Goal: Task Accomplishment & Management: Manage account settings

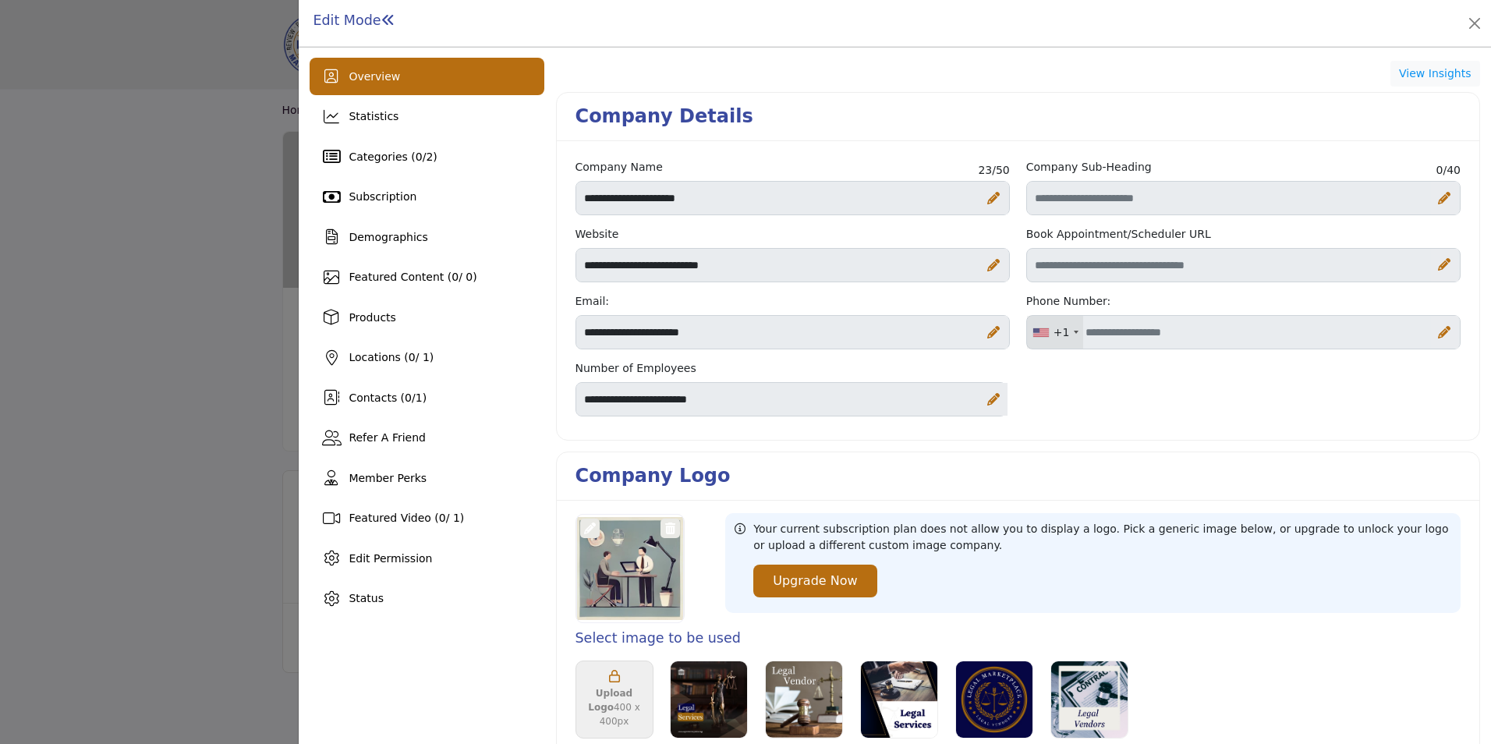
scroll to position [203, 0]
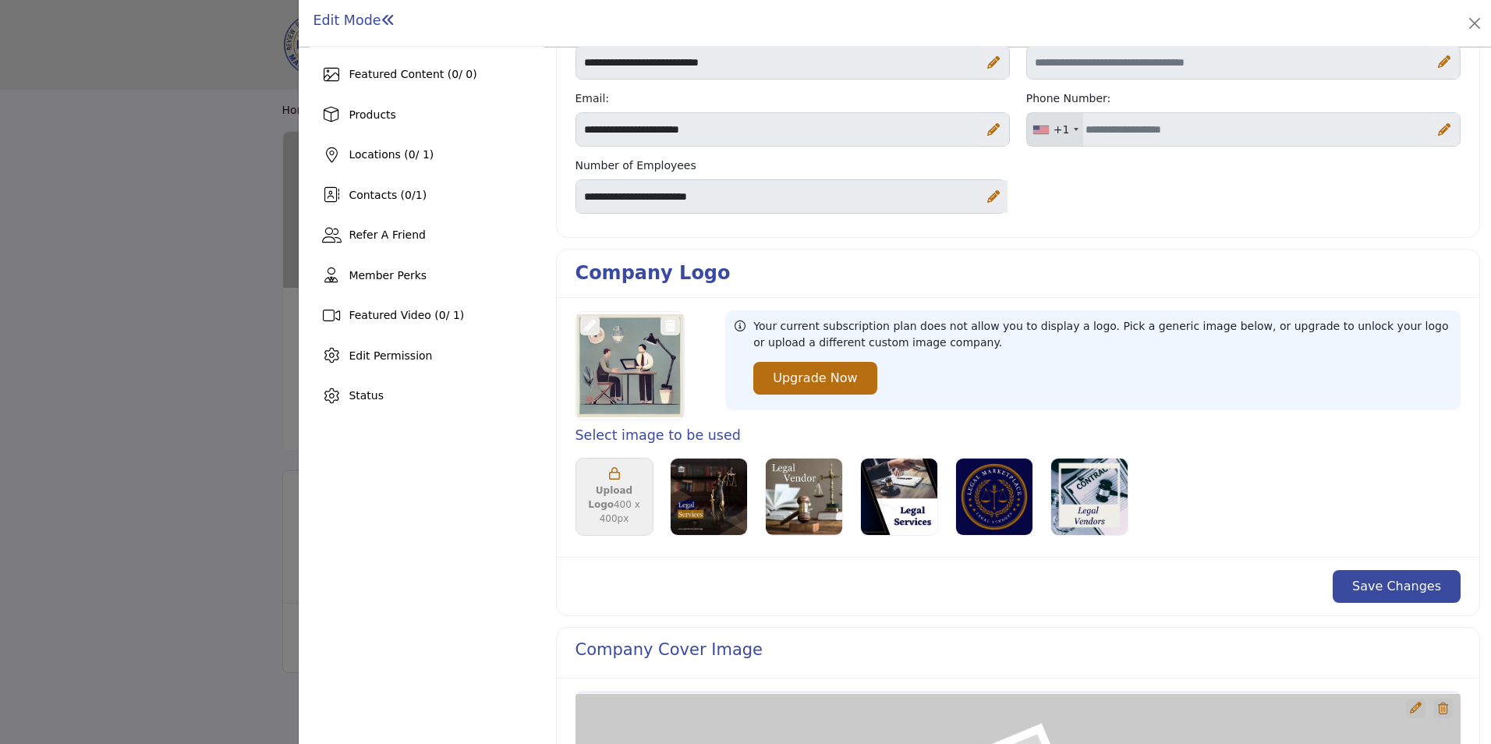
click at [1441, 129] on icon at bounding box center [1444, 129] width 12 height 12
click at [1251, 127] on input "Office Number" at bounding box center [1243, 129] width 434 height 34
paste input "**********"
type input "**********"
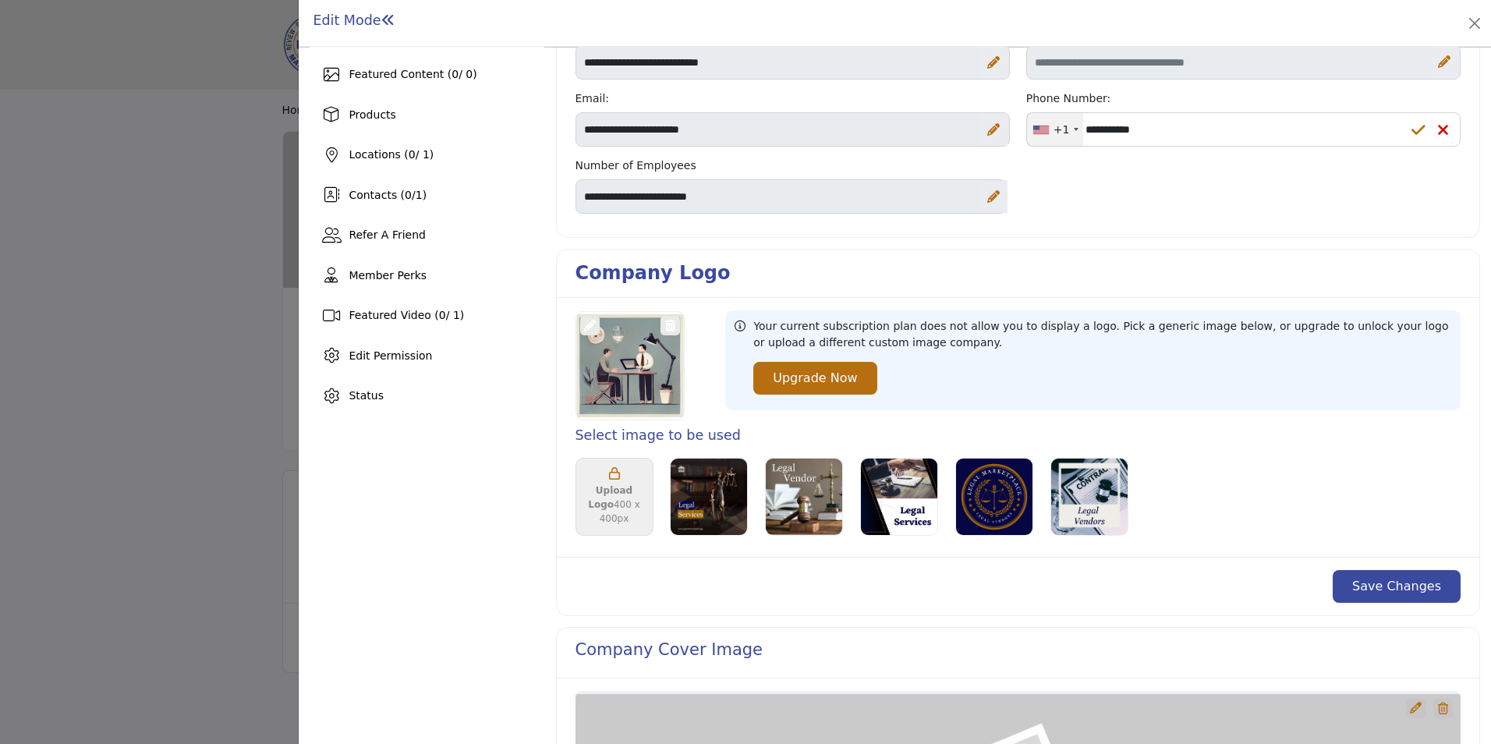
click at [1413, 133] on icon at bounding box center [1418, 130] width 14 height 16
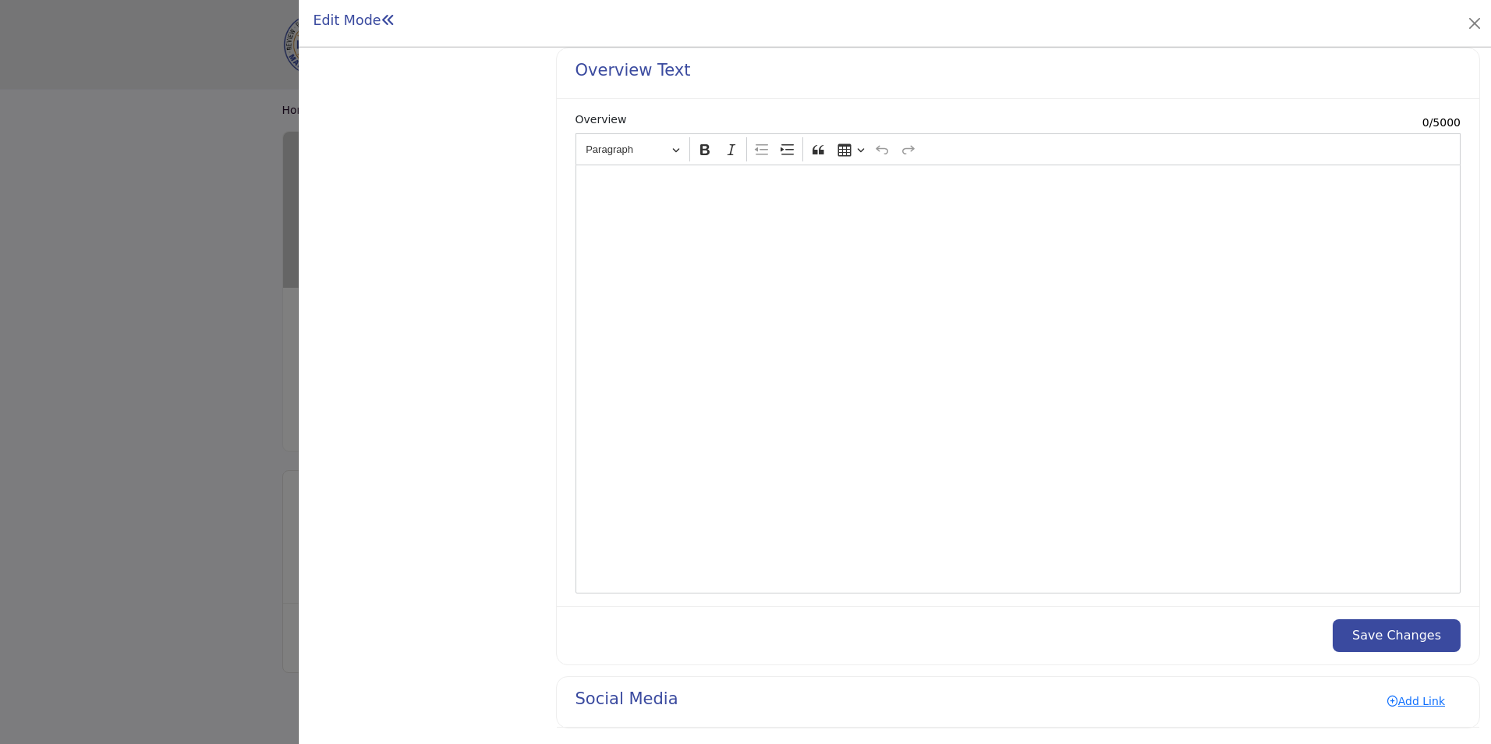
scroll to position [1518, 0]
click at [1405, 629] on button "Save Changes" at bounding box center [1396, 629] width 128 height 33
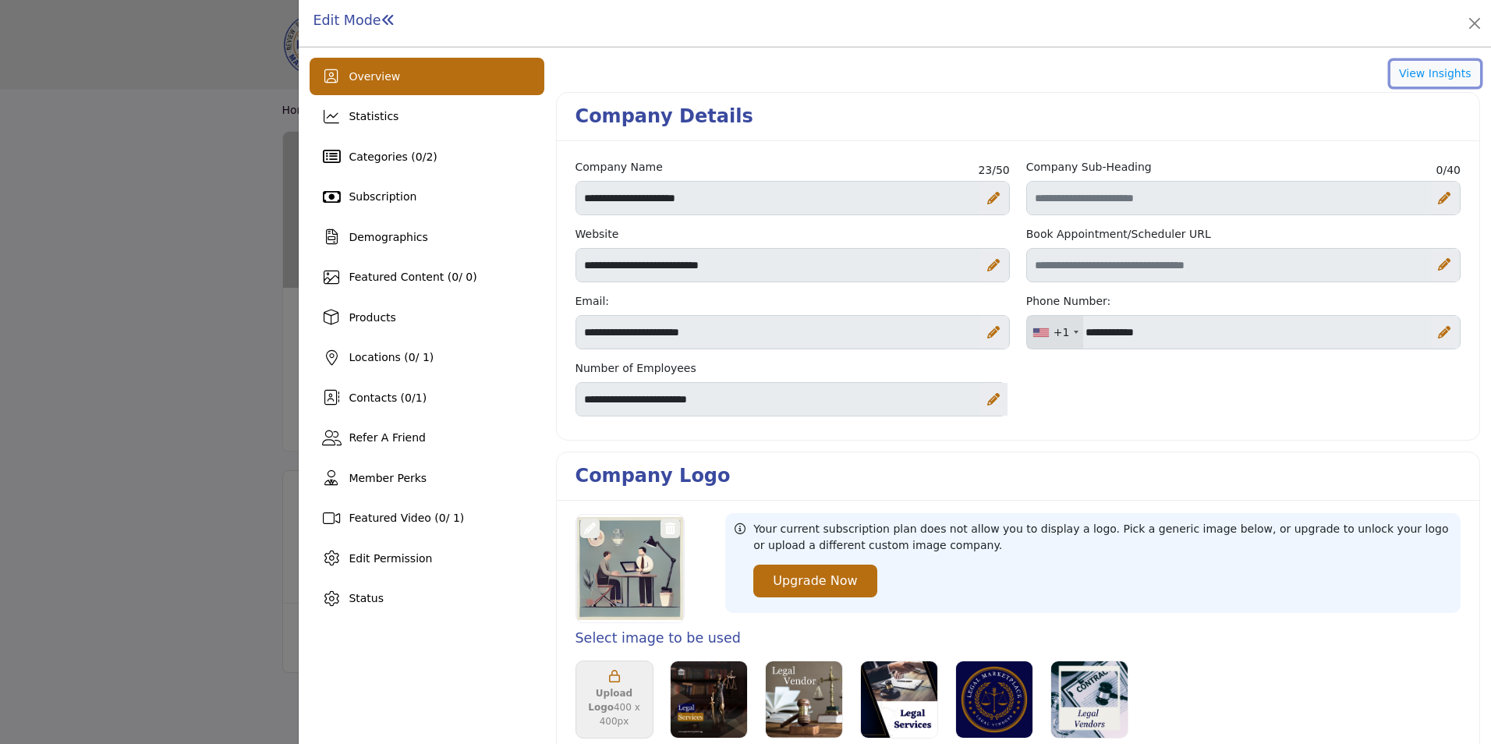
click at [1412, 69] on button "View Insights" at bounding box center [1435, 74] width 90 height 27
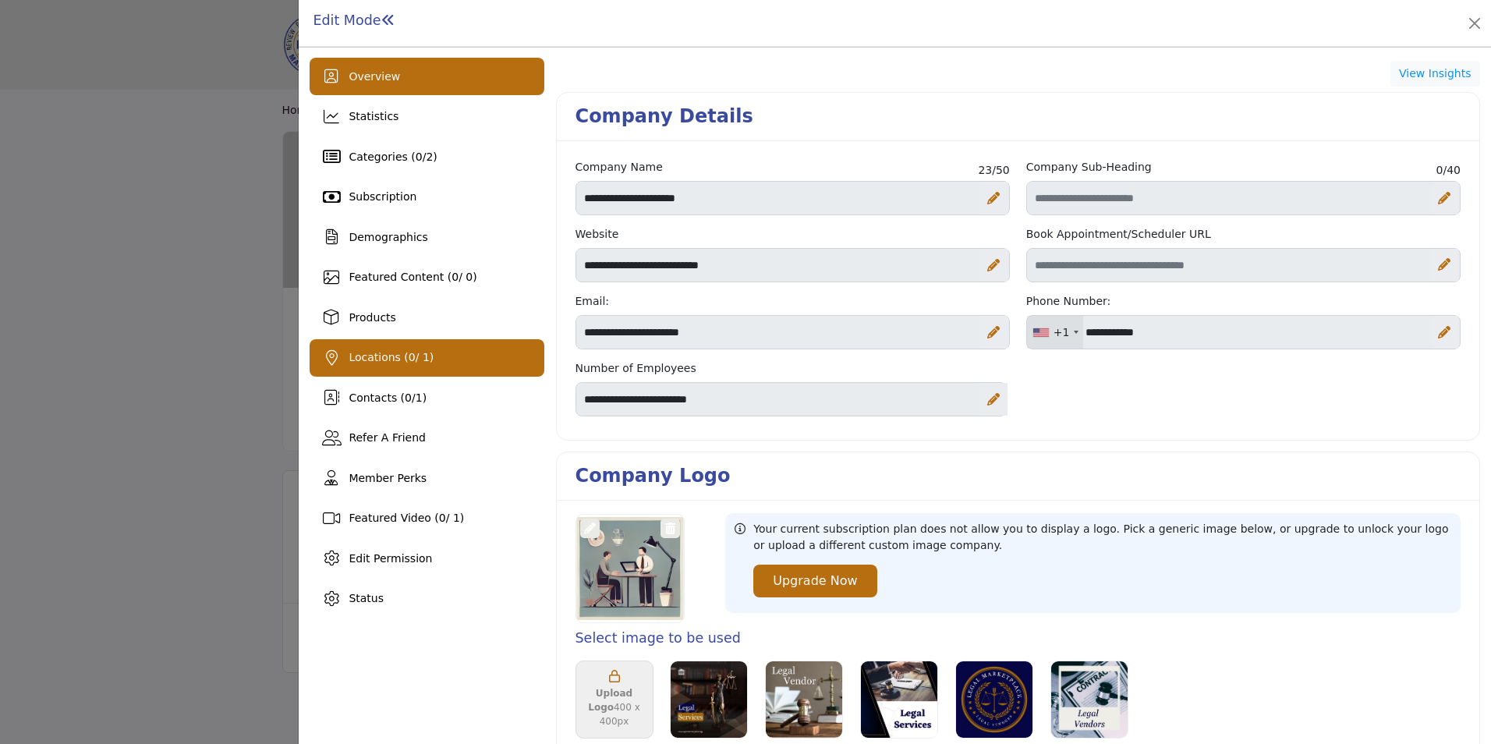
click at [372, 351] on span "Locations ( 0 / 1)" at bounding box center [391, 357] width 85 height 12
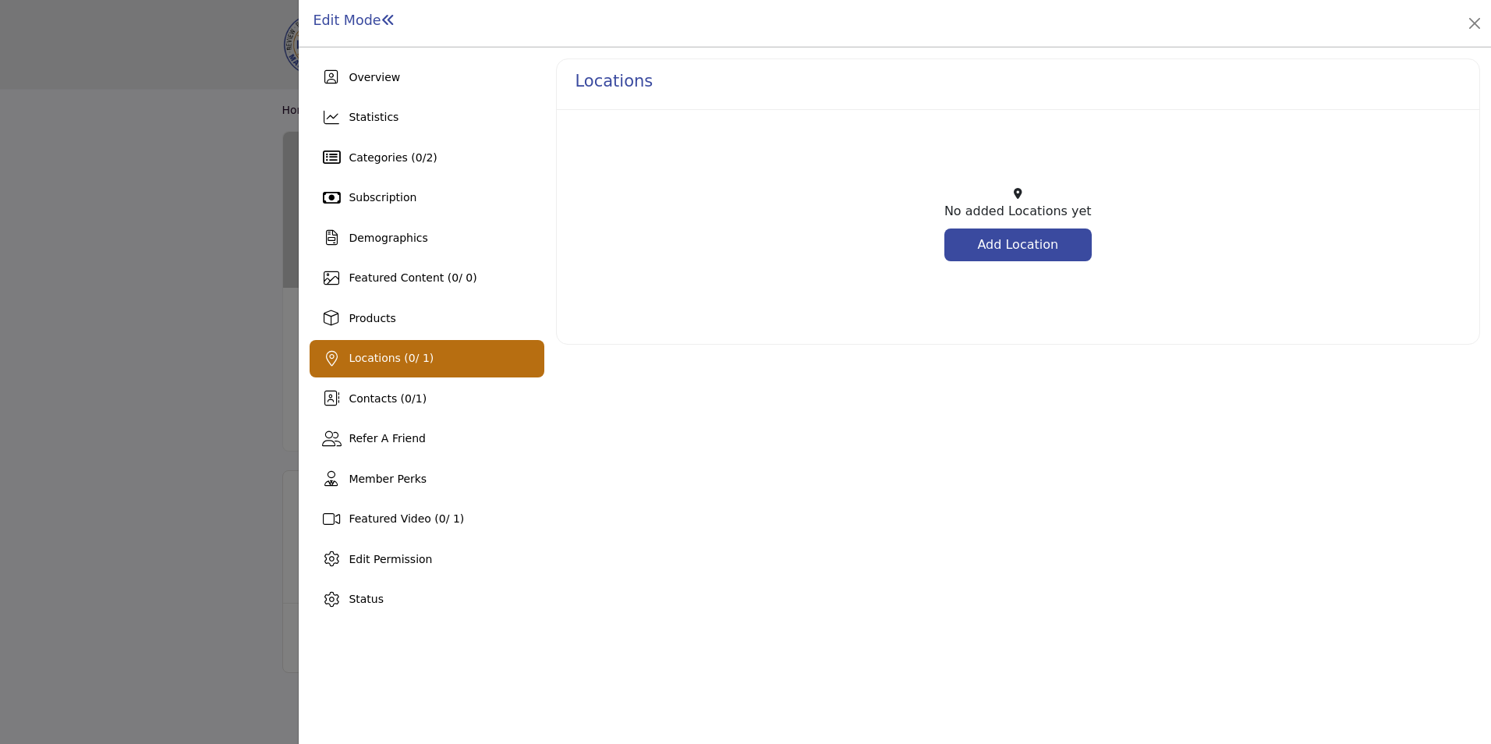
click at [996, 242] on link "Add Location" at bounding box center [1017, 244] width 147 height 33
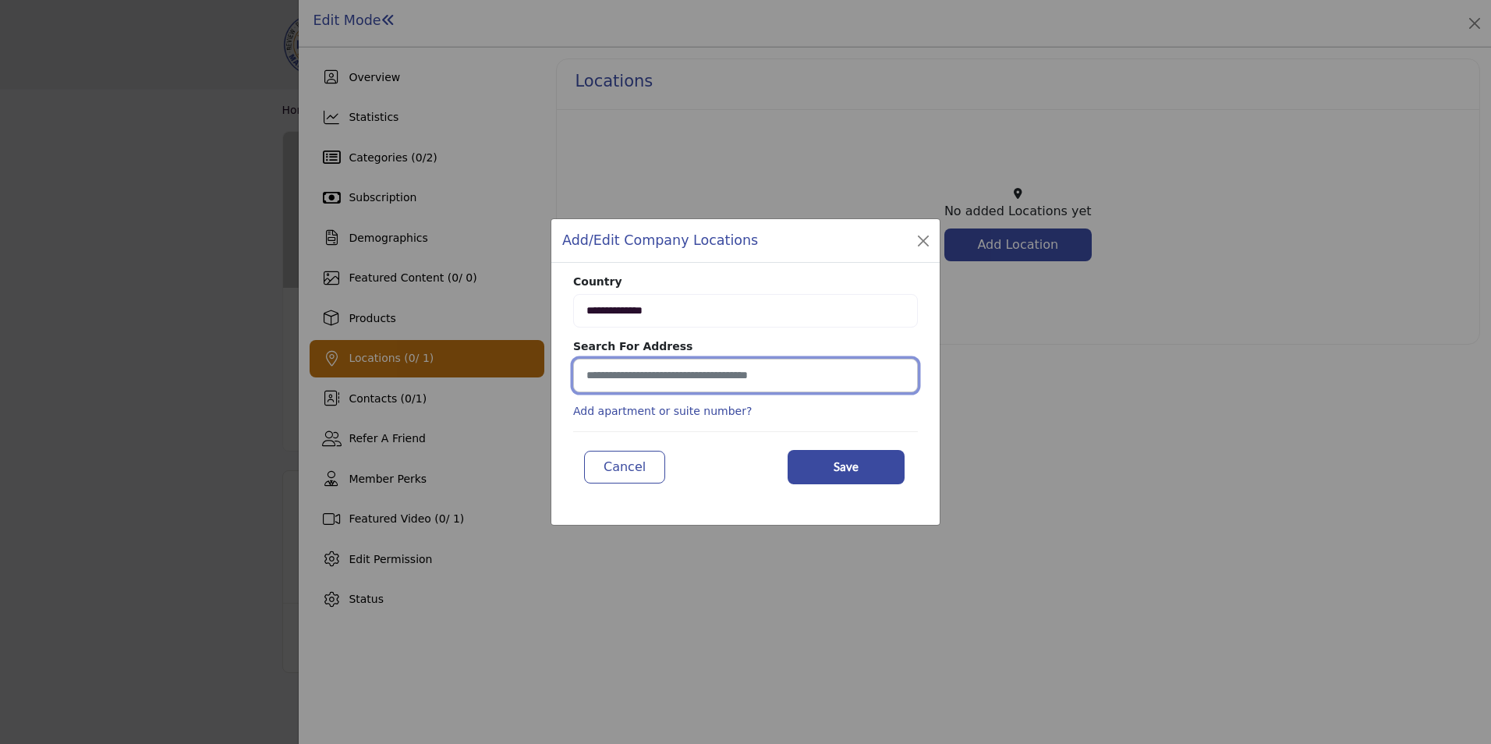
click at [724, 380] on input at bounding box center [745, 376] width 345 height 34
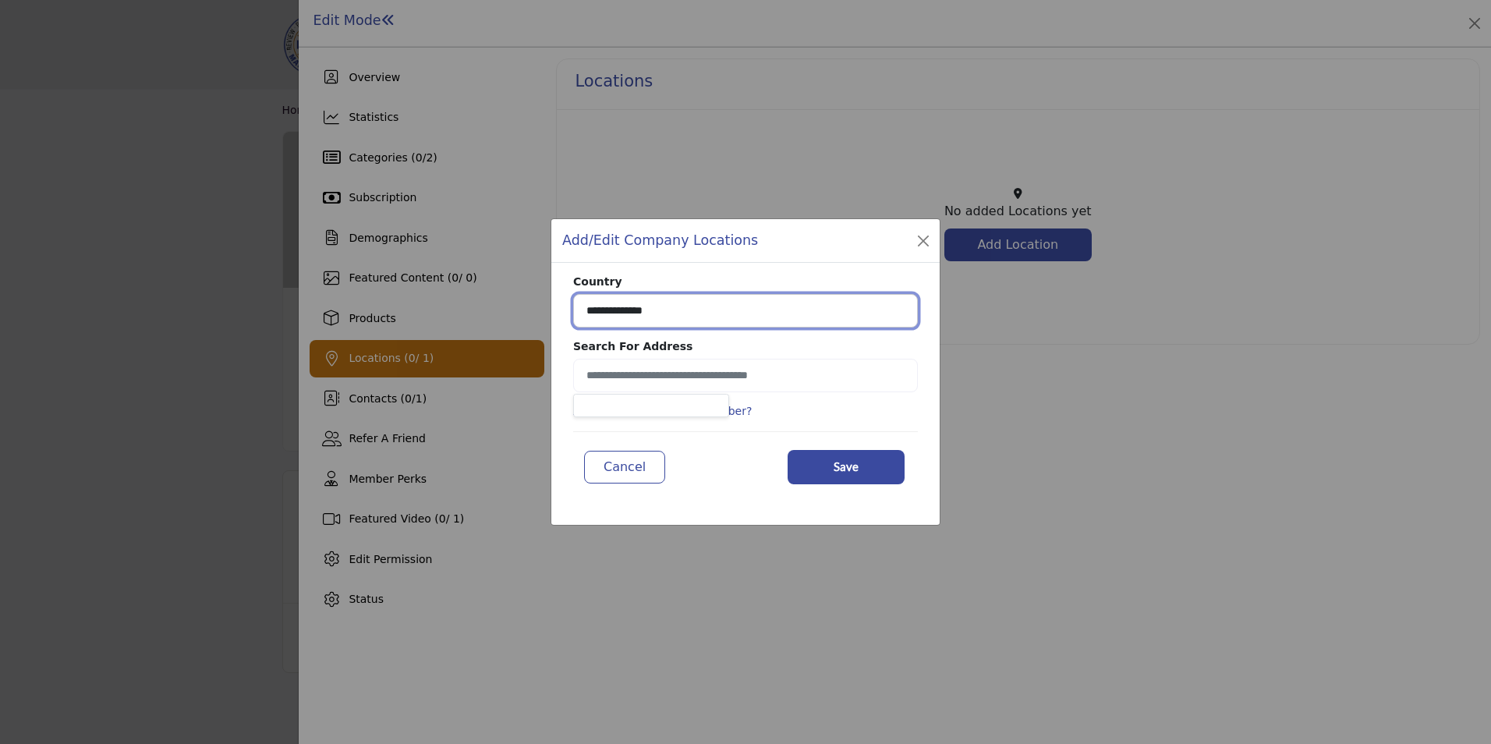
click at [593, 311] on select "**********" at bounding box center [745, 311] width 345 height 34
select select "***"
click at [573, 294] on select "**********" at bounding box center [745, 311] width 345 height 34
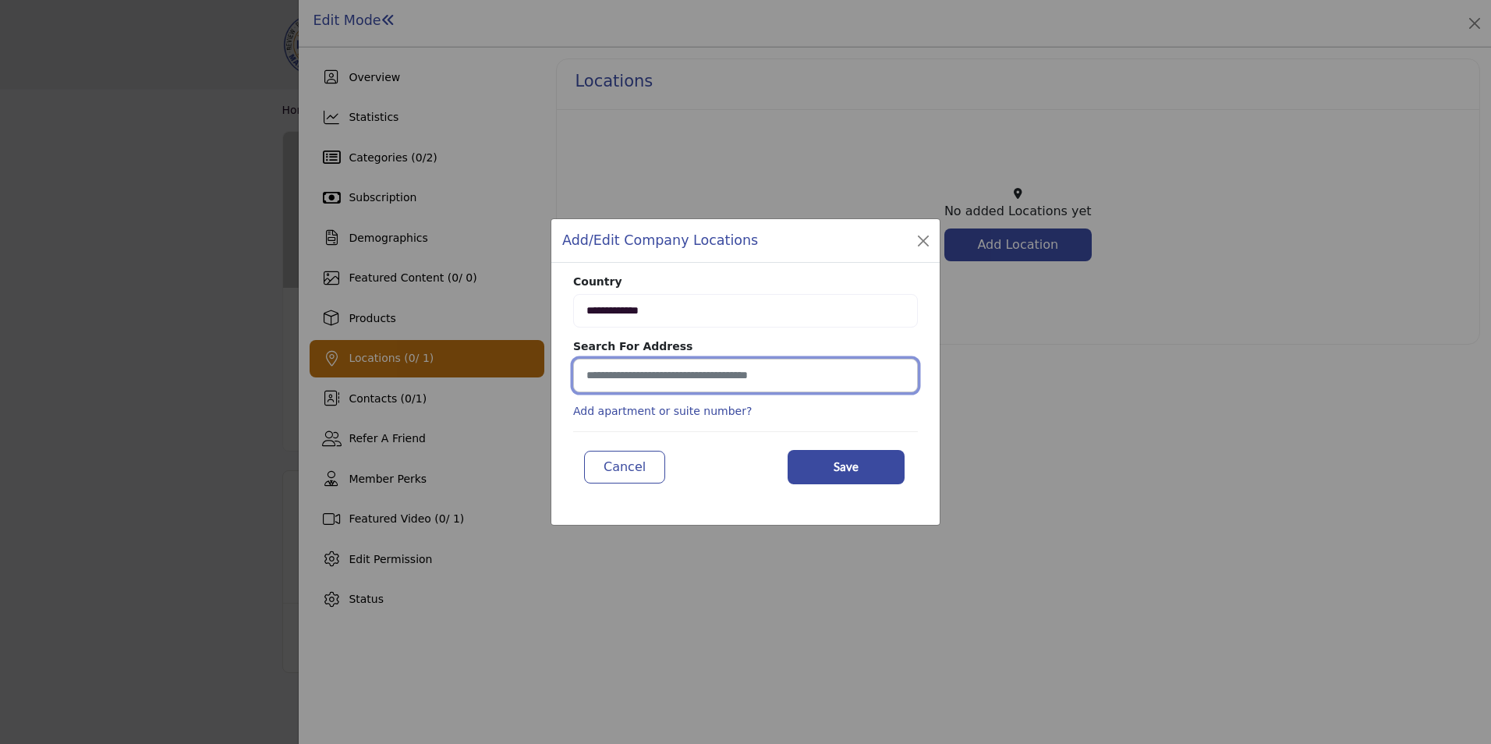
click at [596, 366] on input at bounding box center [745, 376] width 345 height 34
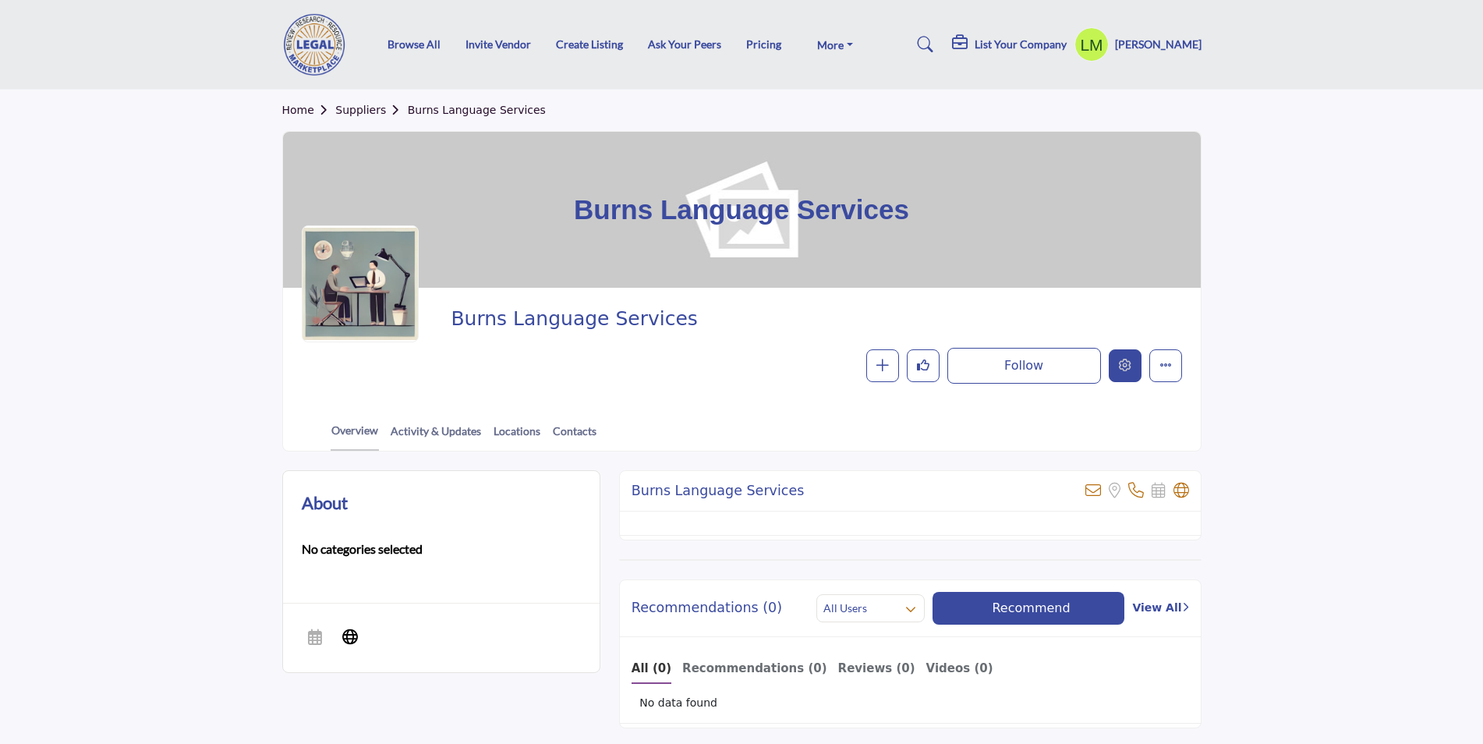
click at [1127, 366] on icon "Edit company" at bounding box center [1125, 365] width 12 height 12
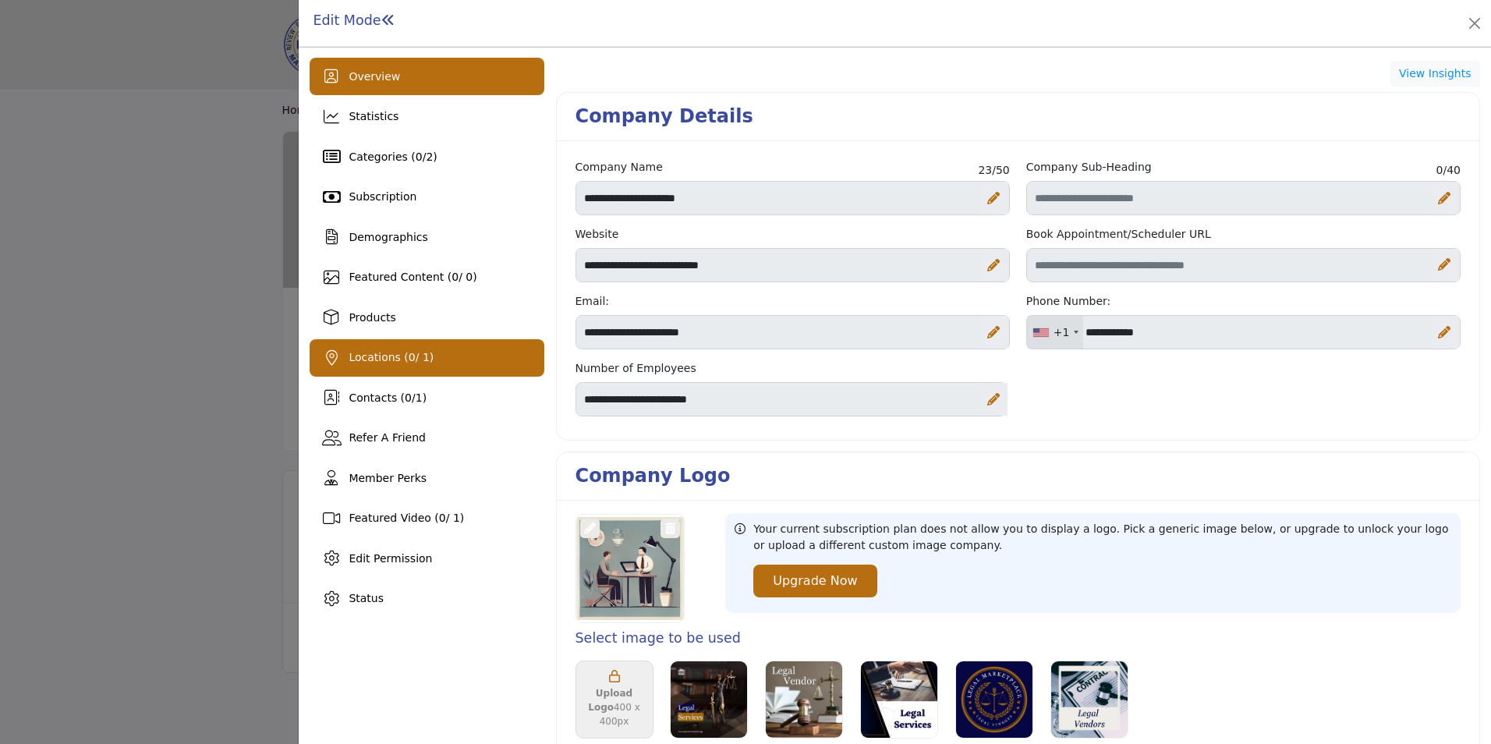
click at [351, 356] on span "Locations ( 0 / 1)" at bounding box center [391, 357] width 85 height 12
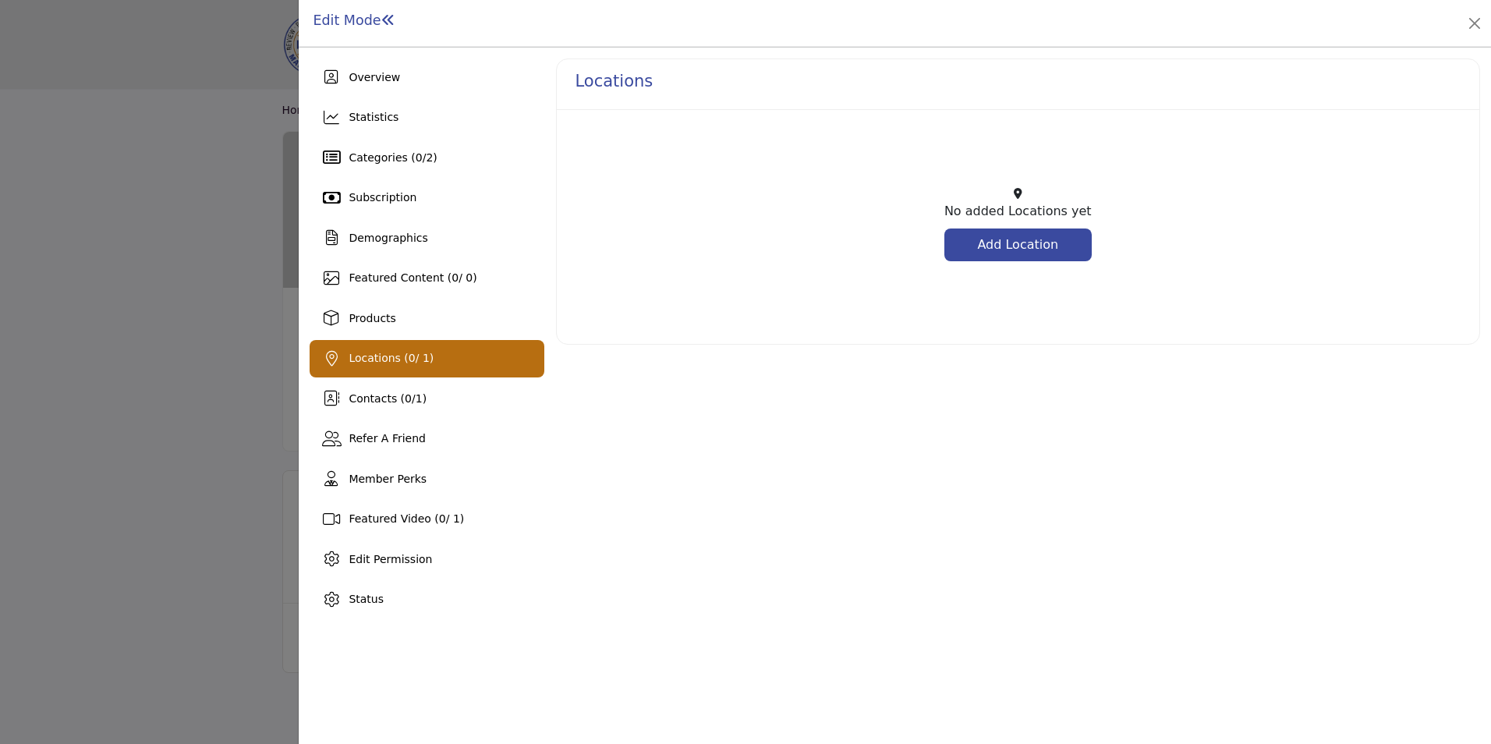
click at [994, 250] on link "Add Location" at bounding box center [1017, 244] width 147 height 33
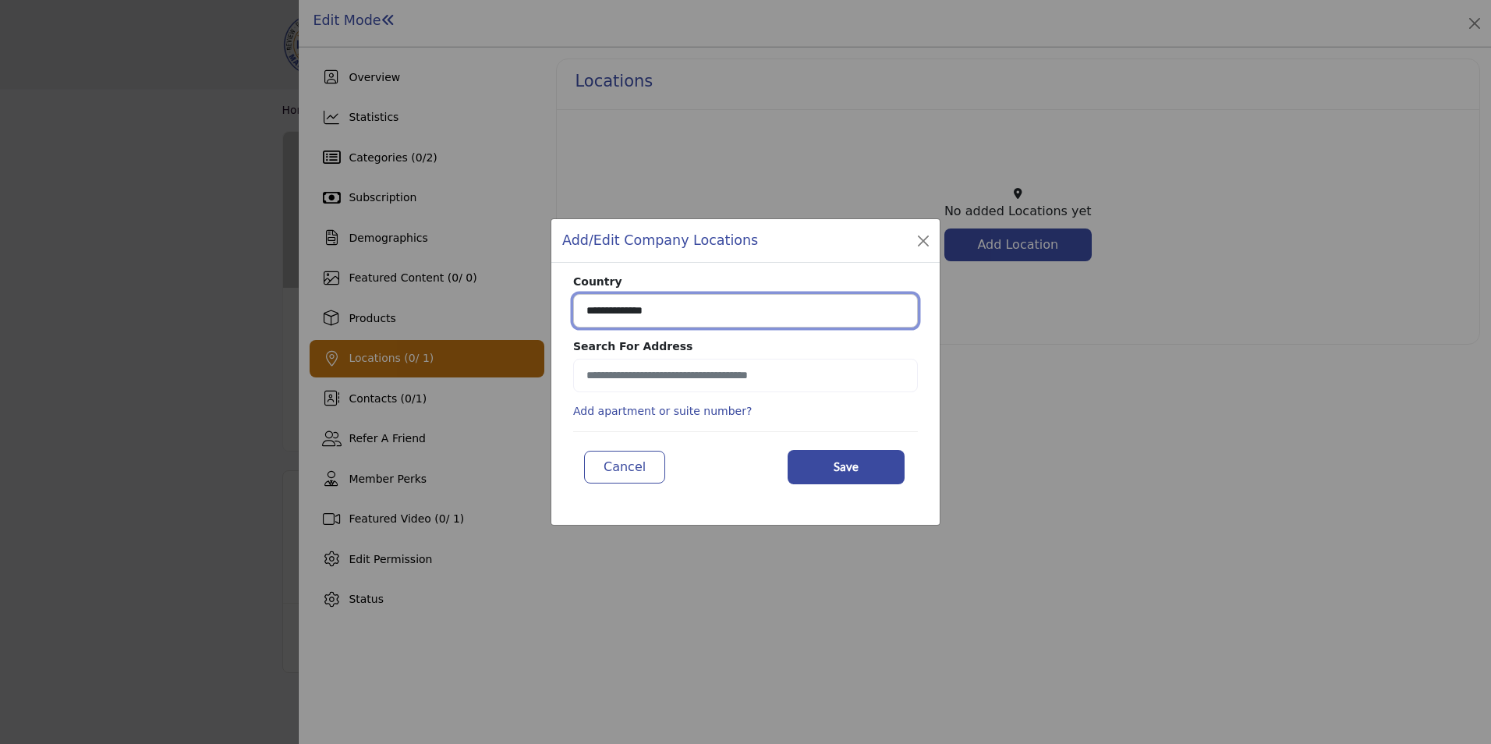
click at [678, 315] on select "**********" at bounding box center [745, 311] width 345 height 34
select select "***"
click at [573, 294] on select "**********" at bounding box center [745, 311] width 345 height 34
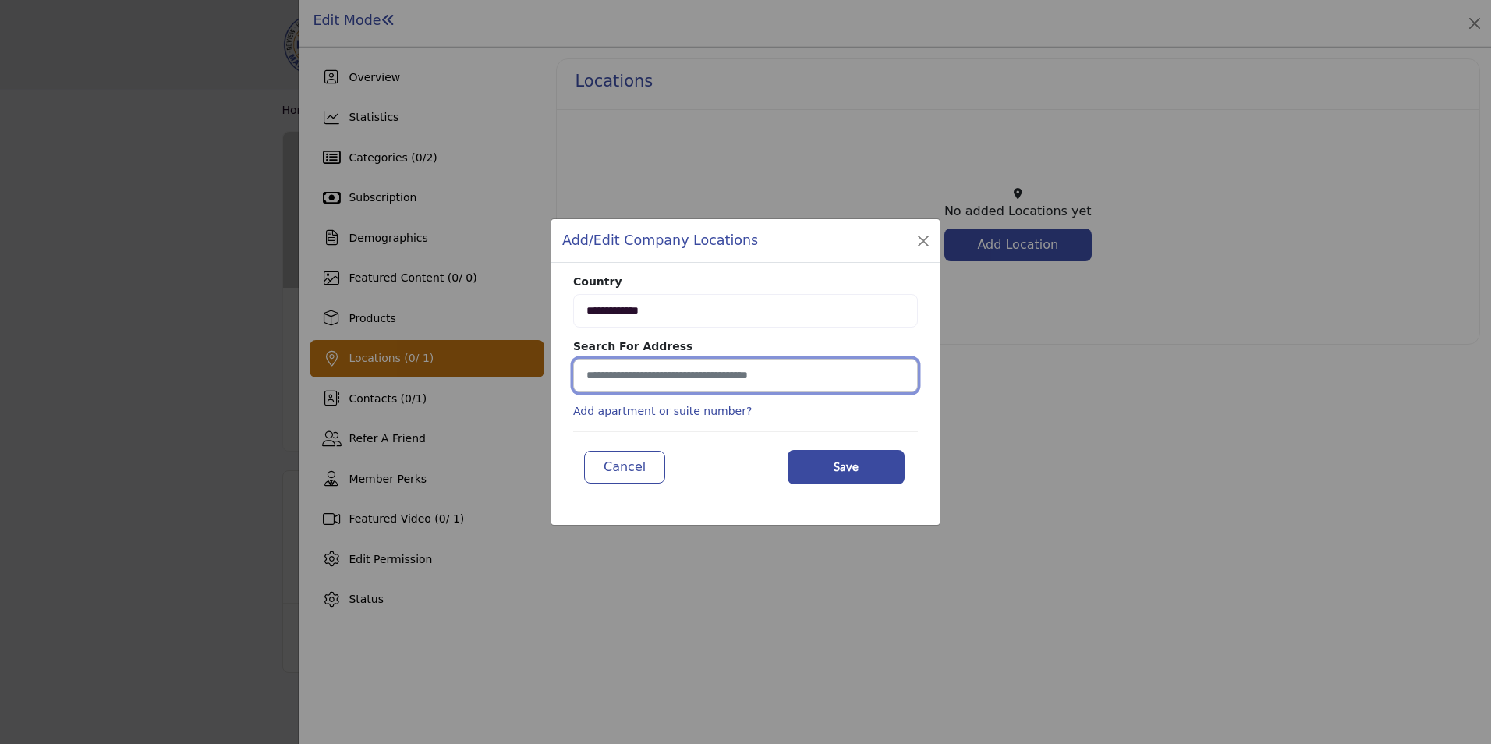
click at [662, 373] on input at bounding box center [745, 376] width 345 height 34
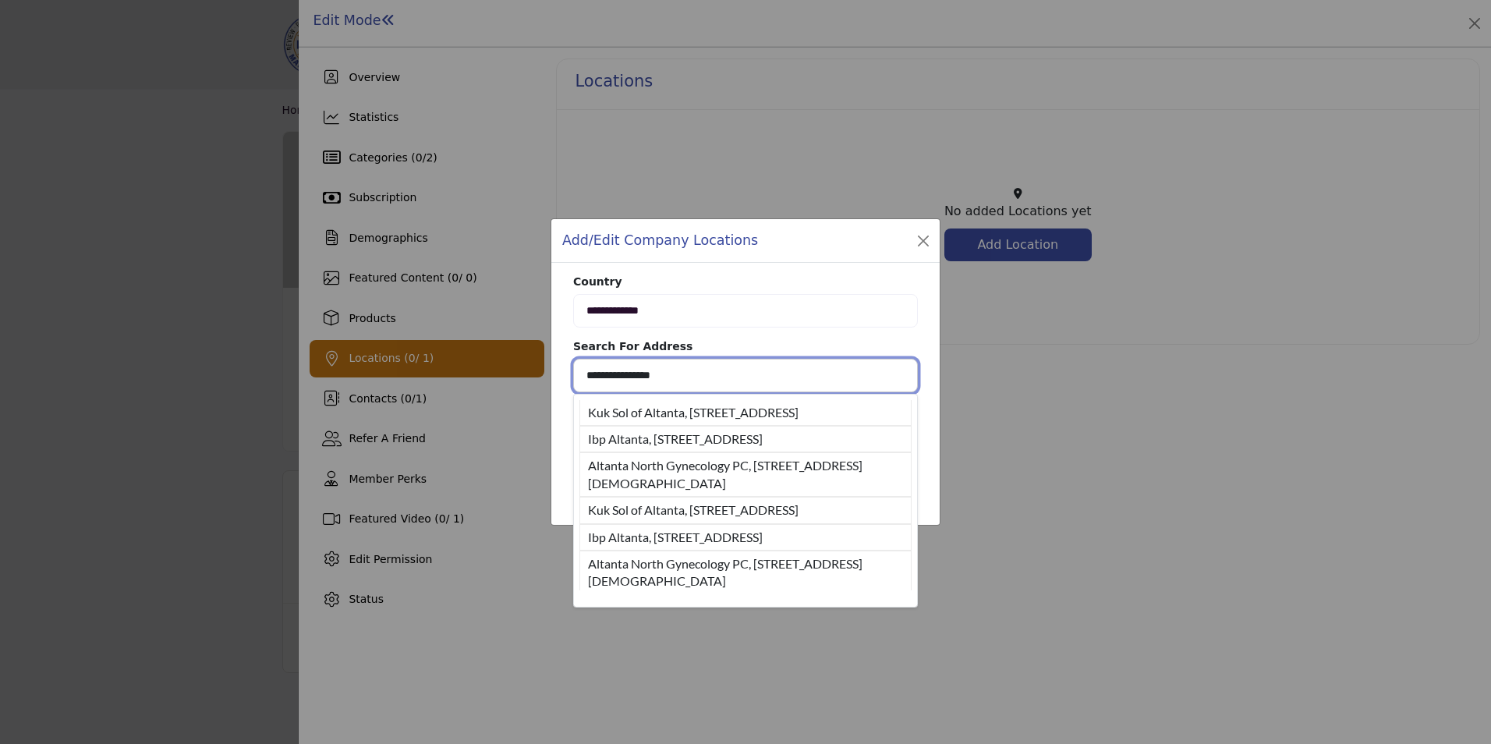
type input "**********"
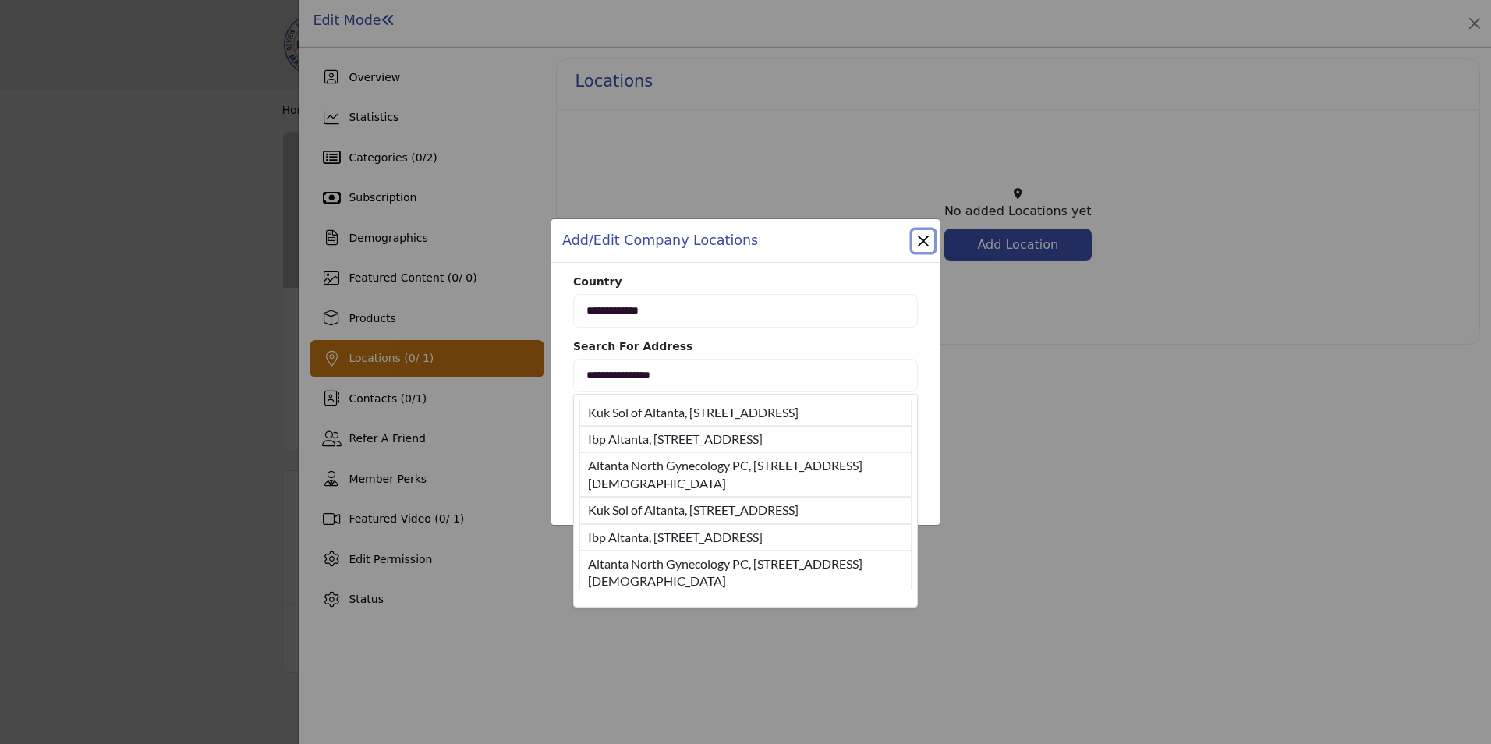
click at [1160, 493] on div "**********" at bounding box center [745, 372] width 1491 height 744
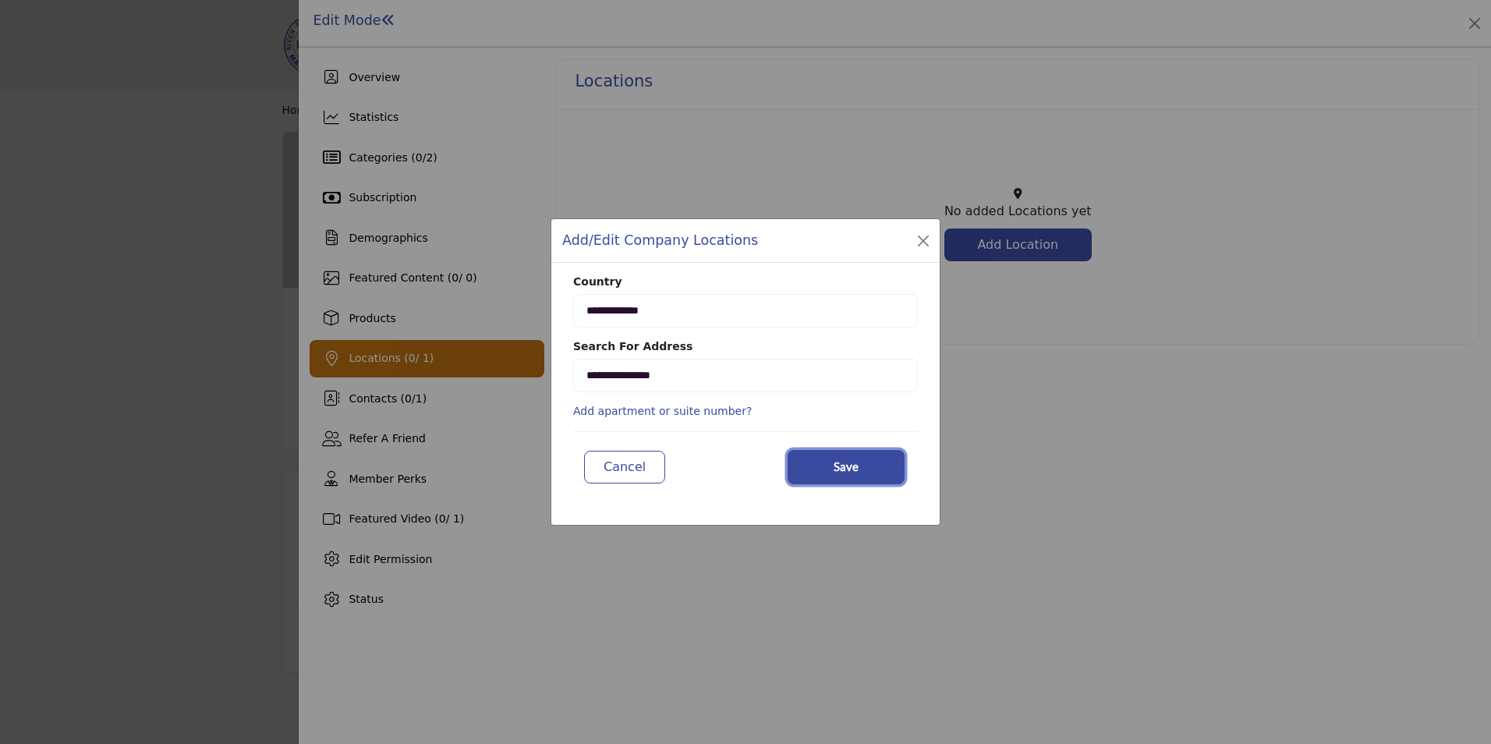
click at [843, 472] on span "Save" at bounding box center [845, 467] width 25 height 18
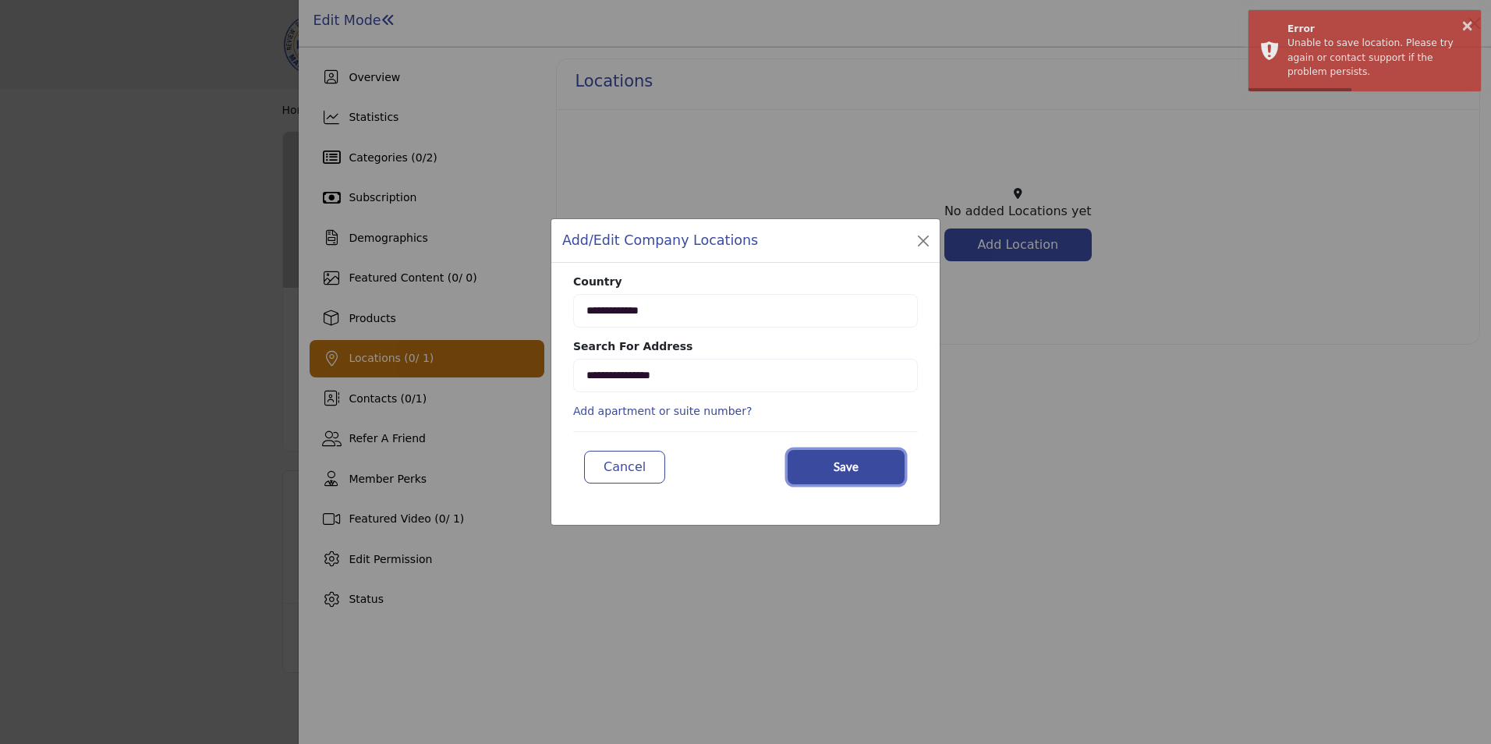
click at [816, 471] on button "Save" at bounding box center [845, 467] width 117 height 34
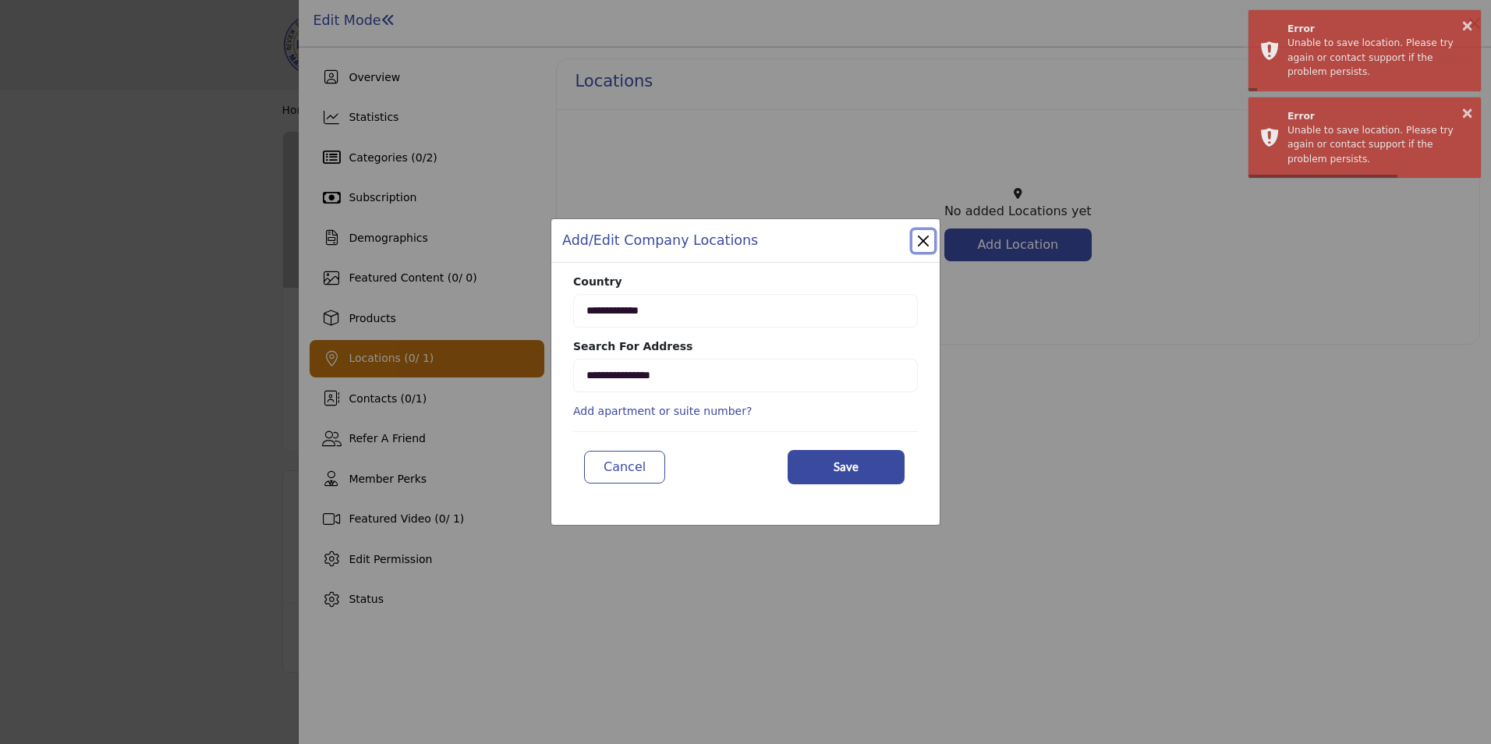
click at [923, 239] on button "Close" at bounding box center [923, 241] width 22 height 22
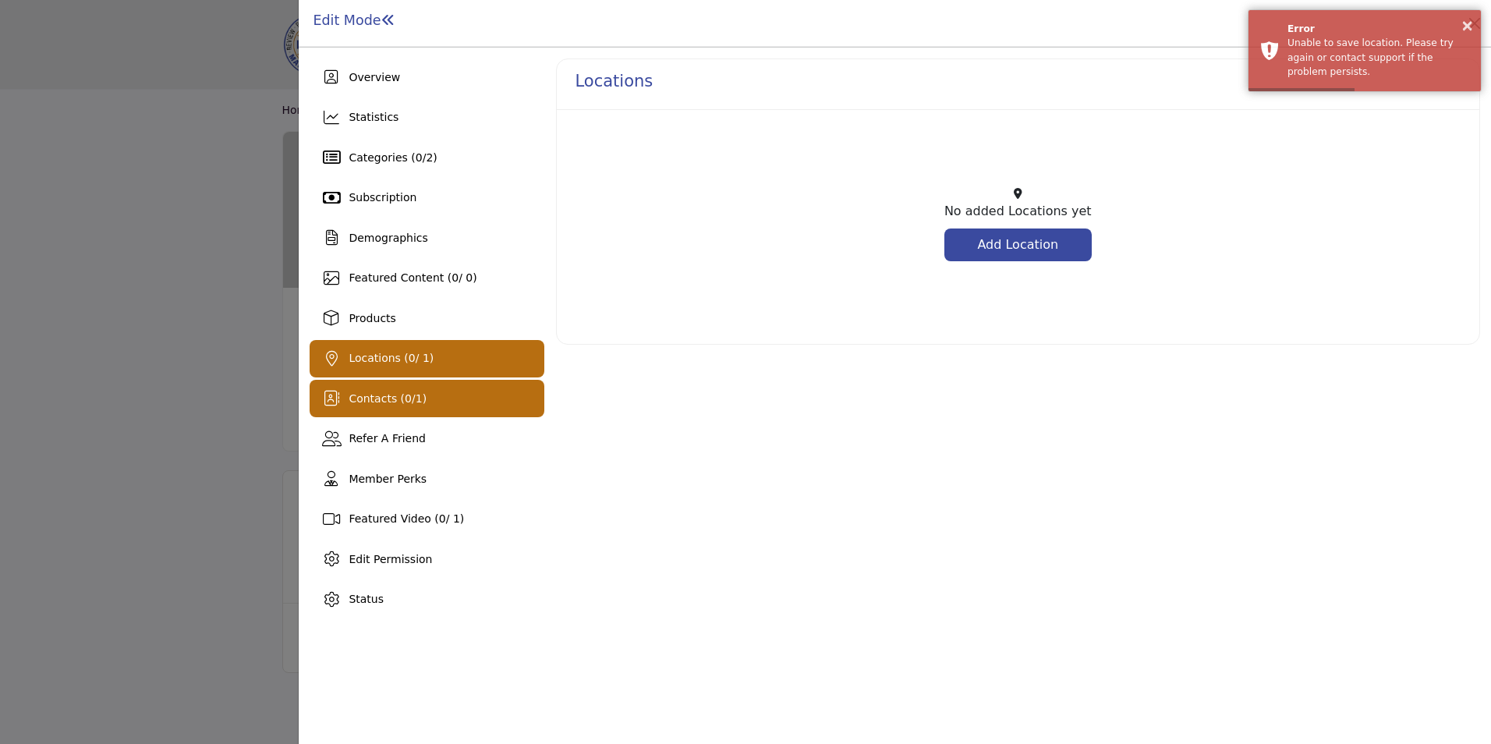
click at [377, 392] on span "Contacts ( 0 / 1 )" at bounding box center [388, 398] width 78 height 12
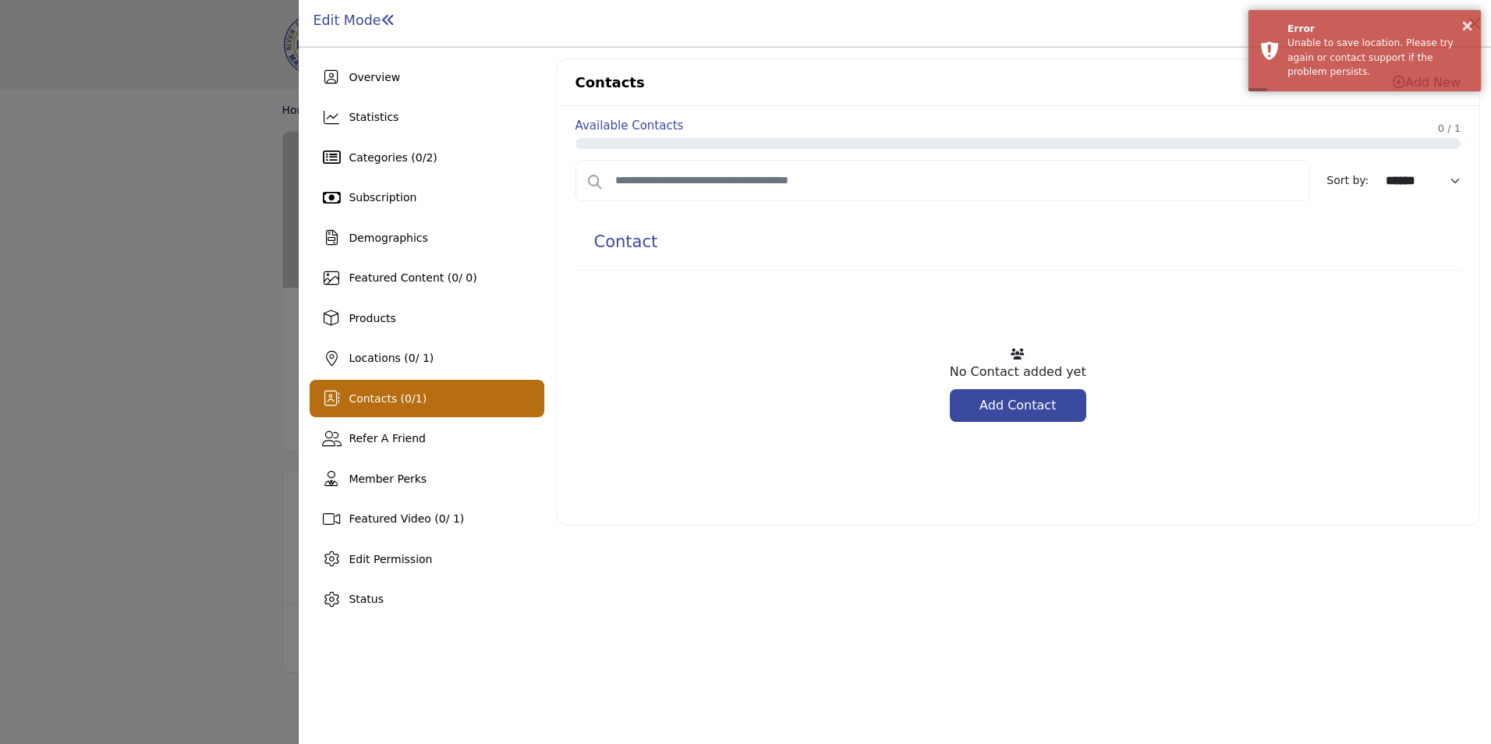
click at [1007, 407] on link "Add Contact" at bounding box center [1018, 405] width 136 height 33
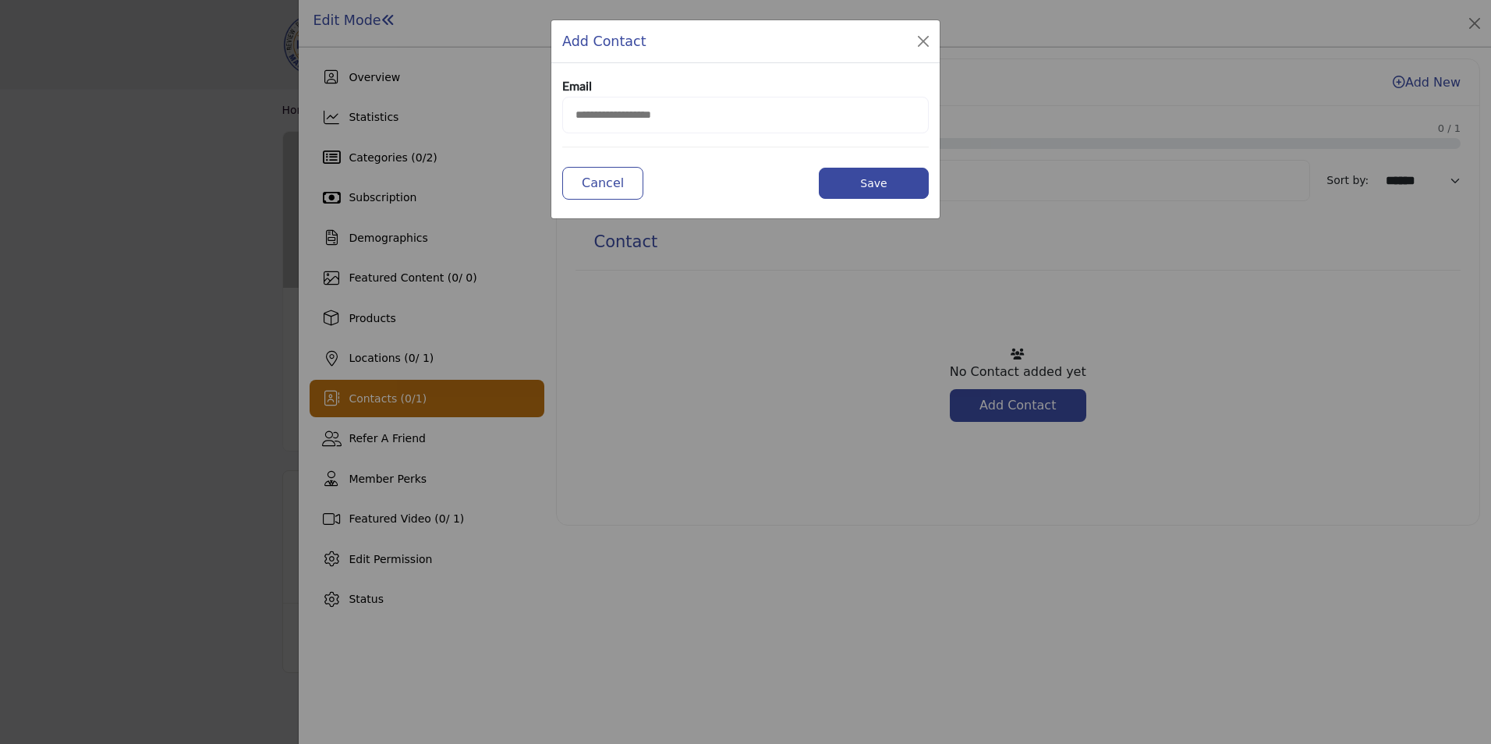
click at [594, 115] on input "email" at bounding box center [745, 115] width 366 height 37
click at [724, 111] on input "email" at bounding box center [745, 115] width 366 height 37
paste input "**********"
type input "**********"
click at [856, 187] on button "Save" at bounding box center [874, 183] width 110 height 31
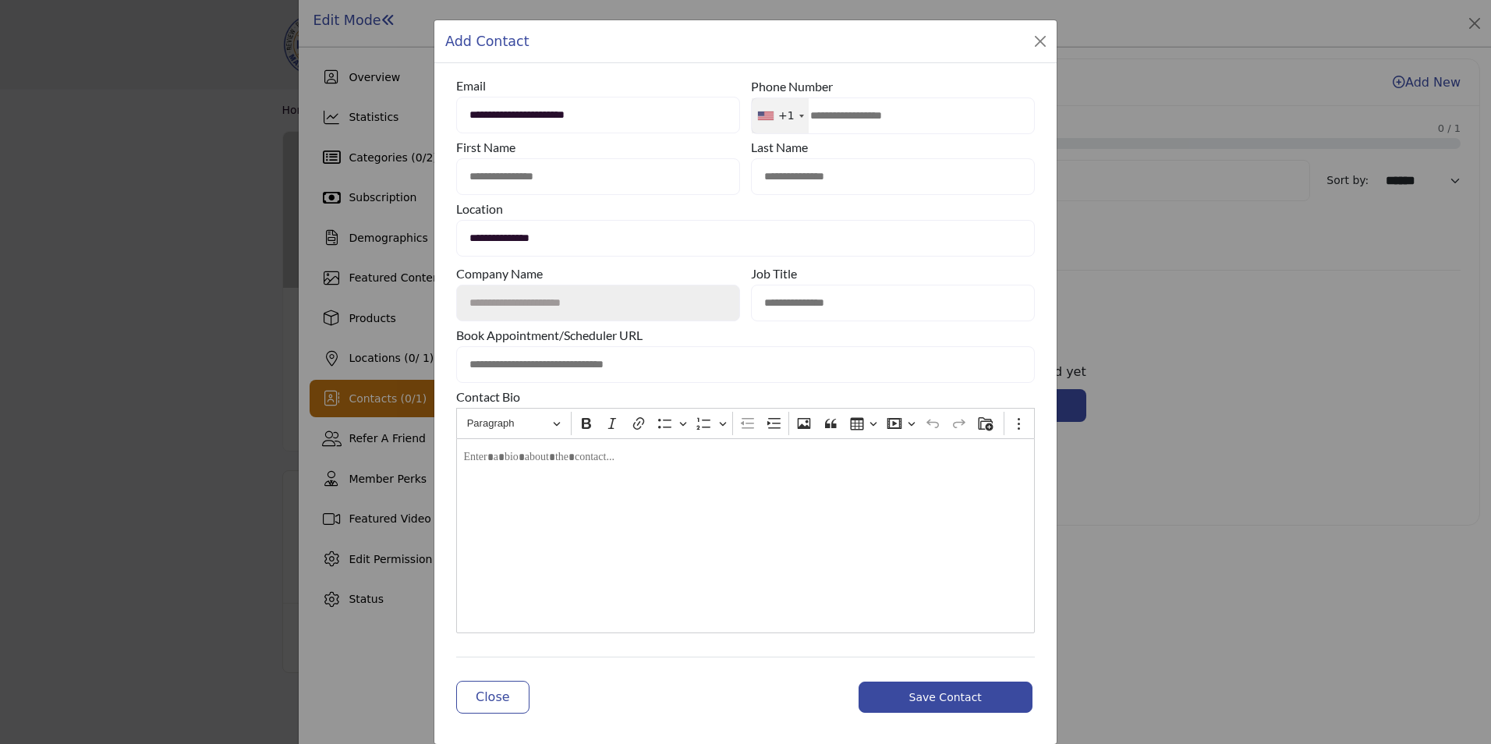
click at [524, 180] on input "text" at bounding box center [598, 176] width 284 height 37
click at [830, 177] on input "text" at bounding box center [893, 176] width 284 height 37
click at [505, 176] on input "**" at bounding box center [598, 176] width 284 height 37
type input "******"
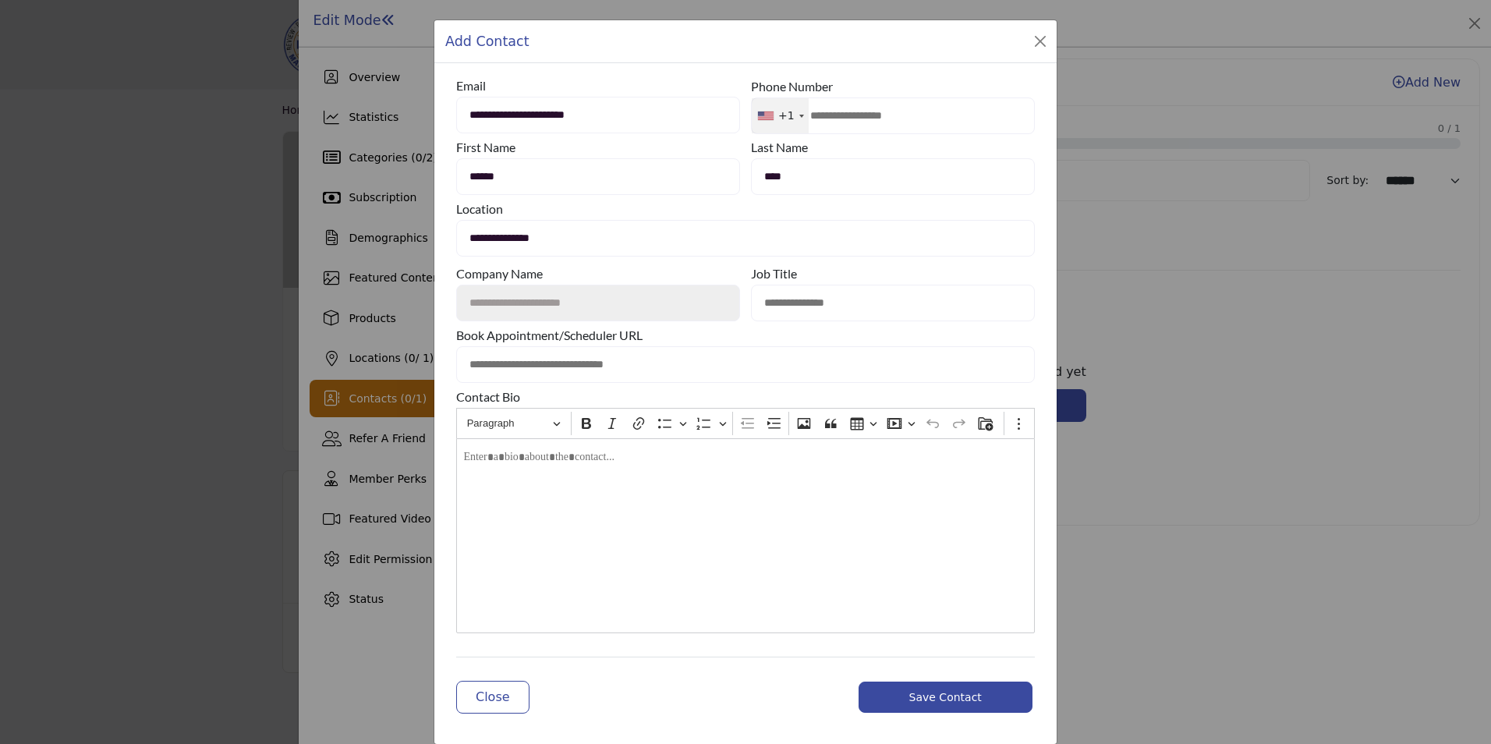
type input "*****"
type input "**********"
type input "*****"
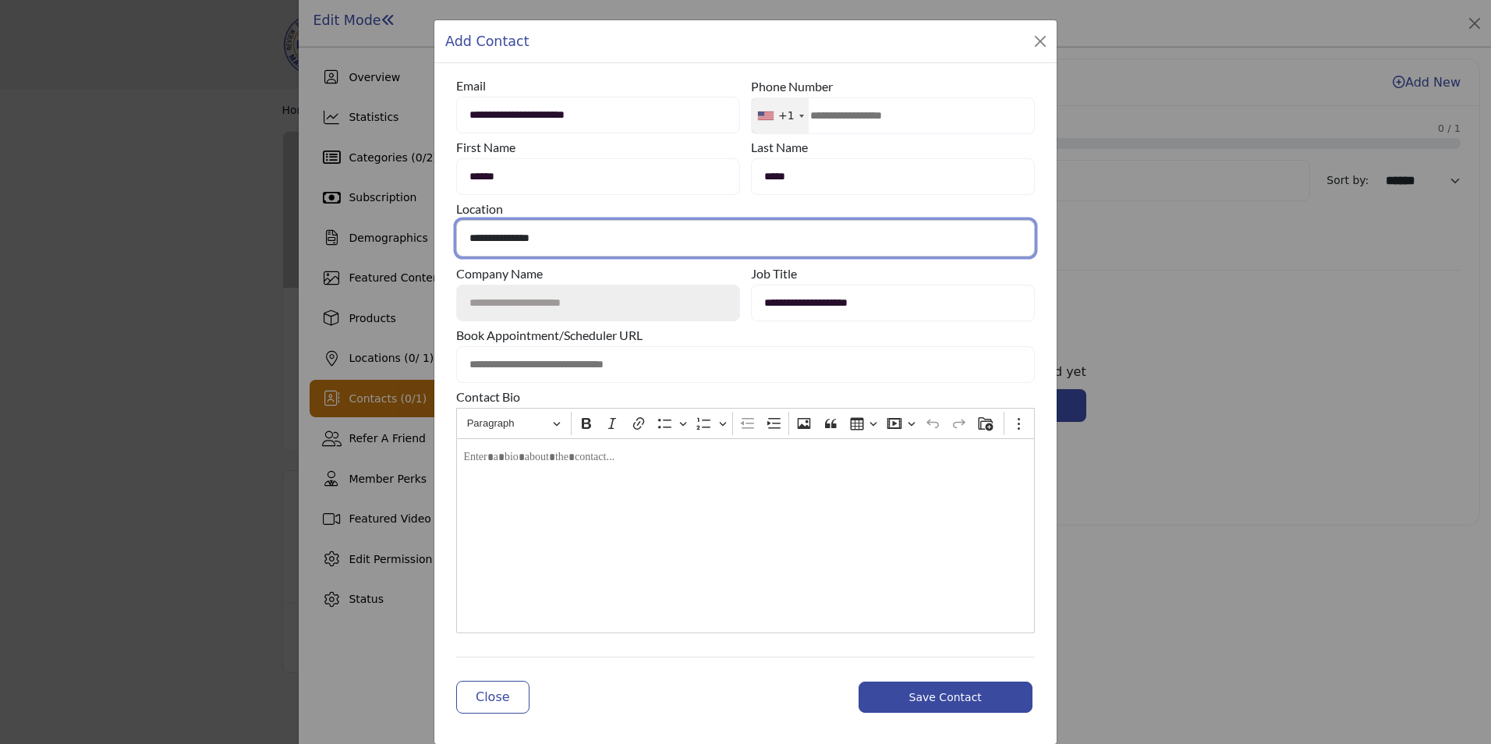
click at [560, 236] on select "**********" at bounding box center [745, 238] width 579 height 37
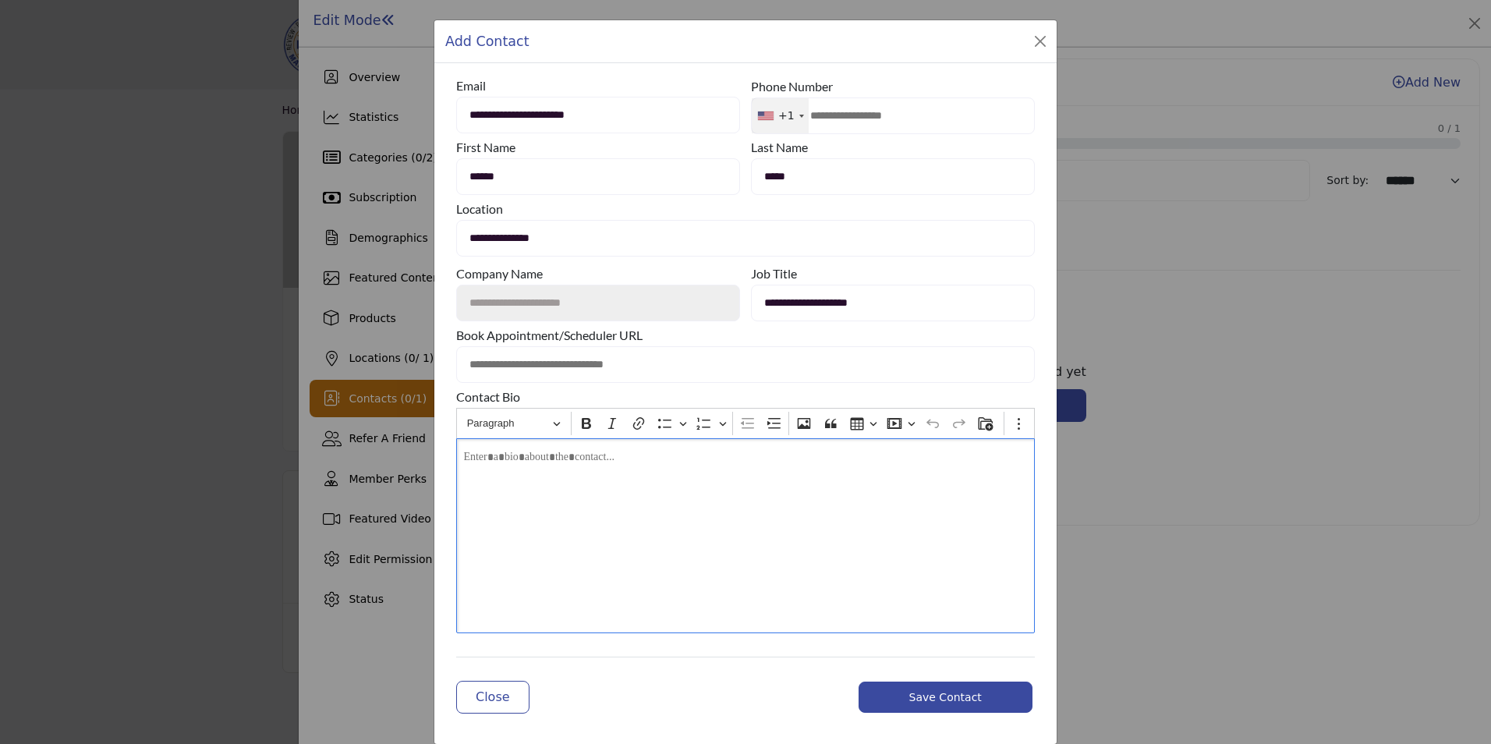
click at [652, 521] on div "Editor editing area: main" at bounding box center [745, 535] width 579 height 195
click at [1007, 691] on button "Save Contact" at bounding box center [945, 696] width 174 height 31
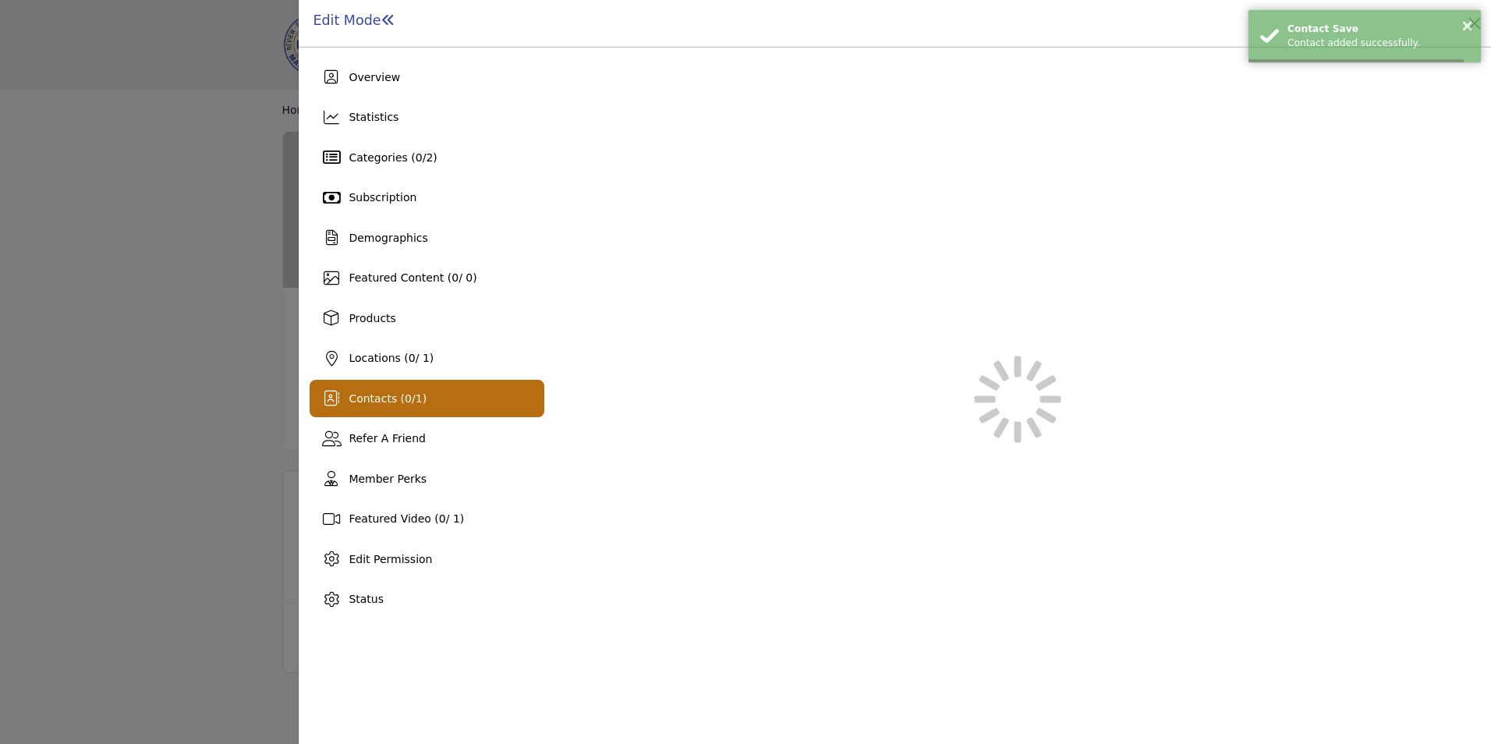
click at [1007, 691] on body "Browse All Invite Vendor Create Listing Ask Your Peers Pricing" at bounding box center [745, 740] width 1491 height 1481
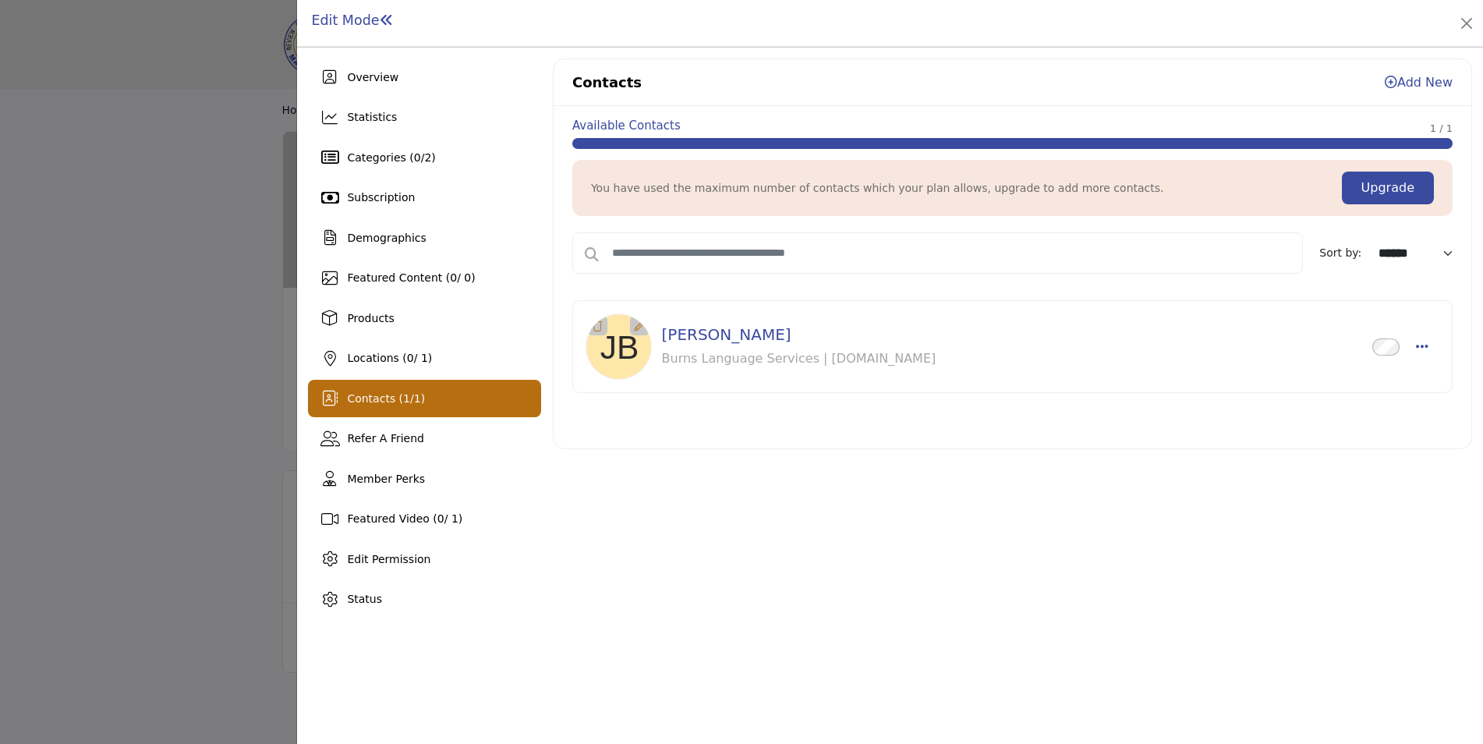
click at [342, 23] on h1 "Edit Mode" at bounding box center [352, 20] width 82 height 16
click at [353, 83] on span "Overview" at bounding box center [372, 77] width 51 height 12
click at [357, 82] on span "Overview" at bounding box center [372, 77] width 51 height 12
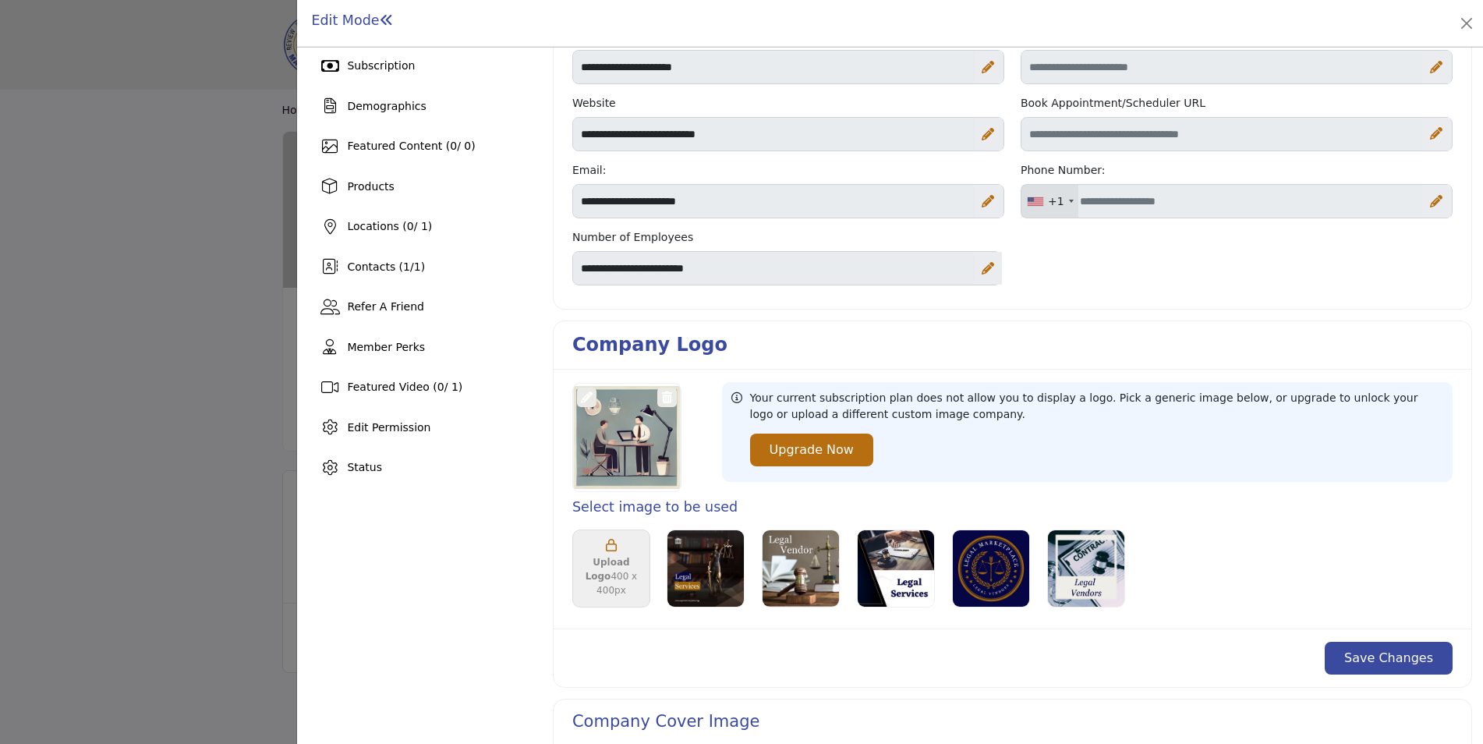
scroll to position [141, 0]
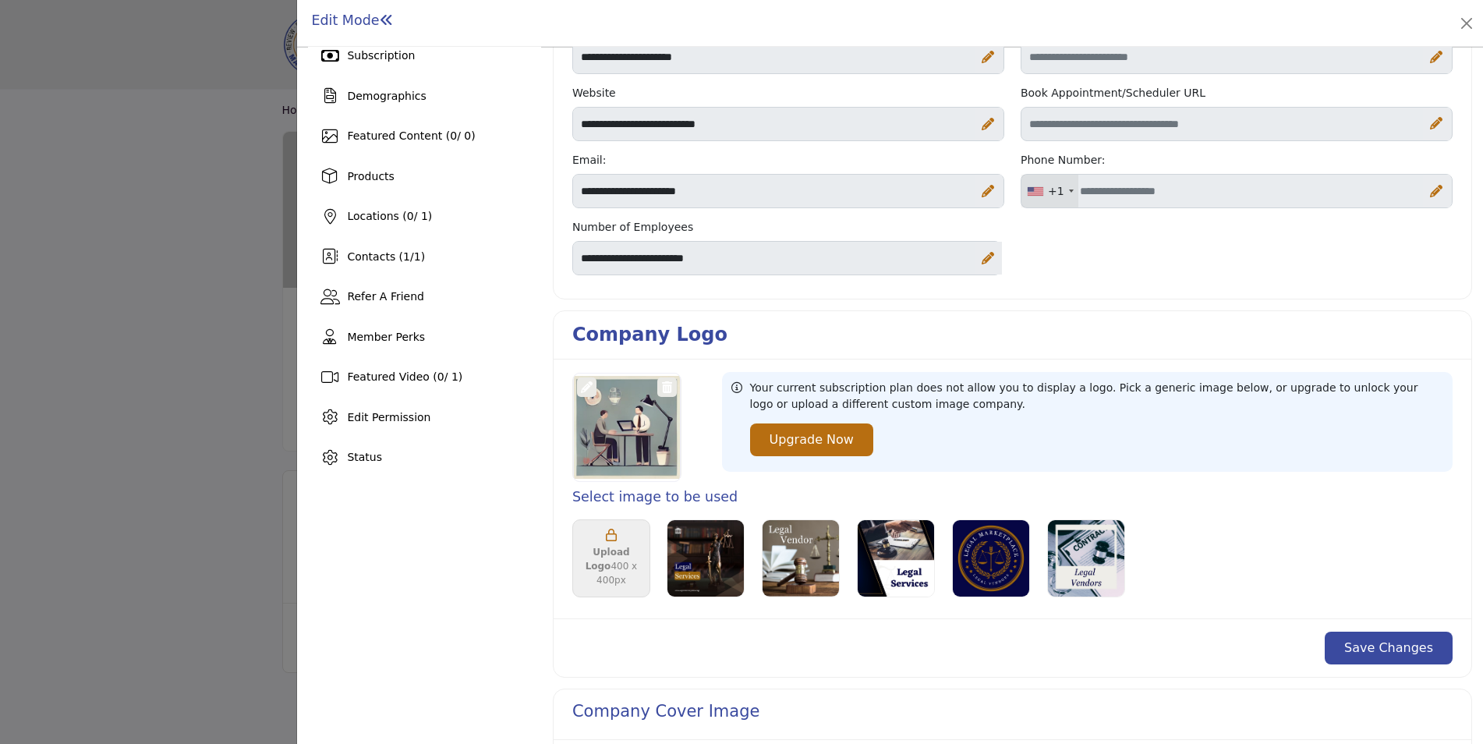
click at [1430, 193] on icon at bounding box center [1436, 191] width 12 height 12
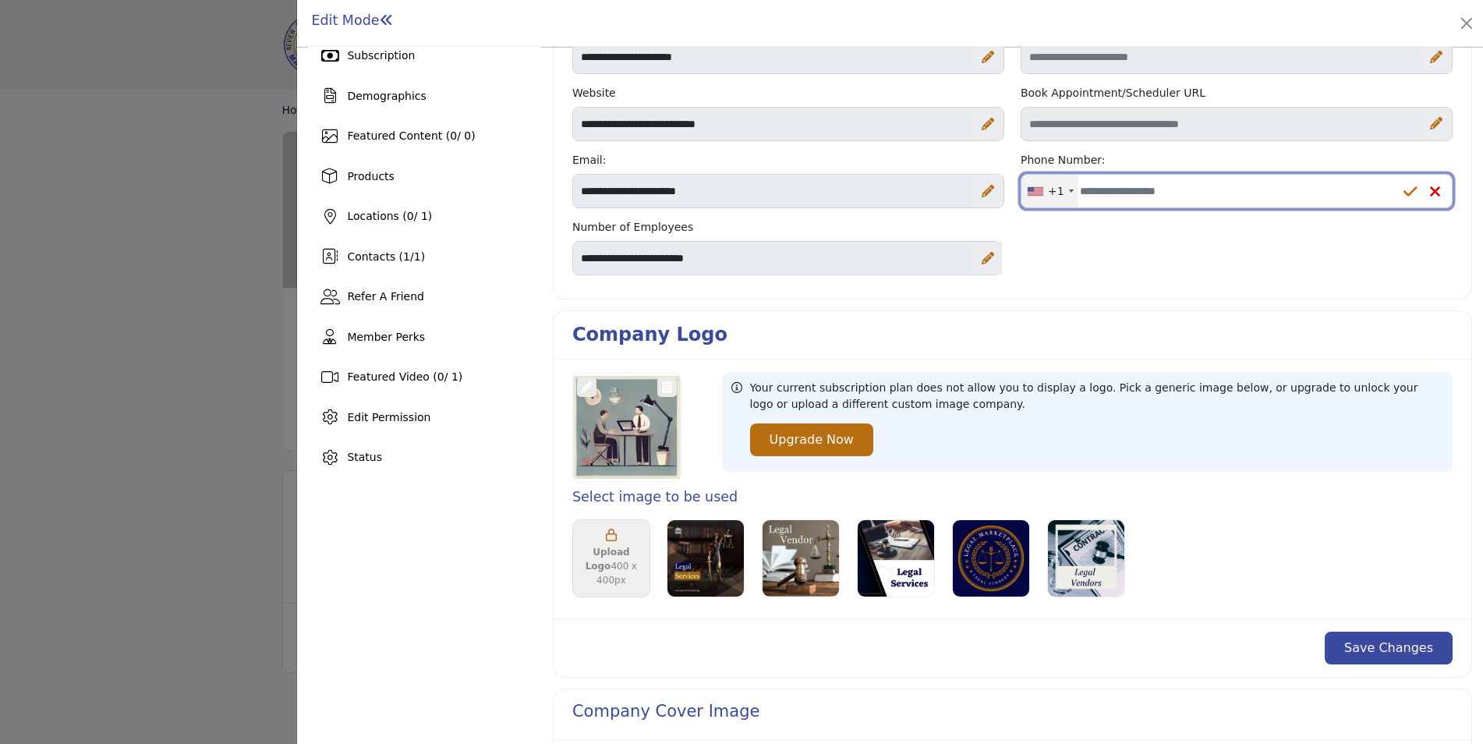
click at [1195, 193] on input "Office Number" at bounding box center [1237, 191] width 432 height 34
paste input "**********"
type input "**********"
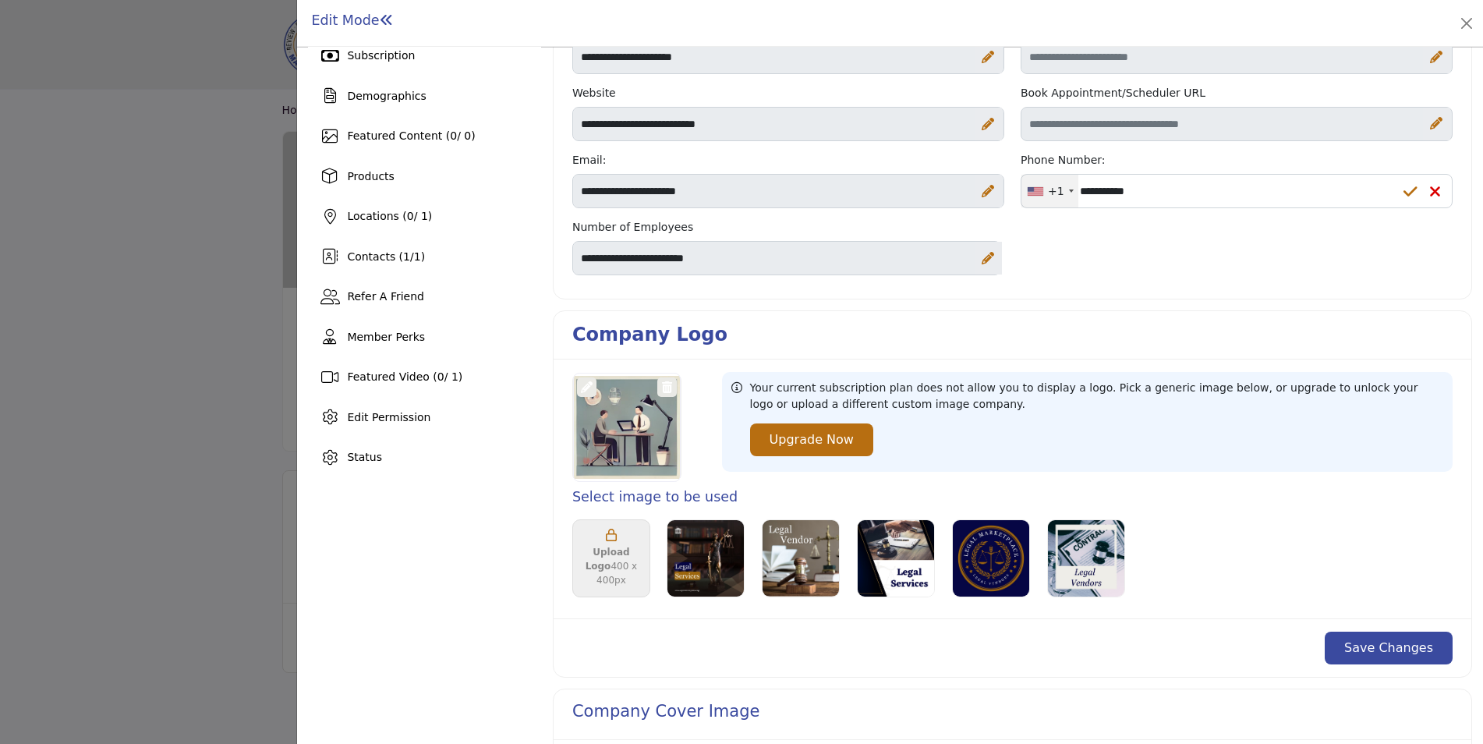
click at [1403, 189] on icon at bounding box center [1410, 192] width 14 height 16
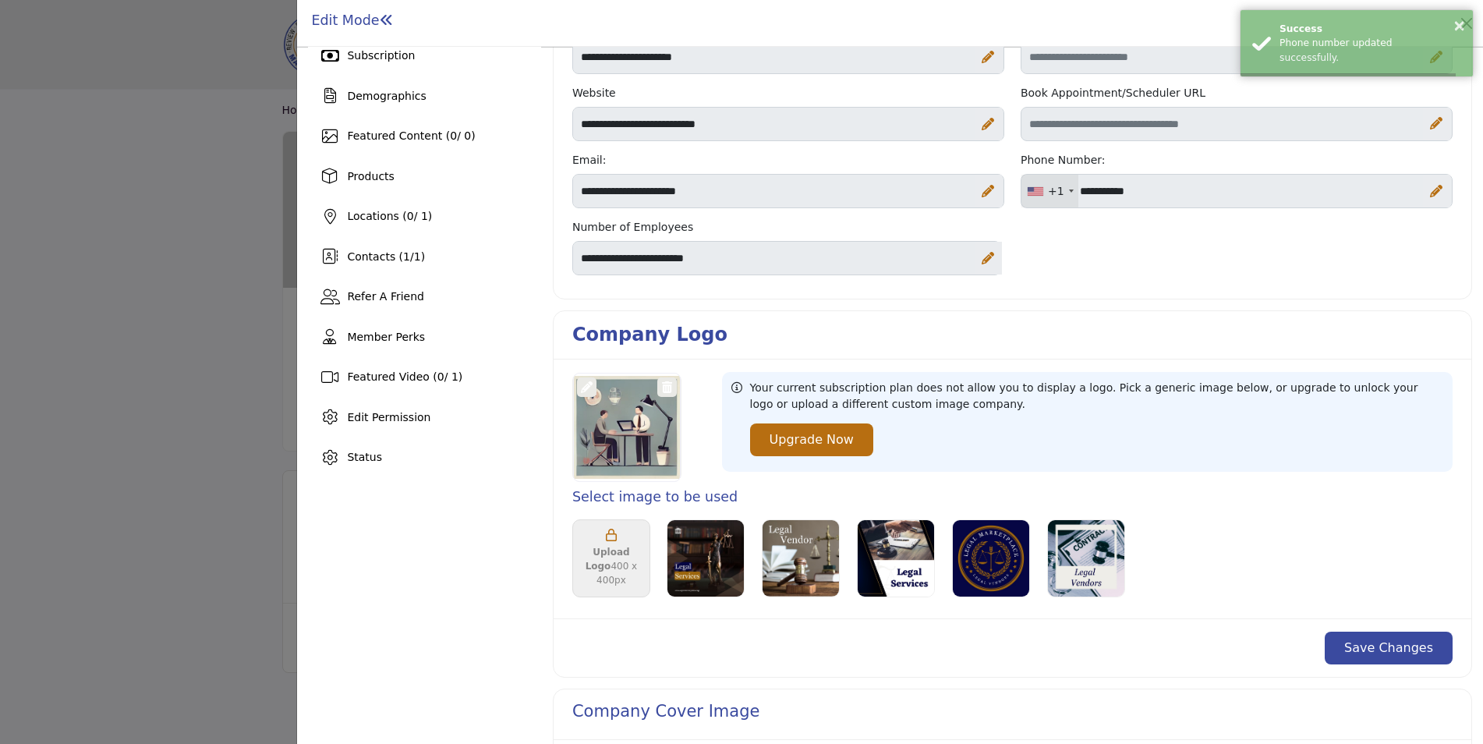
click at [1396, 646] on button "Save Changes" at bounding box center [1389, 648] width 128 height 33
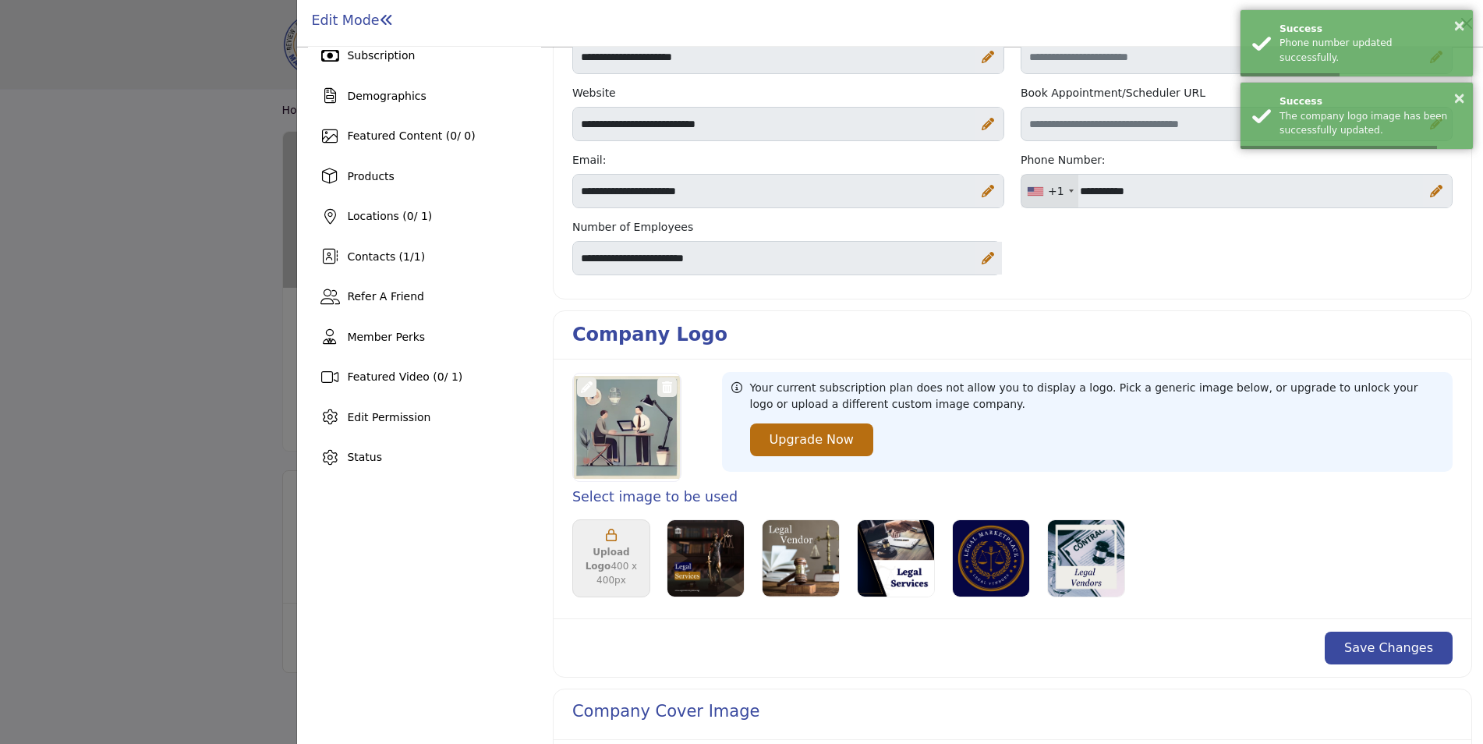
click at [1396, 646] on button "Save Changes" at bounding box center [1389, 648] width 128 height 33
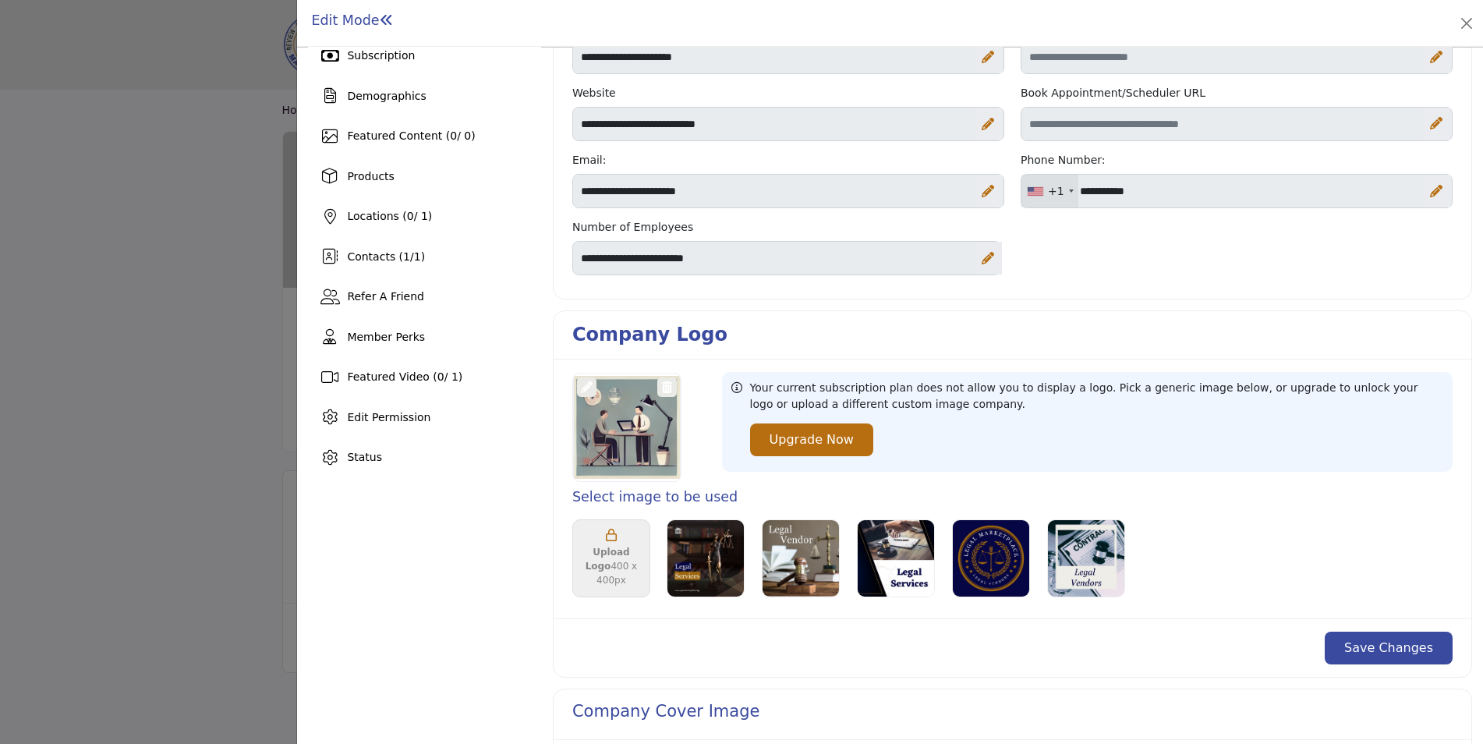
click at [1396, 646] on button "Save Changes" at bounding box center [1389, 648] width 128 height 33
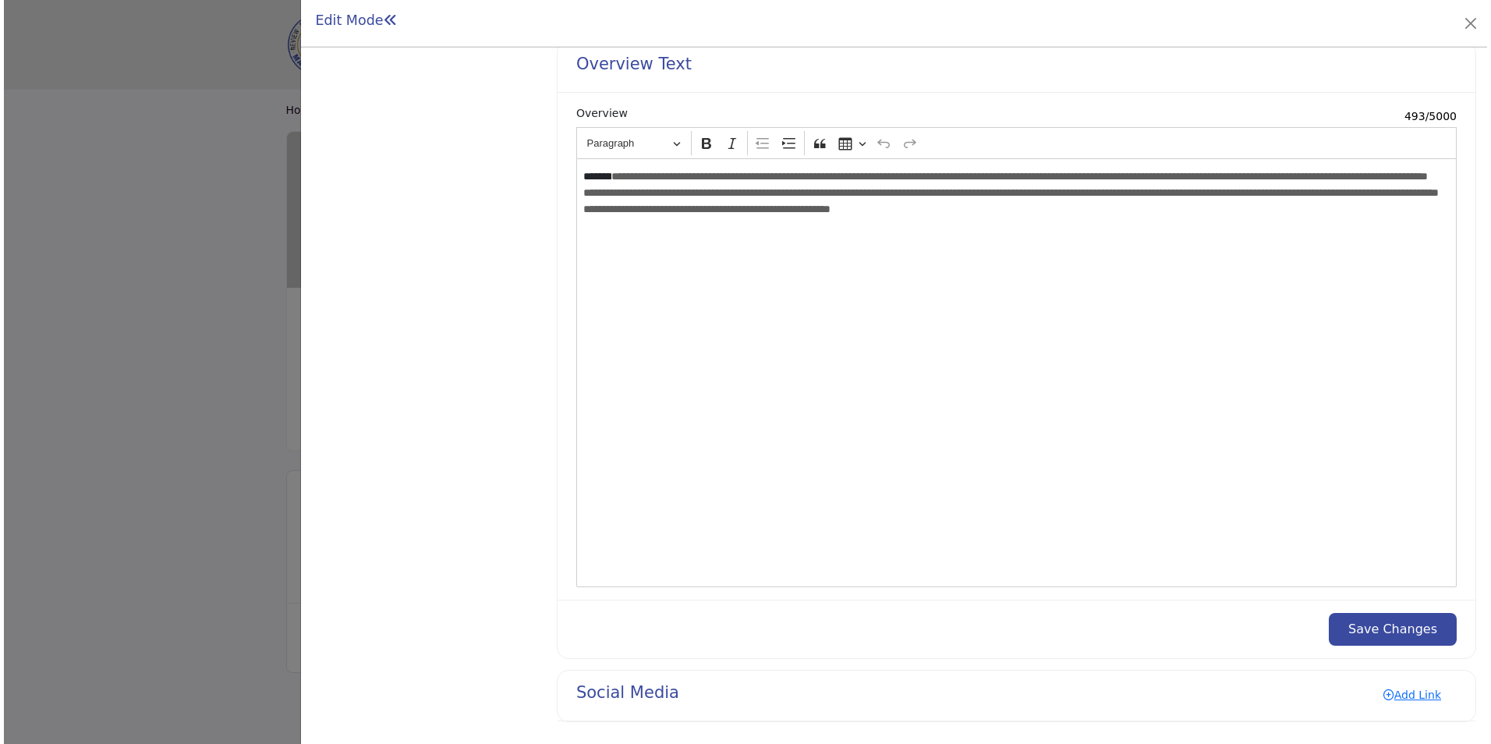
scroll to position [1518, 0]
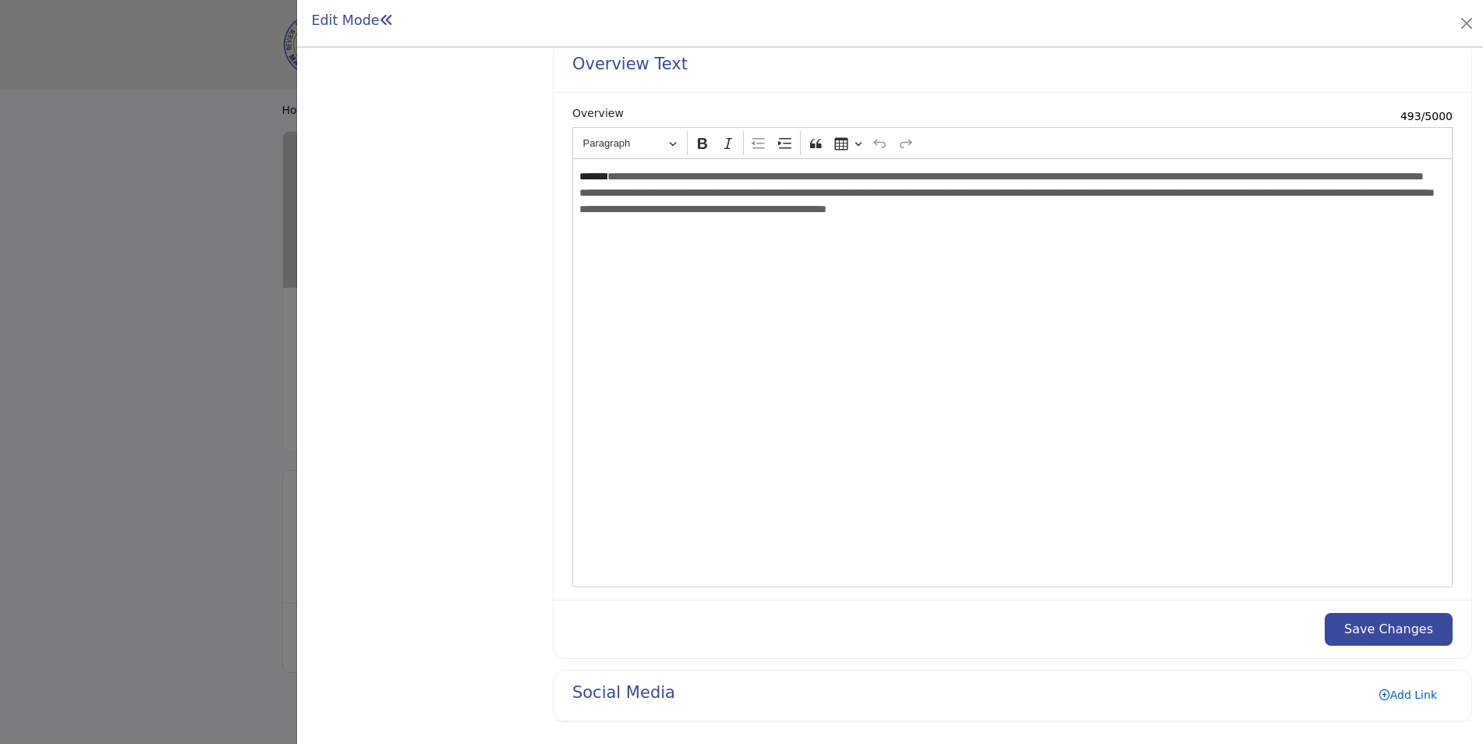
click at [1392, 692] on link "Add Link" at bounding box center [1408, 694] width 89 height 25
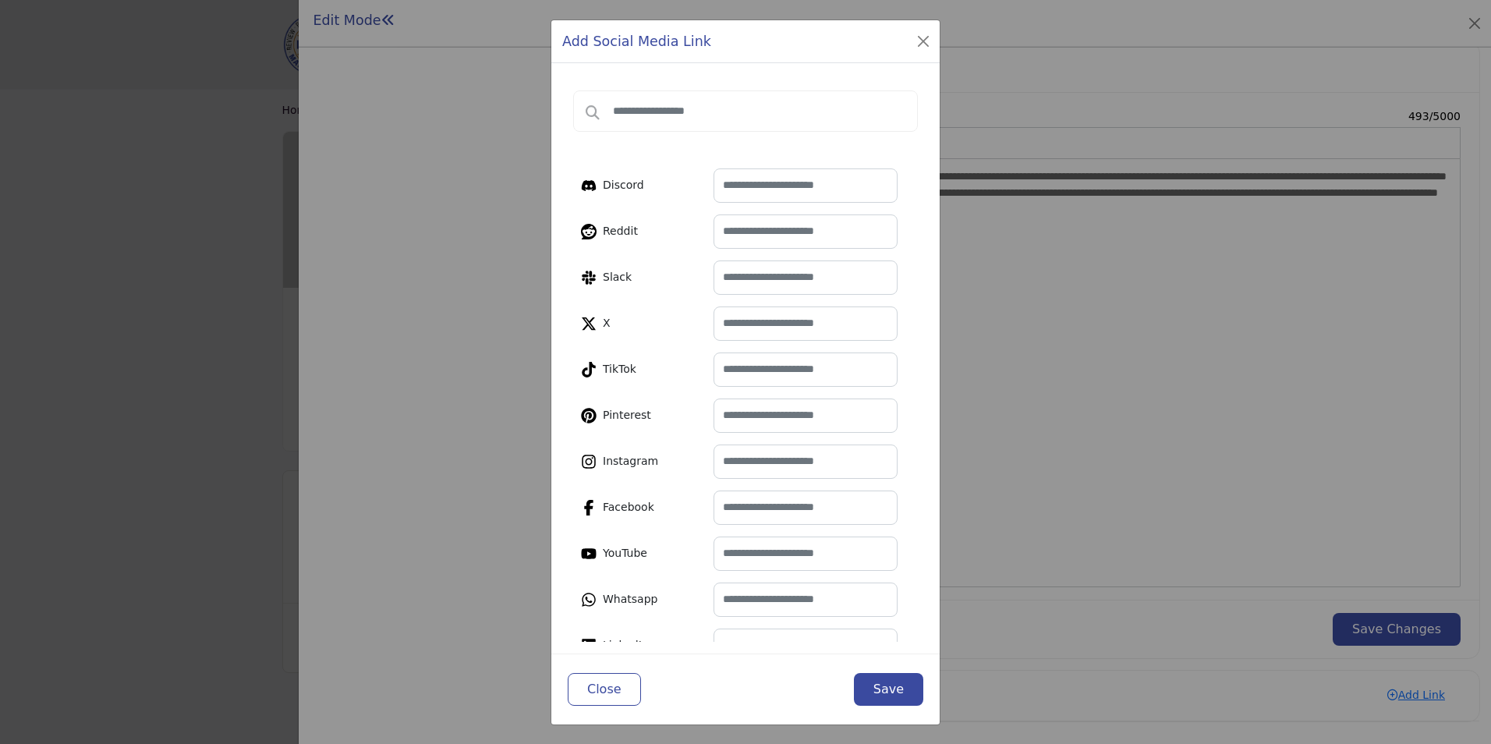
scroll to position [40, 0]
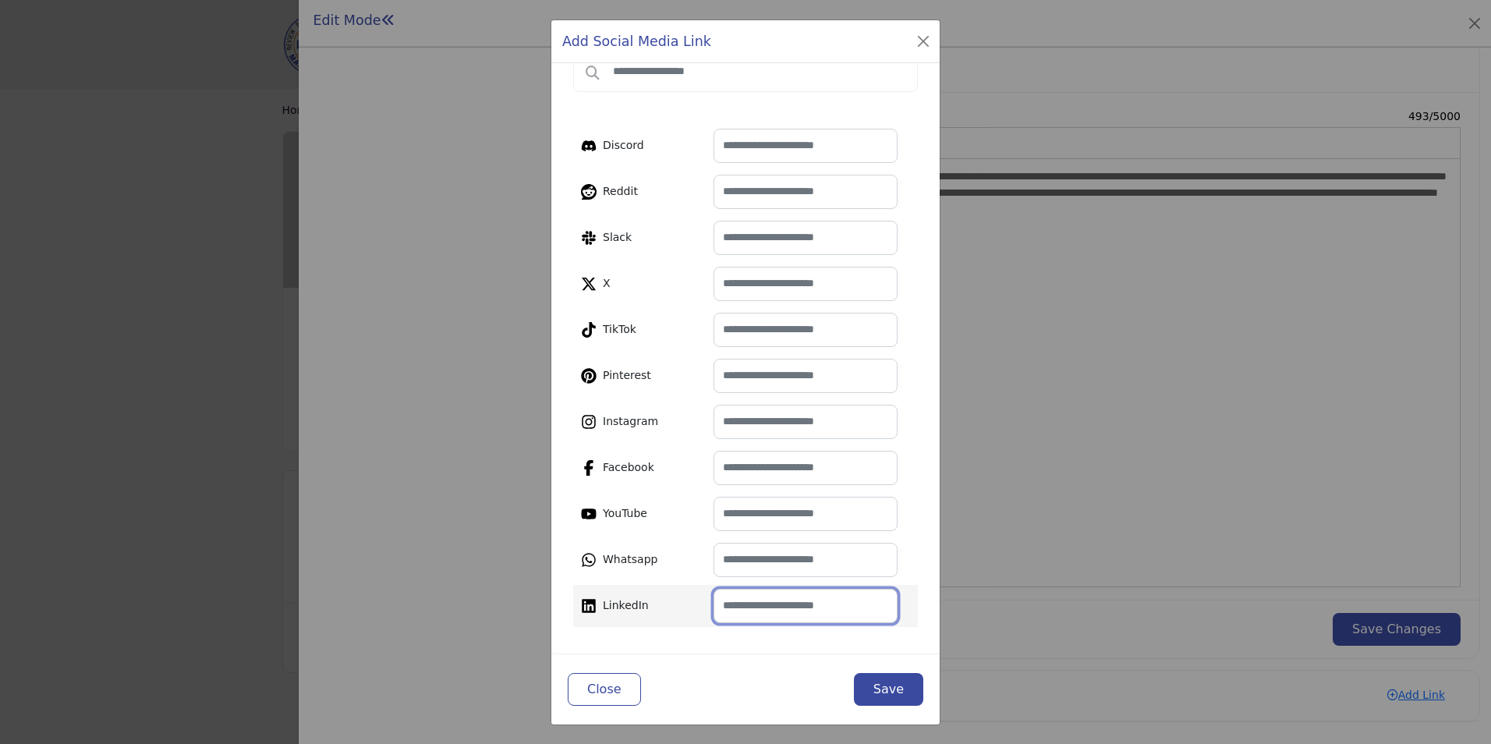
click at [807, 607] on input "text" at bounding box center [805, 606] width 184 height 34
paste input "**********"
type input "**********"
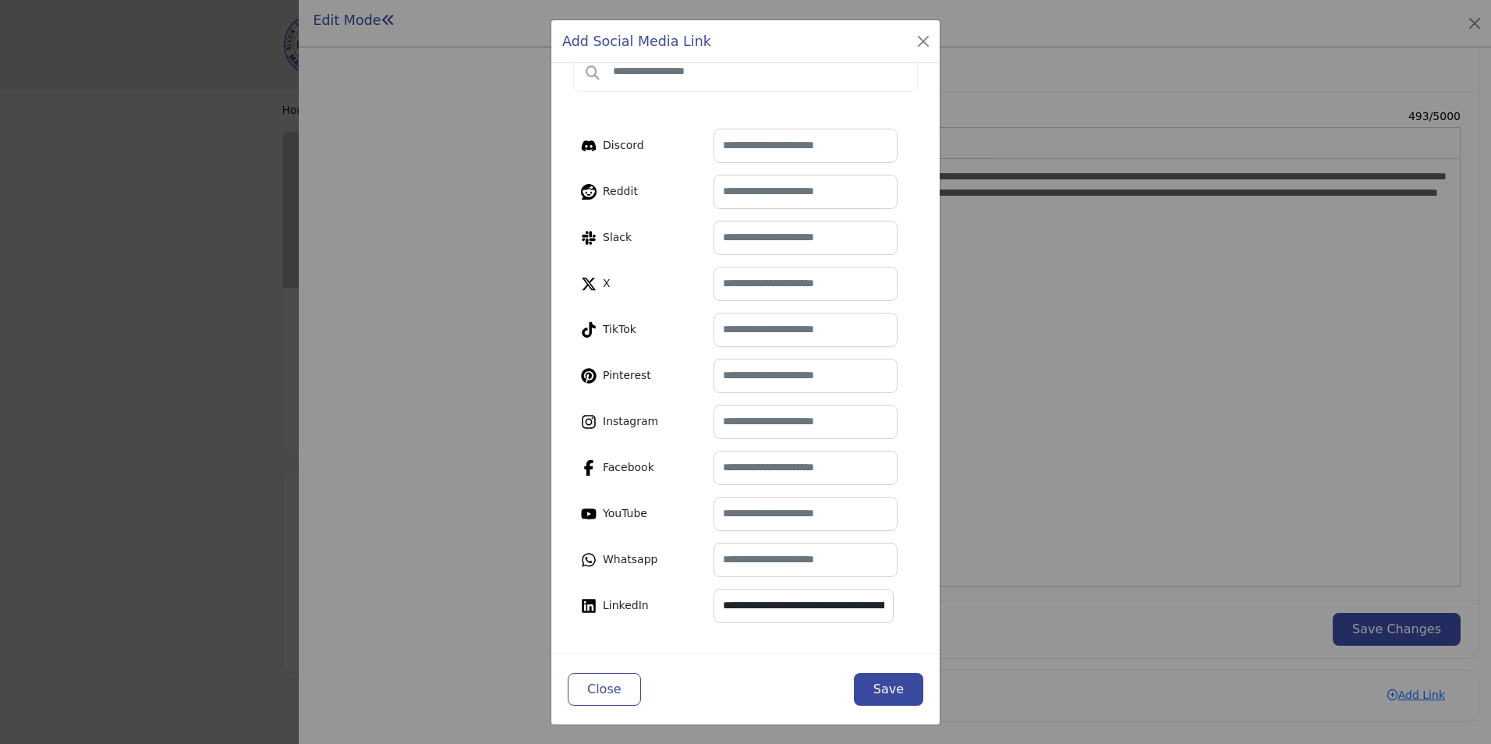
click at [883, 685] on button "Save" at bounding box center [888, 689] width 69 height 33
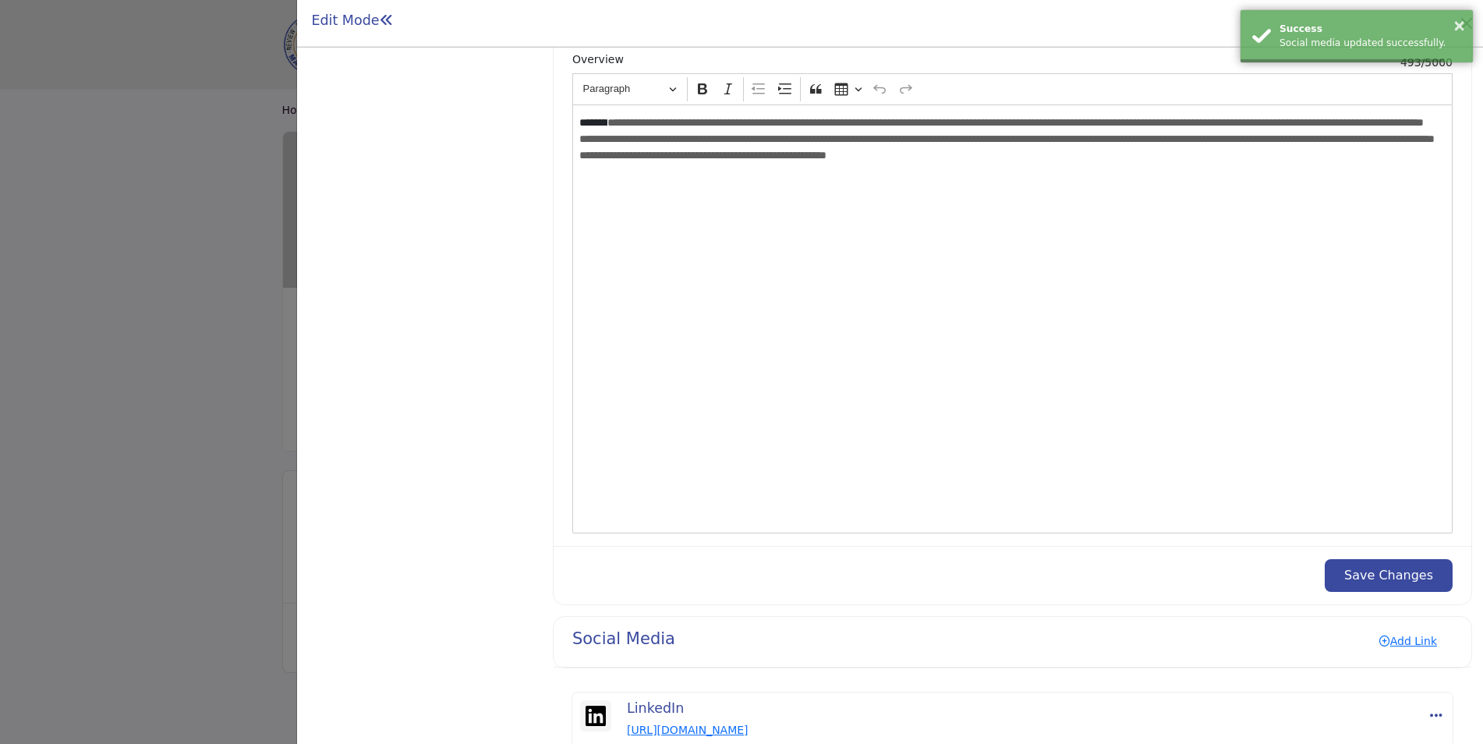
scroll to position [1610, 0]
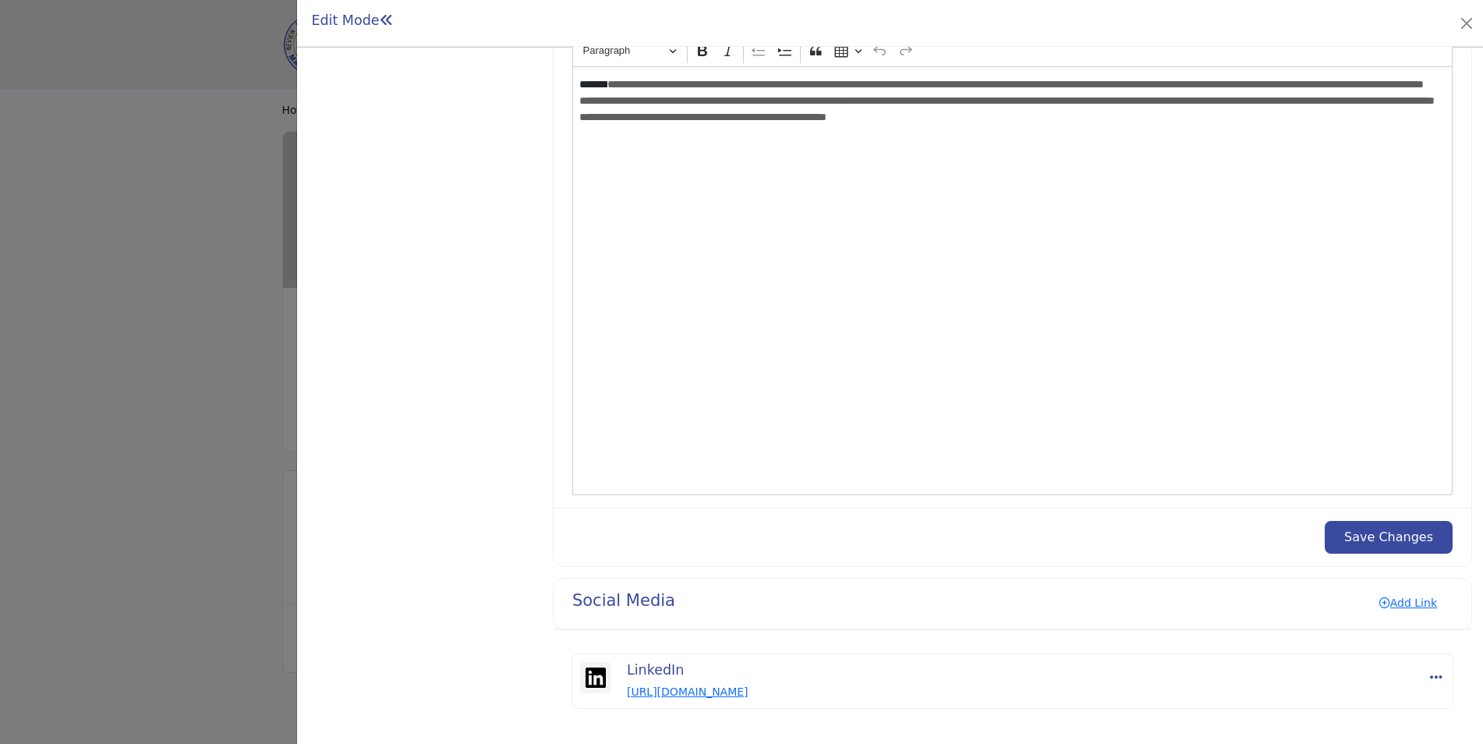
click at [1381, 535] on button "Save Changes" at bounding box center [1389, 537] width 128 height 33
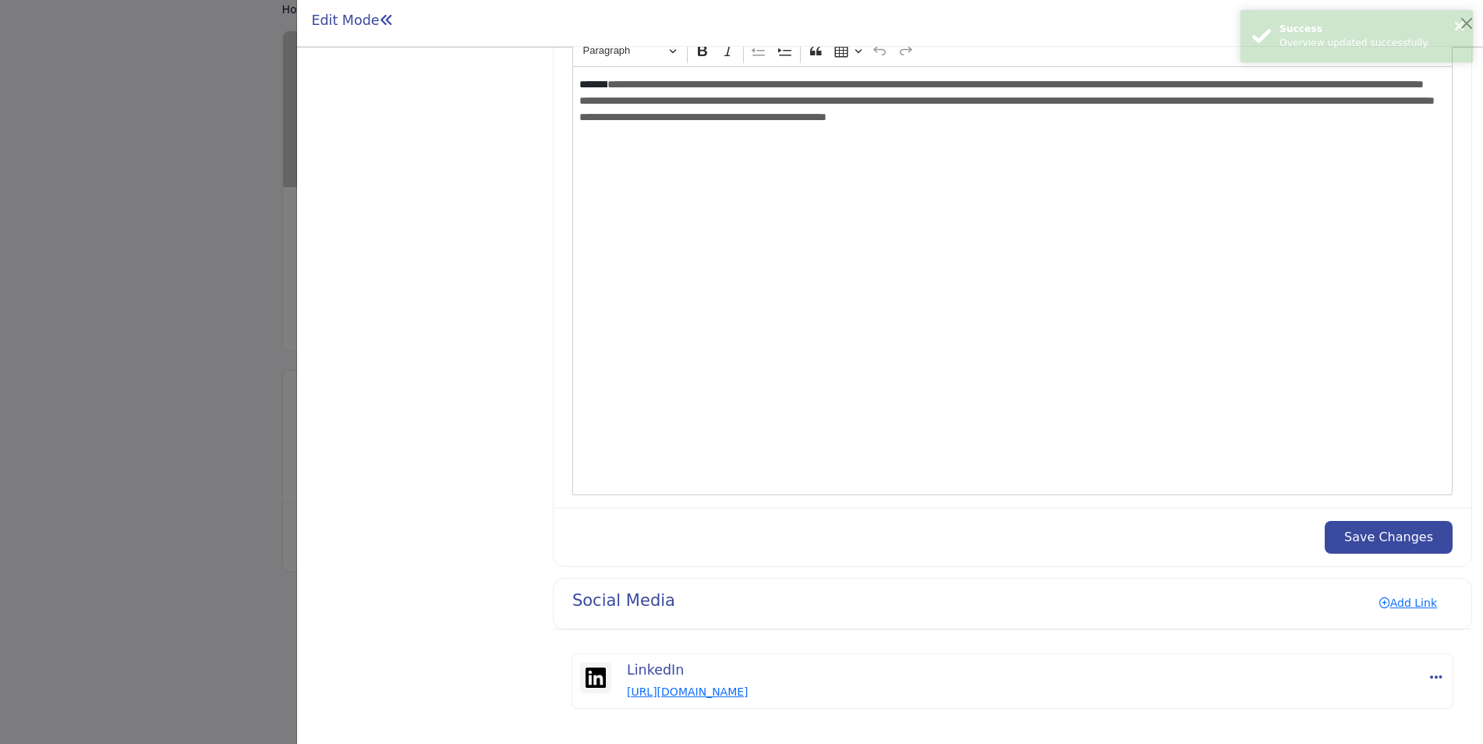
scroll to position [48, 0]
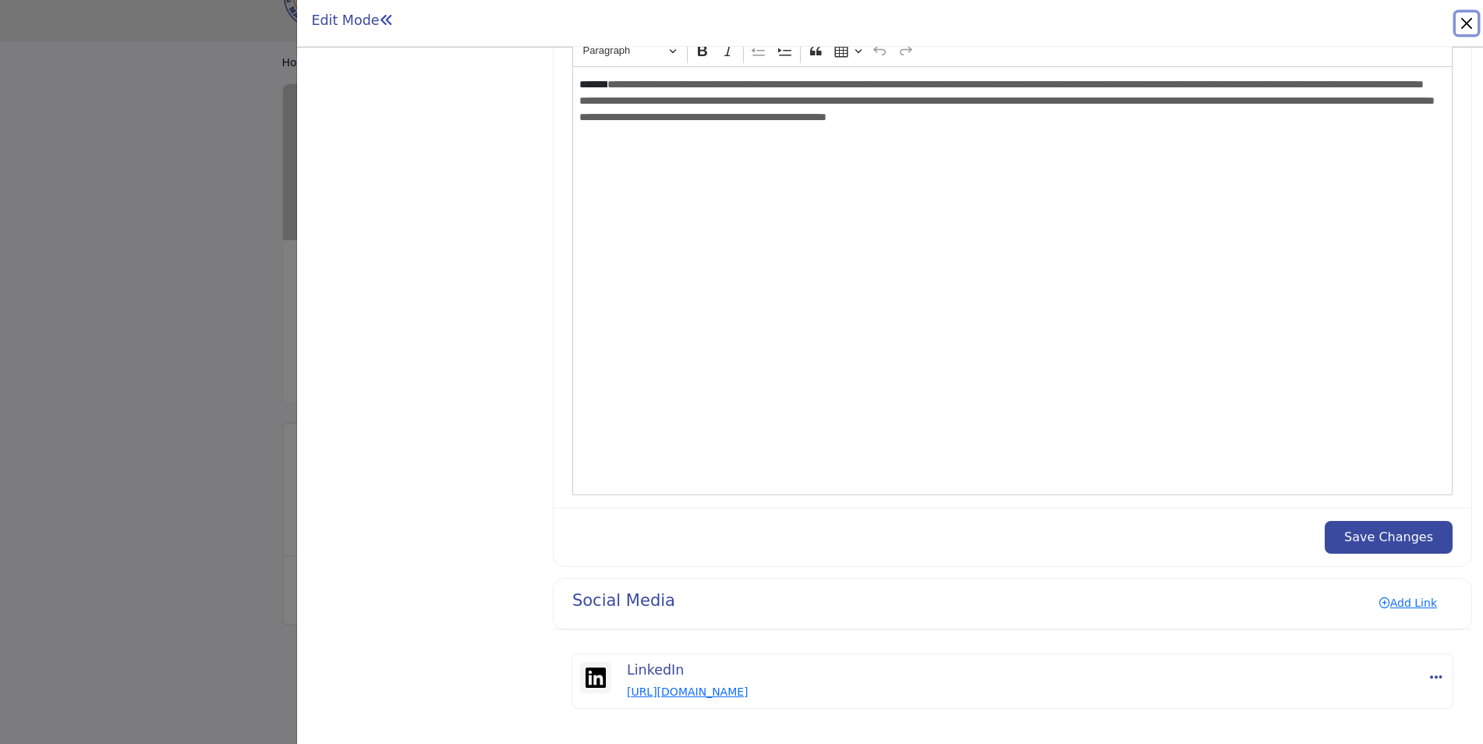
click at [1466, 26] on button "Close" at bounding box center [1467, 23] width 22 height 22
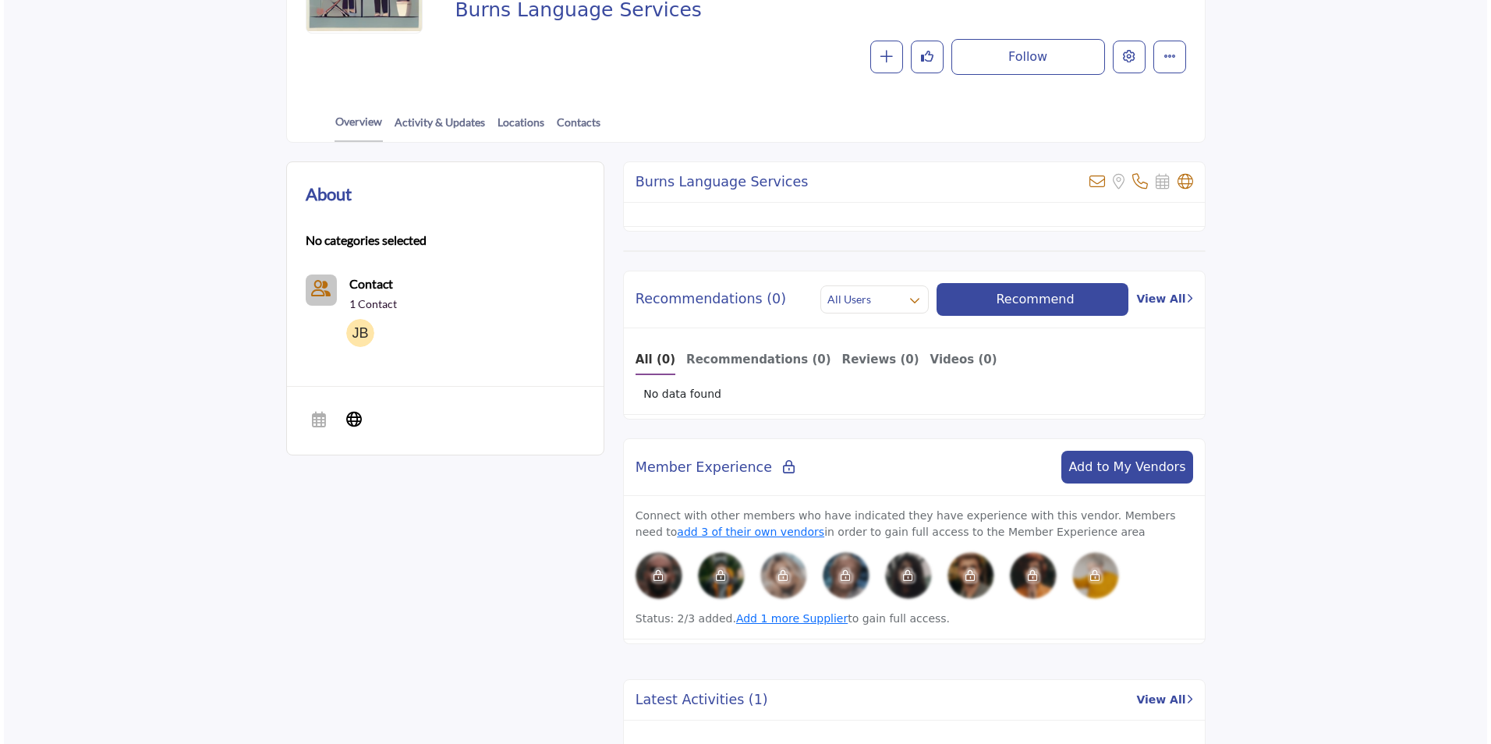
scroll to position [315, 0]
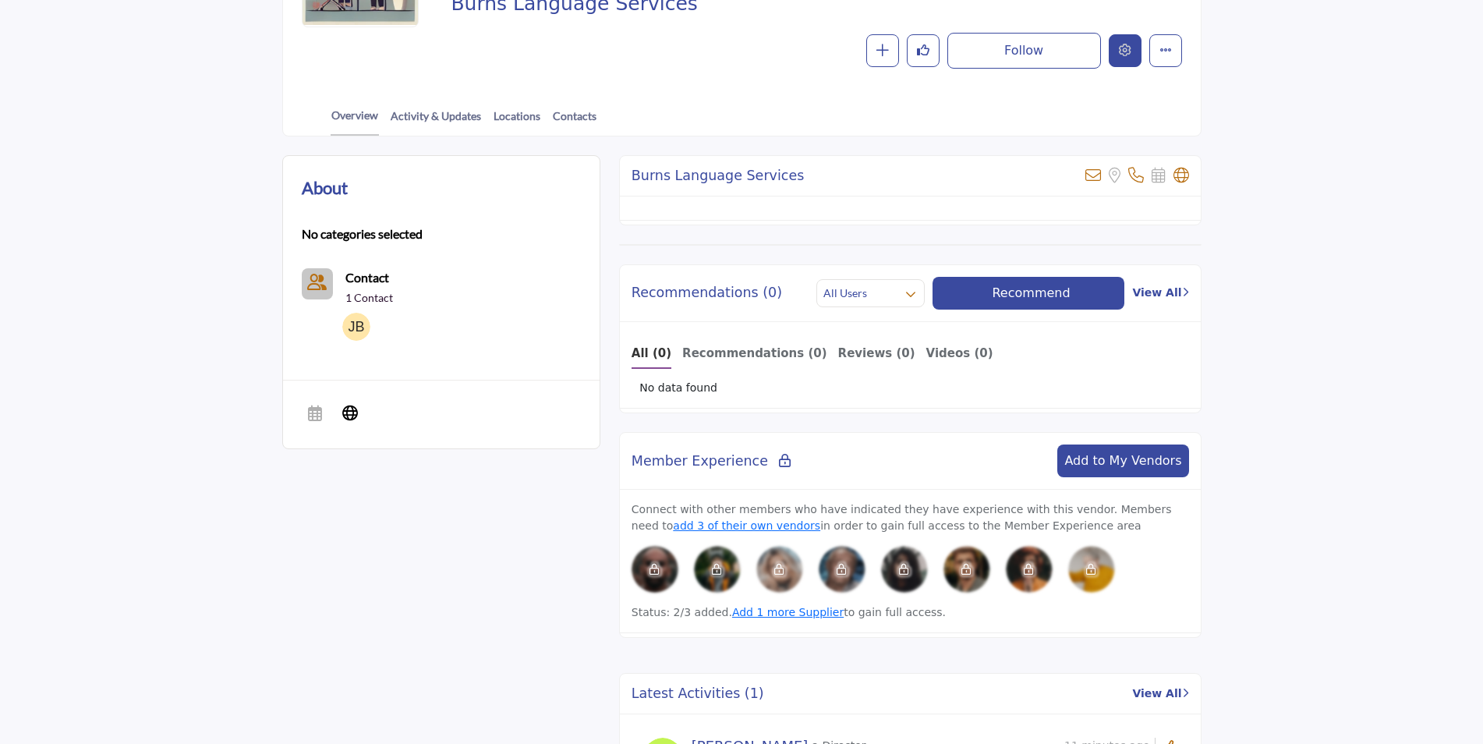
click at [1124, 55] on icon "Edit company" at bounding box center [1125, 50] width 12 height 12
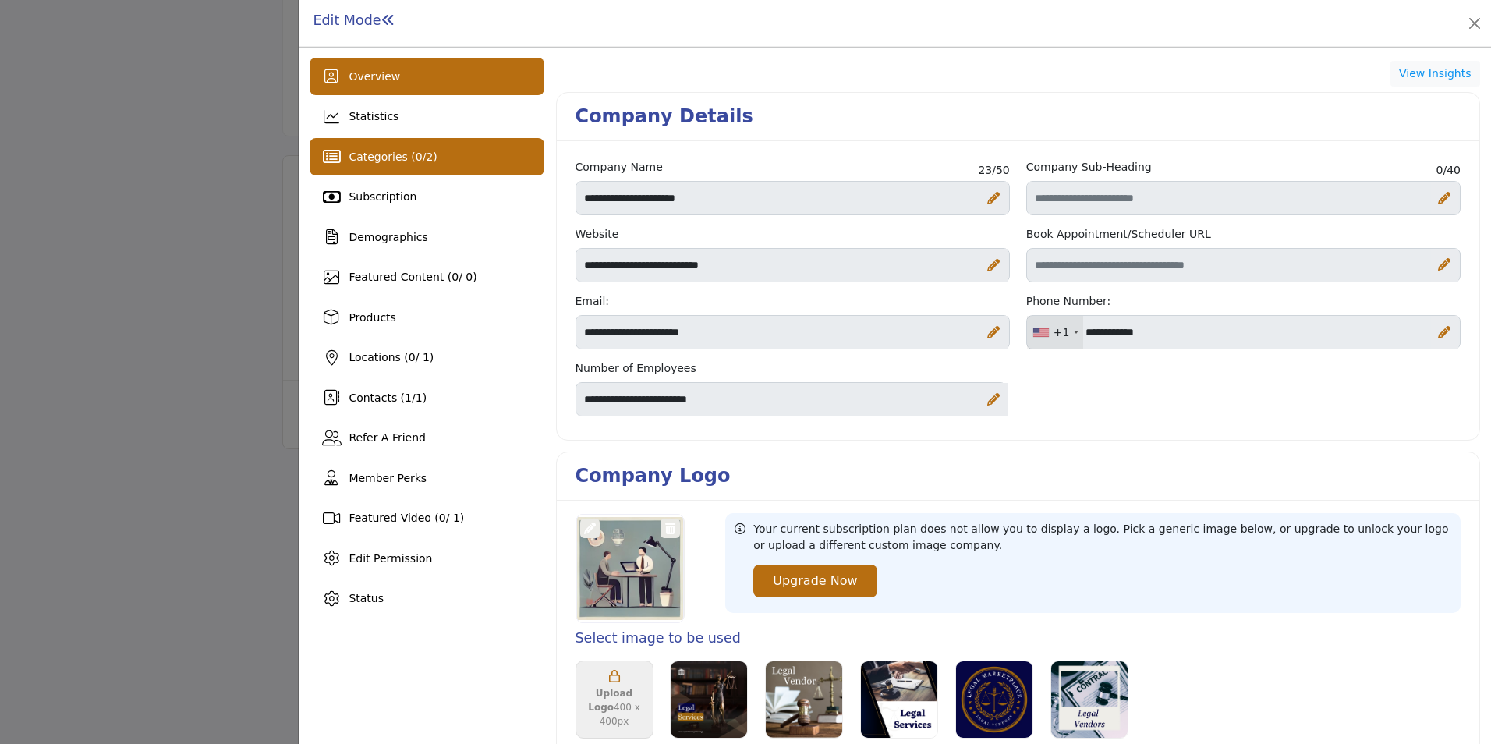
click at [369, 155] on span "Categories ( 0 / 2 )" at bounding box center [393, 156] width 88 height 12
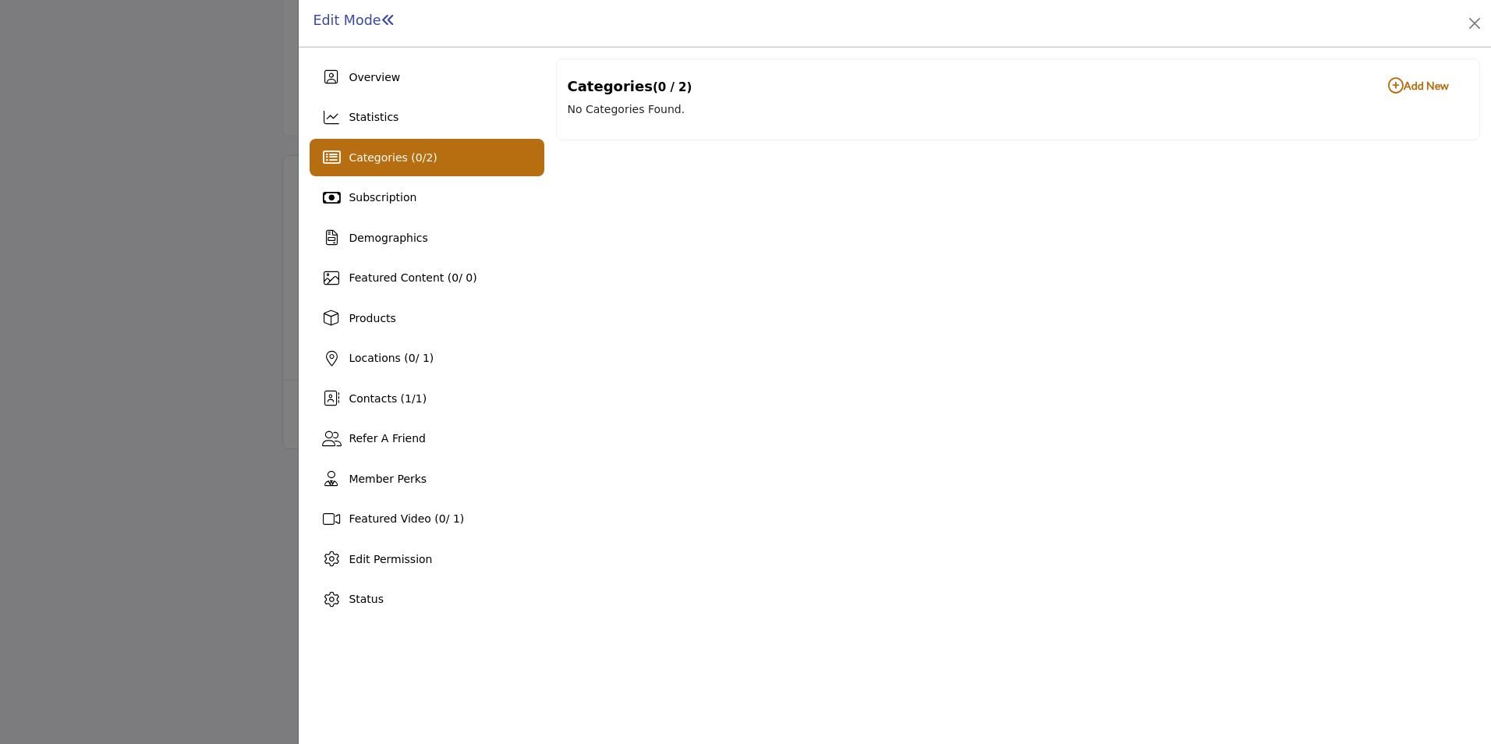
click at [1418, 87] on b "Add New Add New" at bounding box center [1418, 86] width 61 height 16
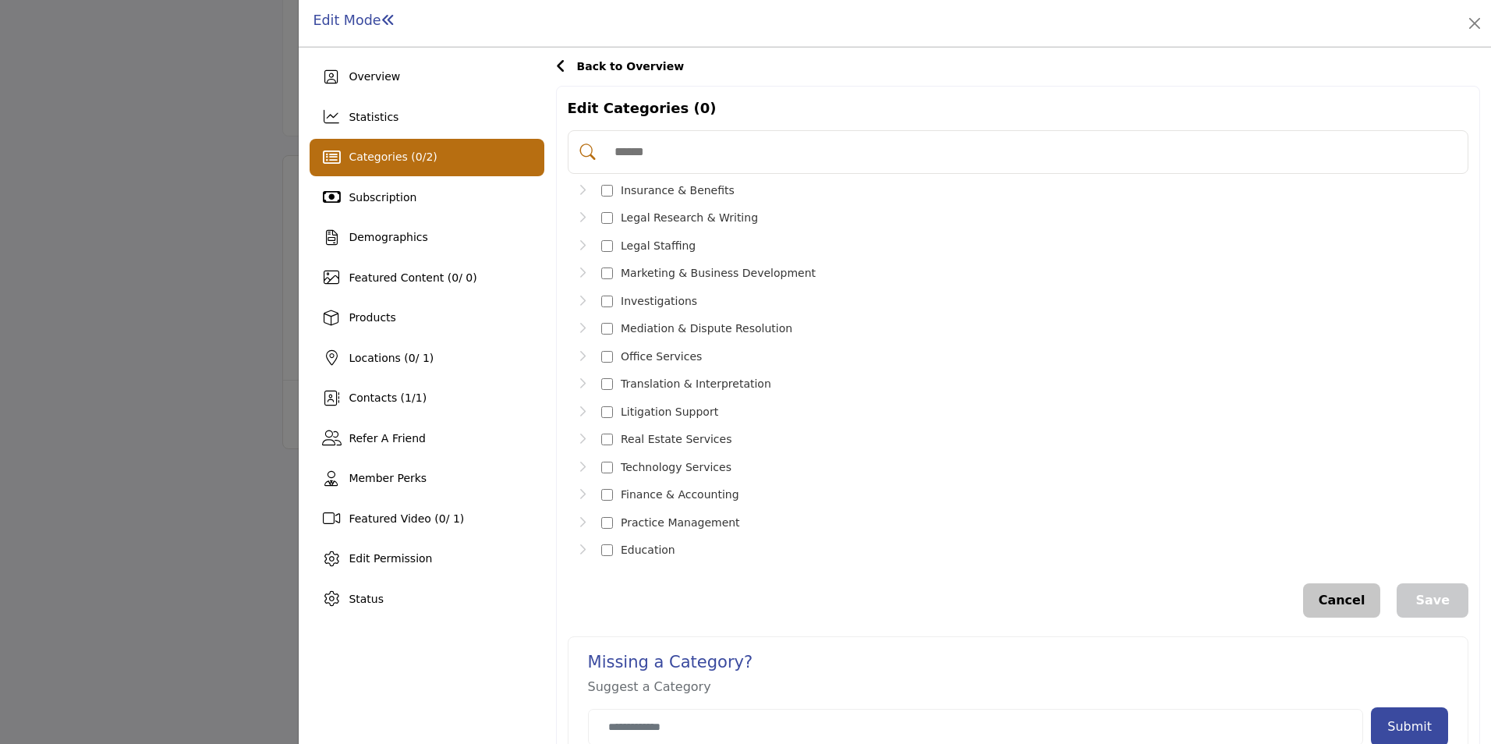
click at [761, 317] on div "Mediation & Dispute Resolution 6" at bounding box center [687, 328] width 225 height 23
click at [1410, 711] on button "Submit" at bounding box center [1409, 726] width 77 height 39
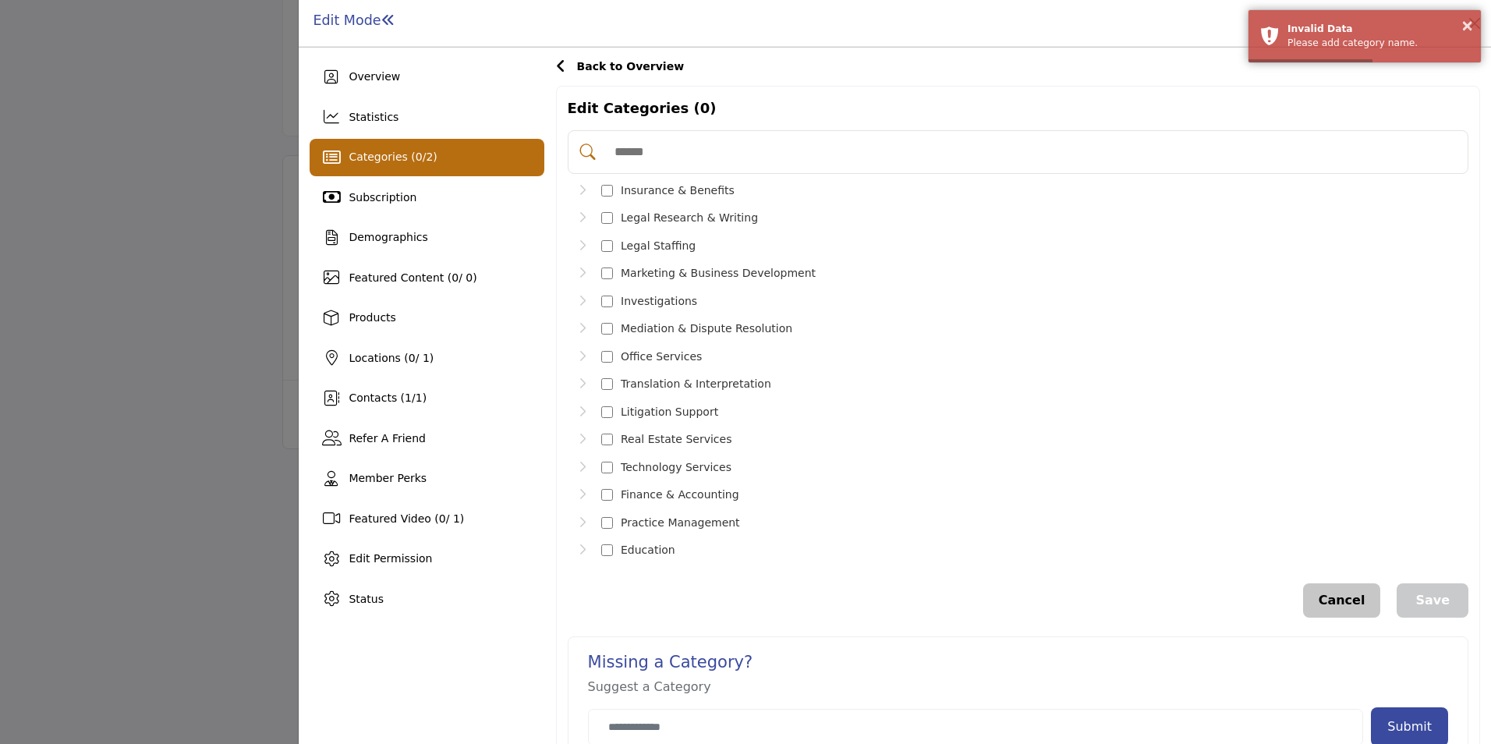
click at [1196, 252] on div "Legal Staffing 14" at bounding box center [1021, 246] width 893 height 23
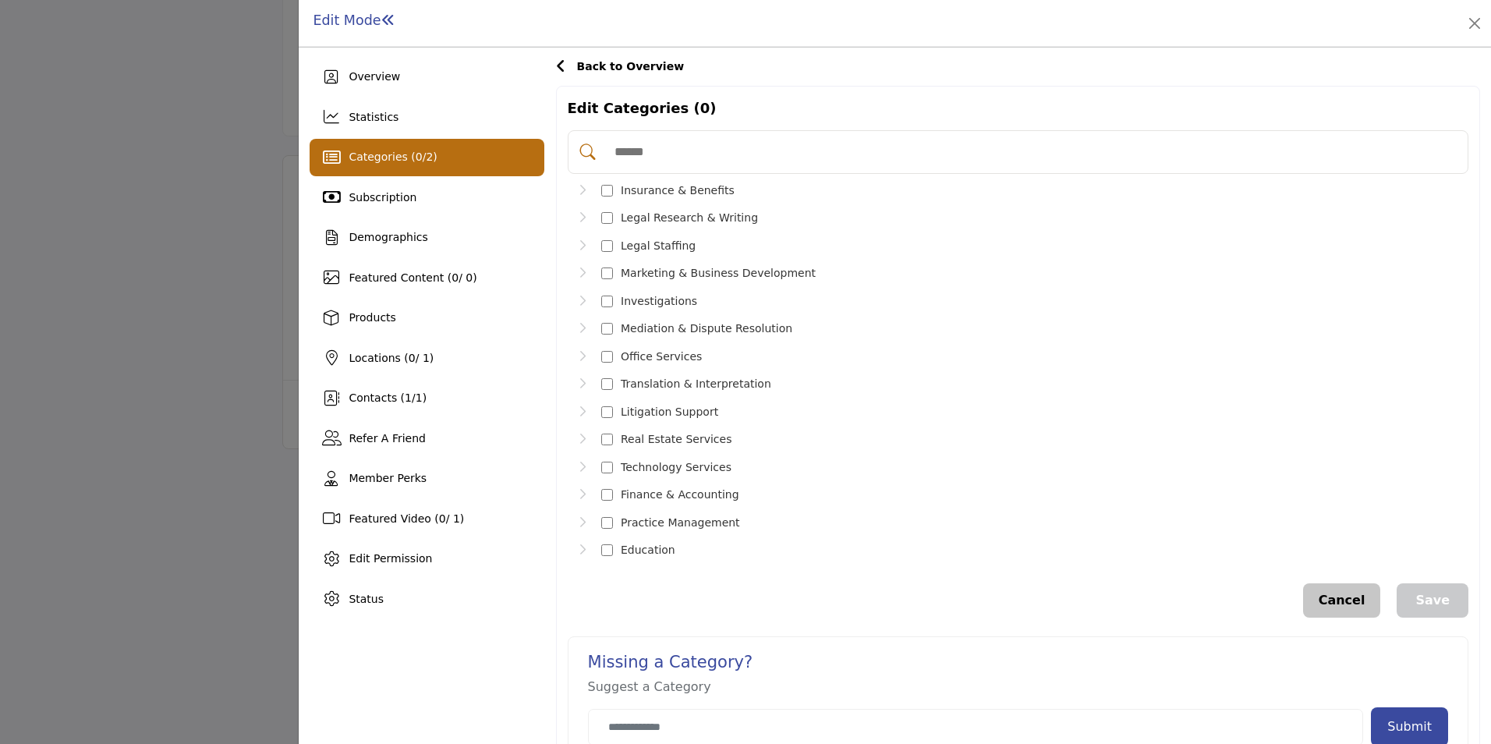
click at [1434, 584] on button "Save" at bounding box center [1432, 600] width 72 height 34
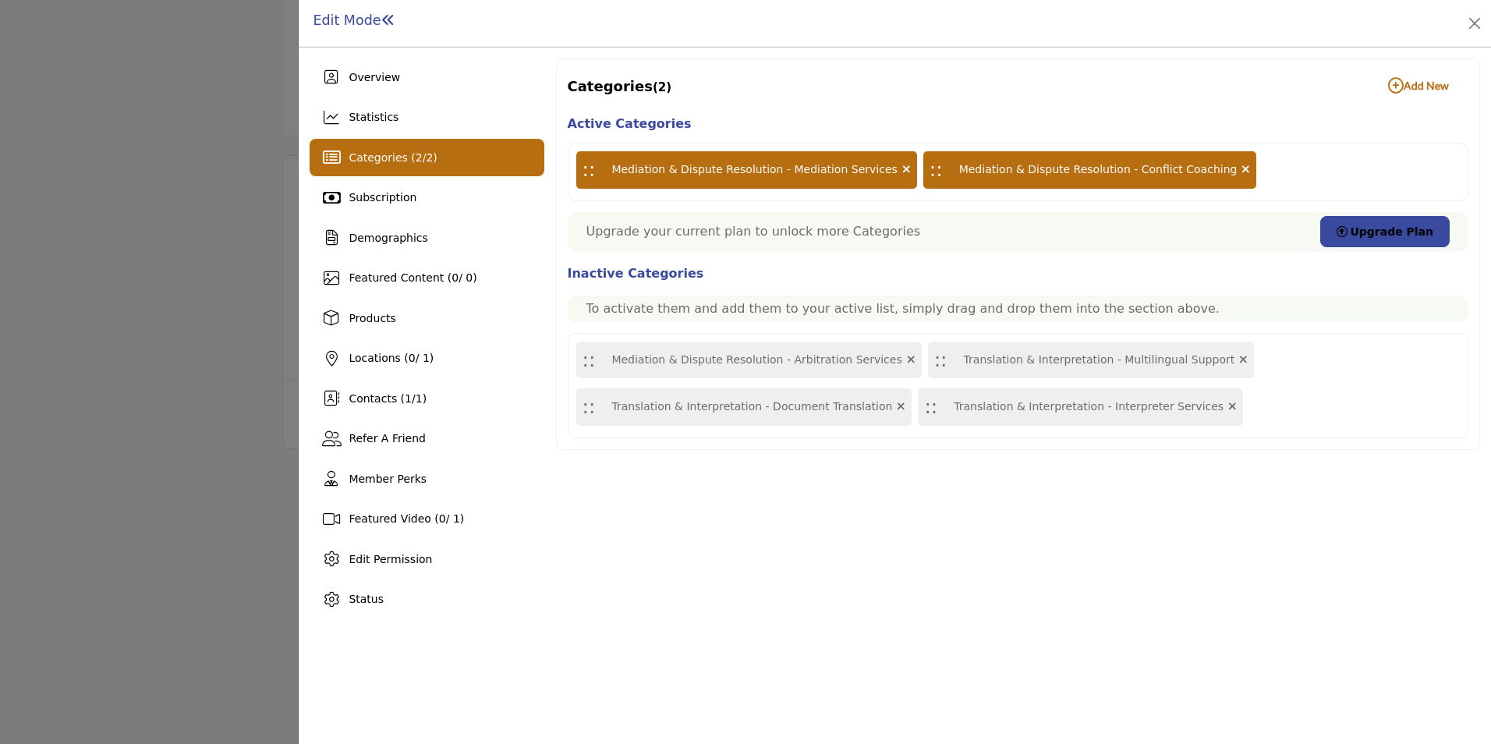
click at [1412, 81] on b "Add New Add New" at bounding box center [1418, 86] width 61 height 16
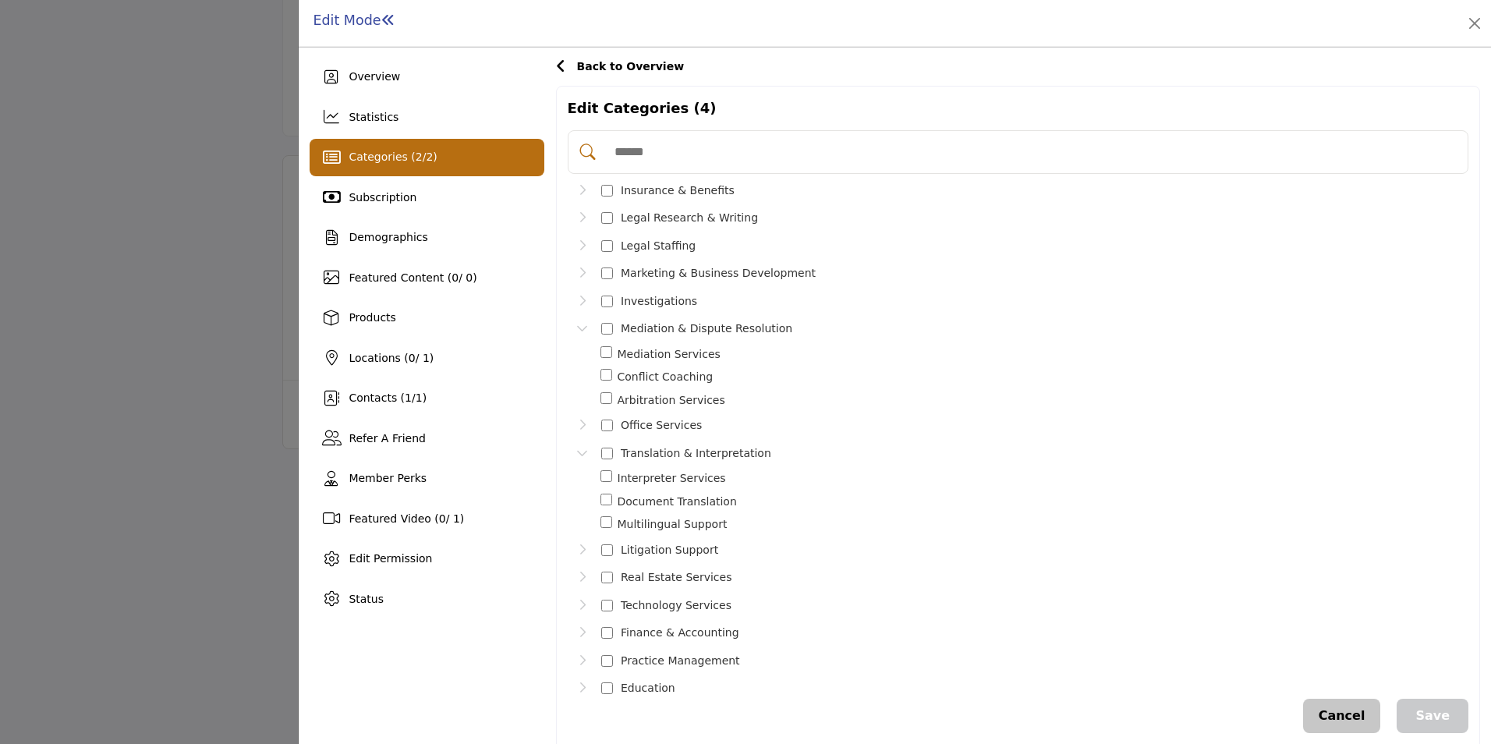
click at [603, 368] on div "Toggle Category" at bounding box center [606, 377] width 12 height 18
click at [1417, 711] on button "Save" at bounding box center [1432, 716] width 72 height 34
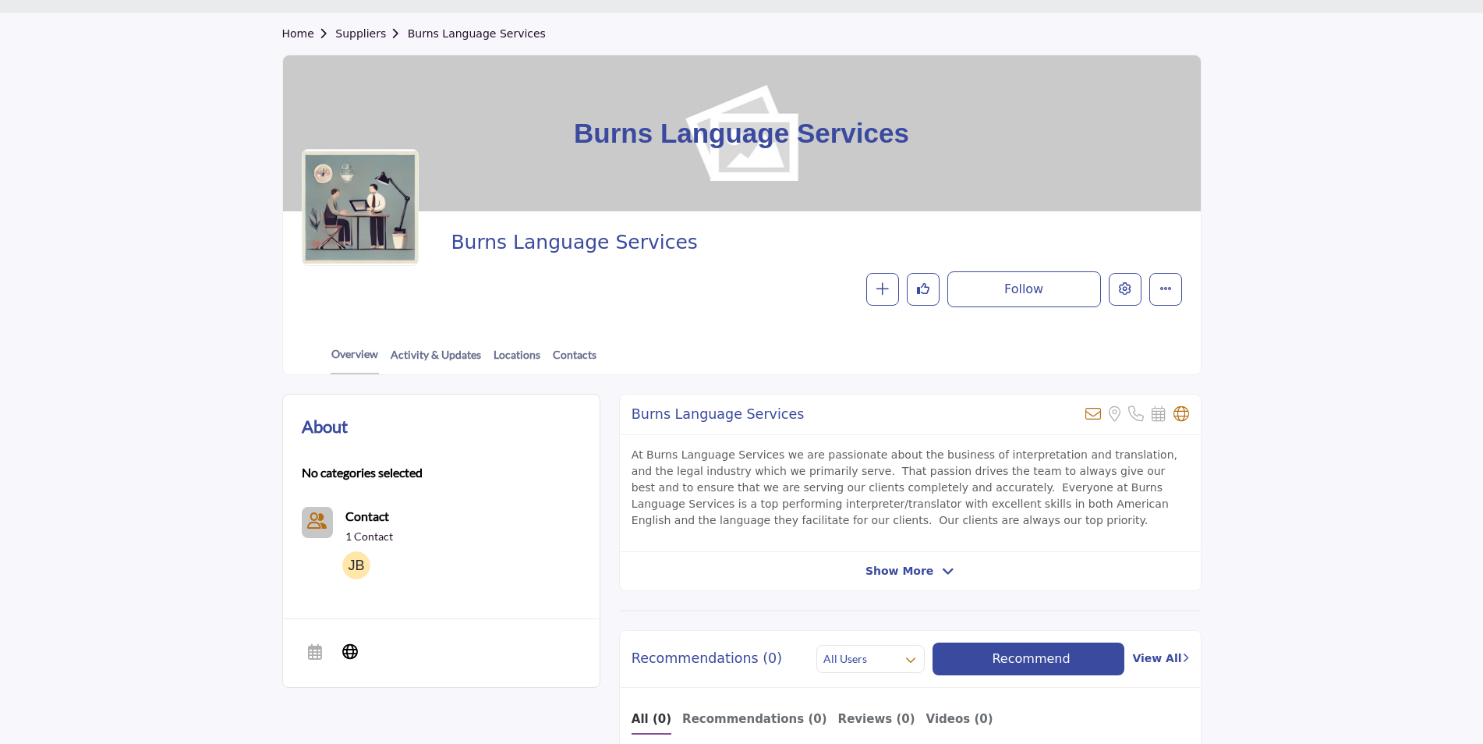
scroll to position [109, 0]
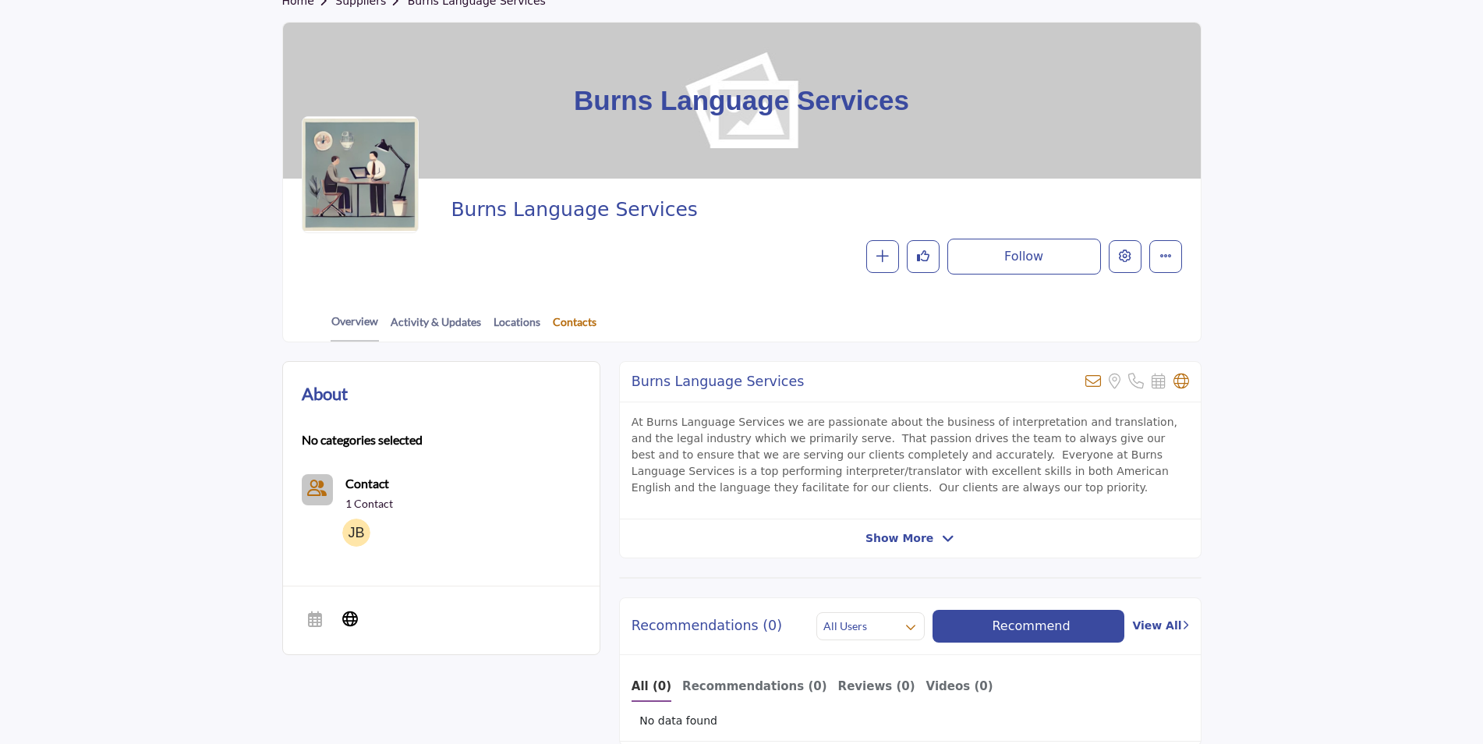
click at [560, 324] on link "Contacts" at bounding box center [574, 326] width 45 height 27
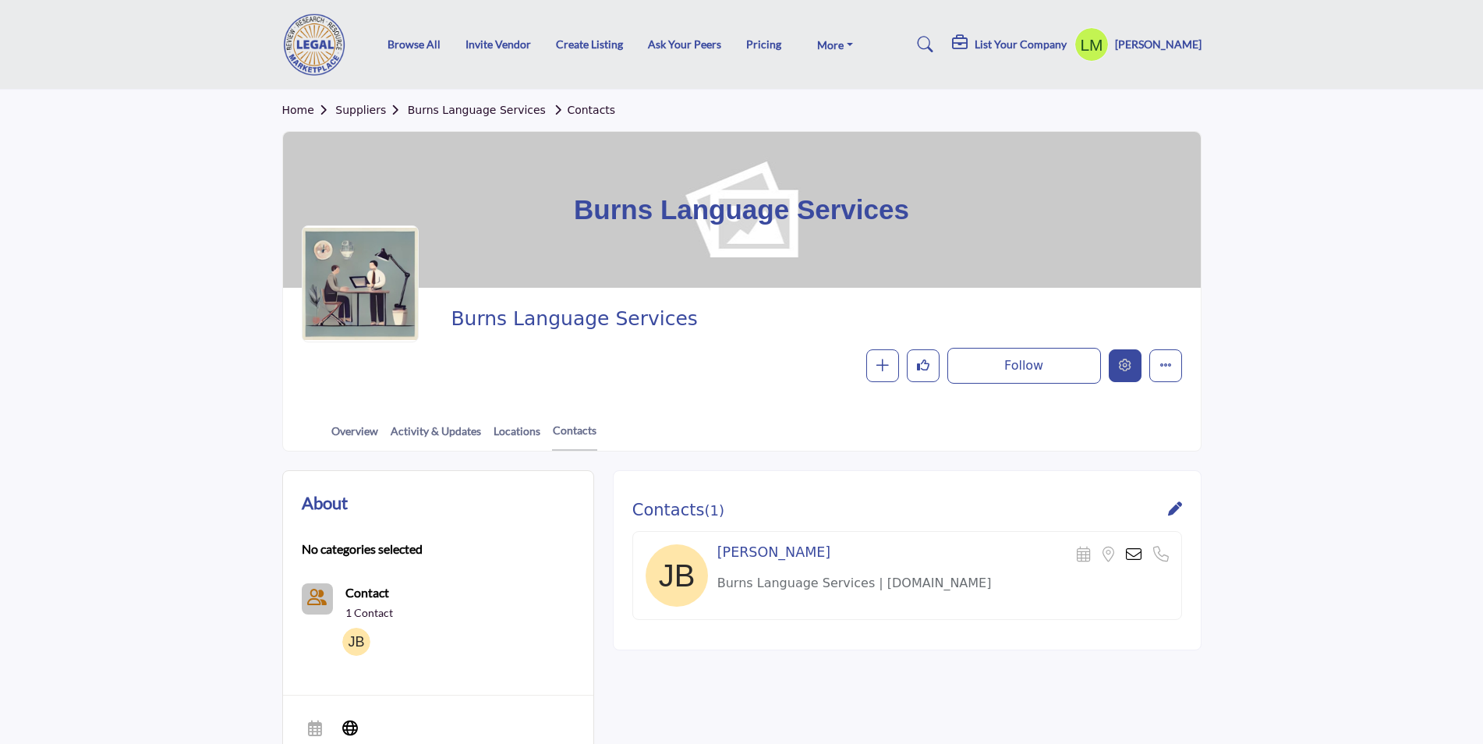
click at [1120, 362] on icon "Edit company" at bounding box center [1125, 365] width 12 height 12
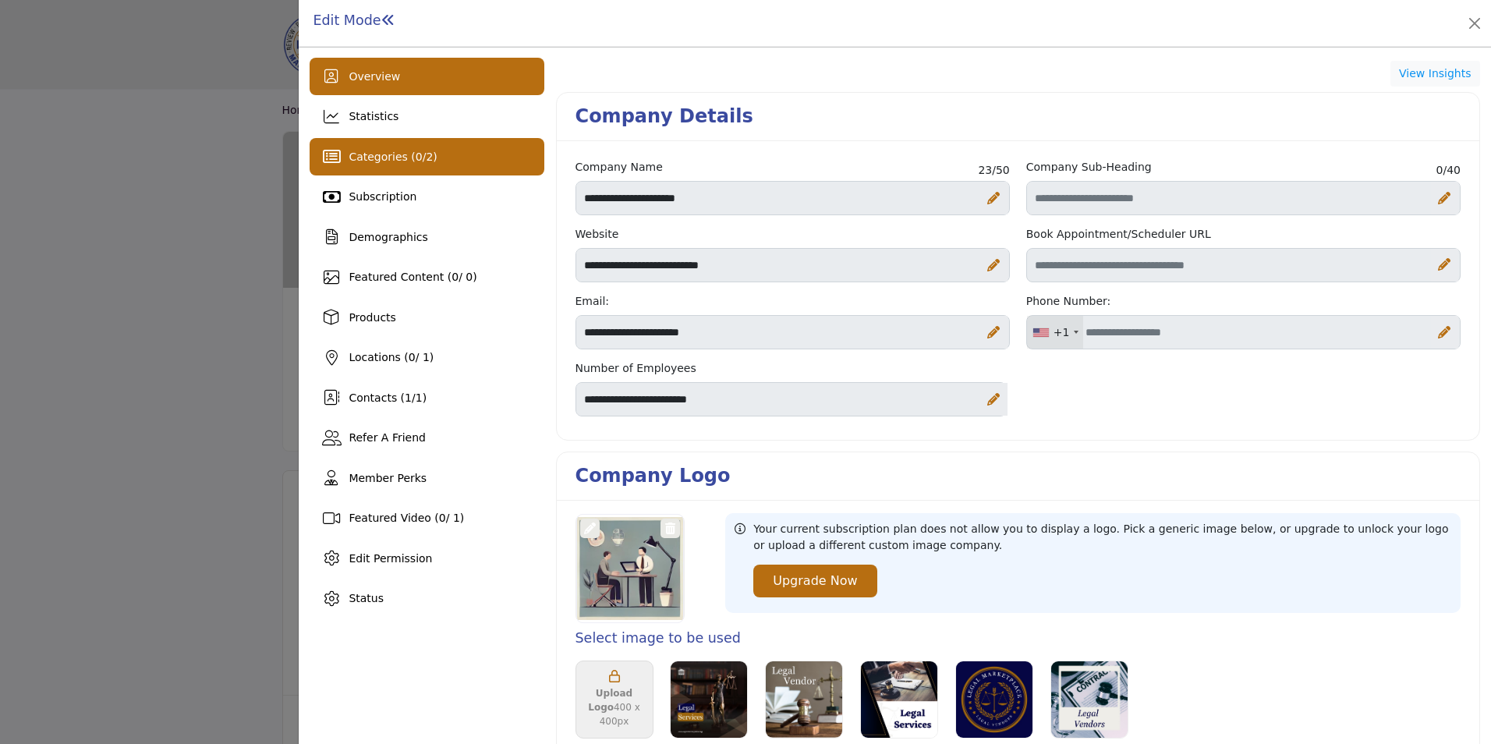
click at [369, 160] on span "Categories ( 0 / 2 )" at bounding box center [393, 156] width 88 height 12
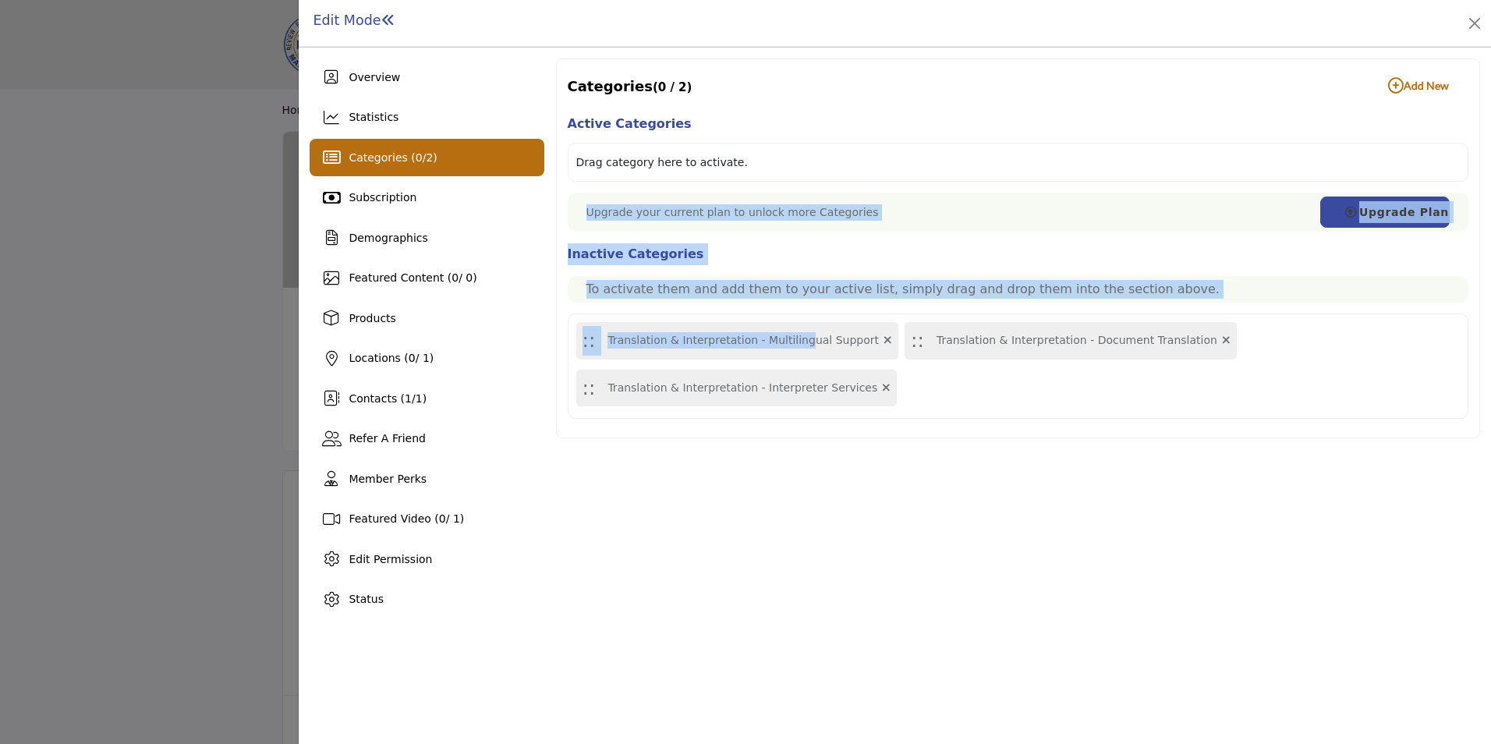
drag, startPoint x: 784, startPoint y: 344, endPoint x: 778, endPoint y: 153, distance: 191.1
click at [778, 153] on div "Active Categories Drag category here to activate. Upgrade your current plan to …" at bounding box center [1018, 266] width 901 height 306
click at [816, 348] on div ":: Translation & Interpretation - Multilingual Support" at bounding box center [737, 340] width 323 height 37
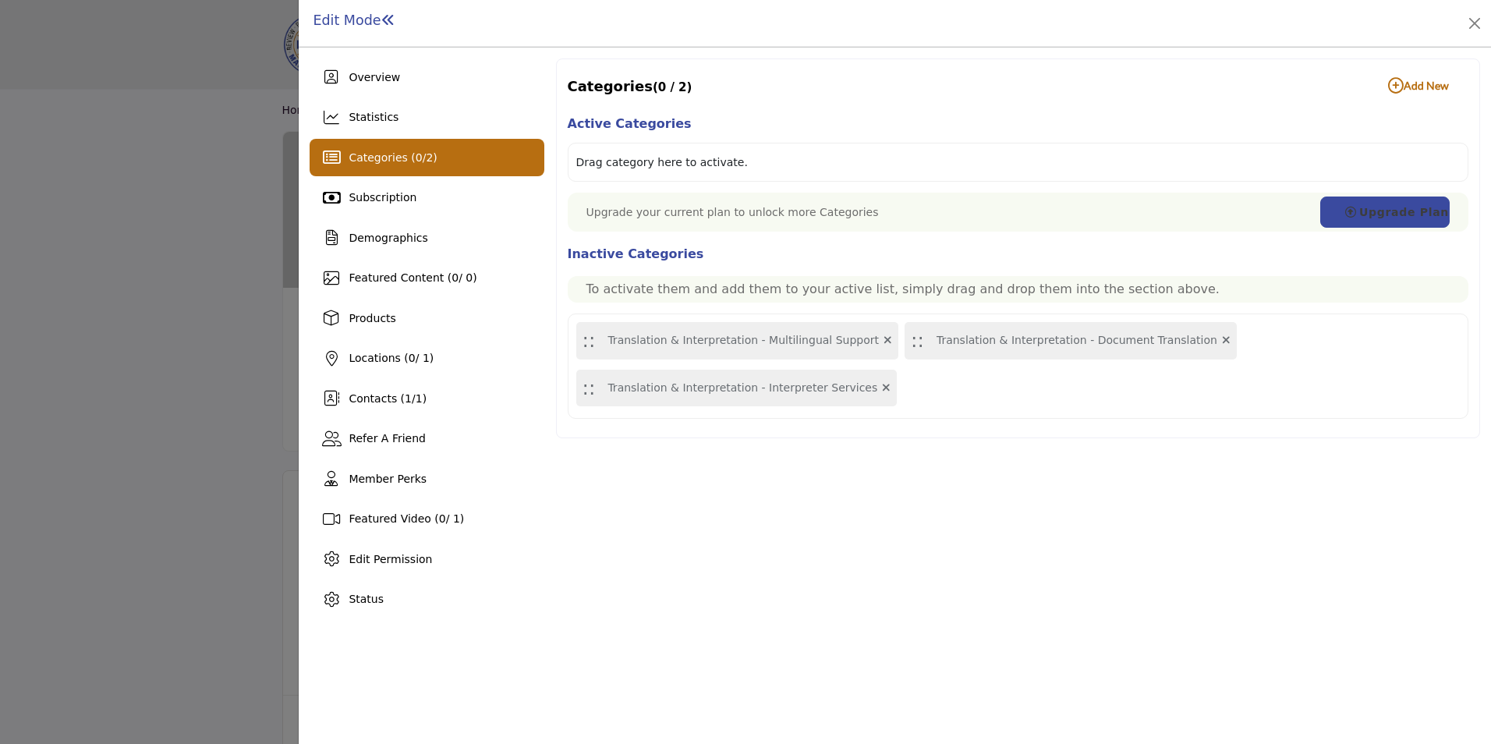
click at [957, 132] on h1 "Active Categories" at bounding box center [1018, 124] width 901 height 22
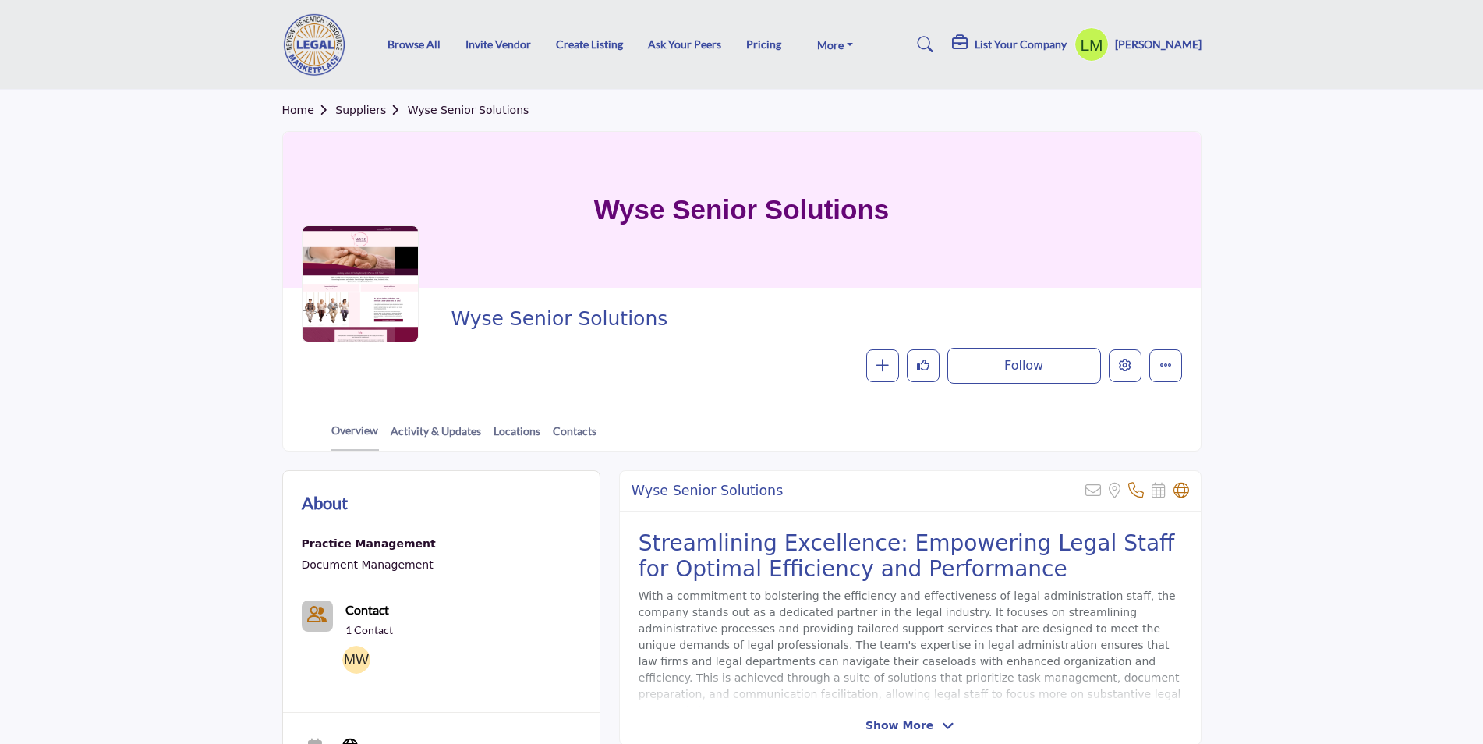
click at [1023, 48] on h5 "List Your Company" at bounding box center [1021, 44] width 92 height 14
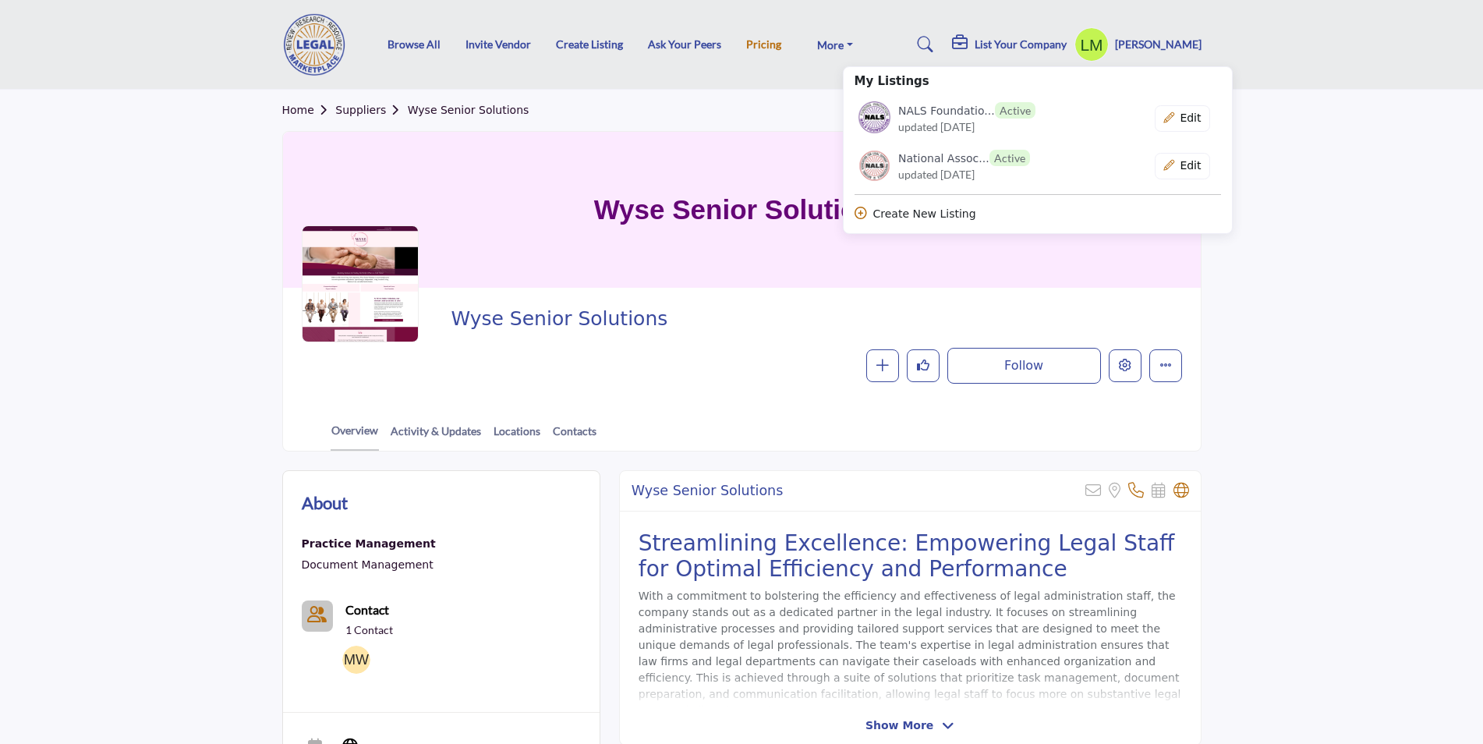
click at [751, 40] on link "Pricing" at bounding box center [763, 43] width 35 height 13
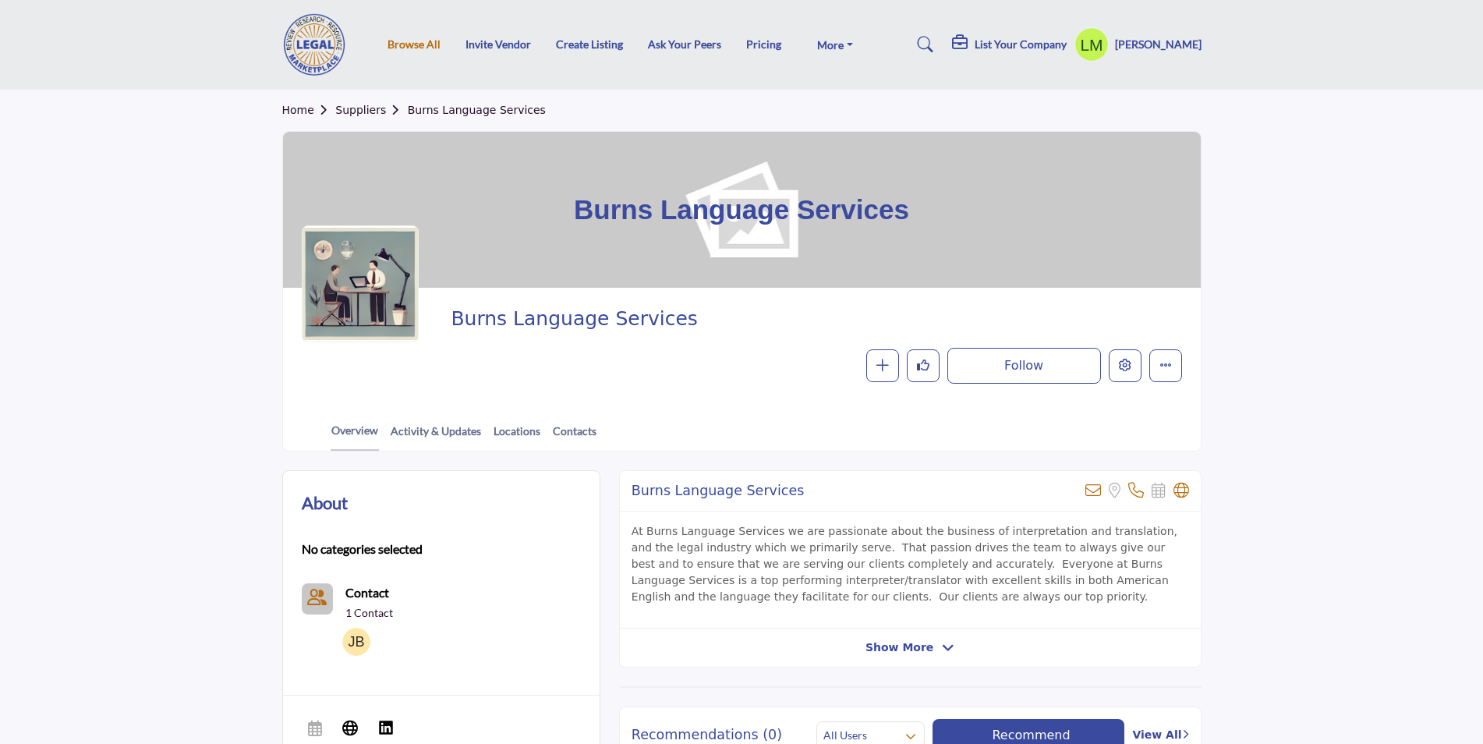
click at [391, 44] on link "Browse All" at bounding box center [413, 43] width 53 height 13
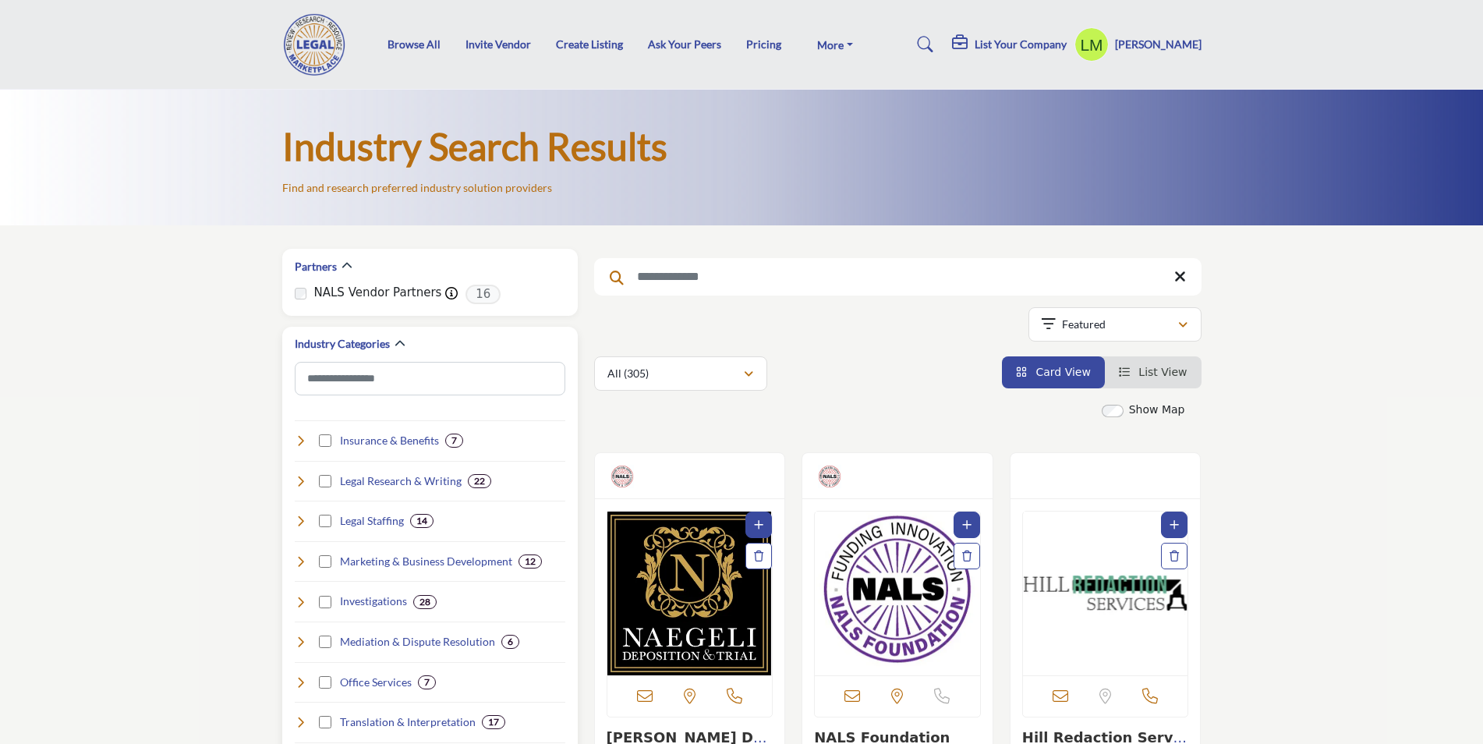
click at [413, 722] on h4 "Translation & Interpretation" at bounding box center [408, 722] width 136 height 16
click at [391, 721] on h4 "Translation & Interpretation" at bounding box center [408, 722] width 136 height 16
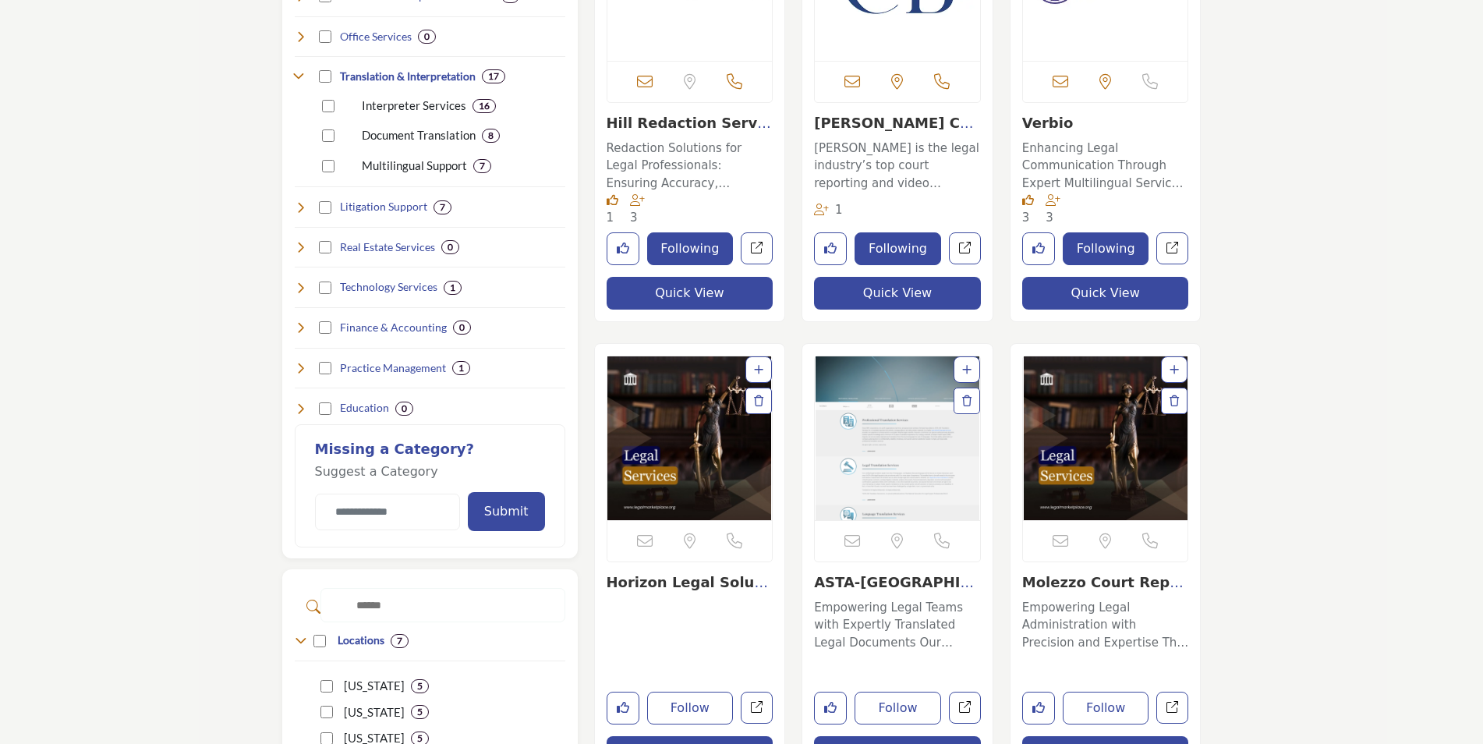
scroll to position [649, 0]
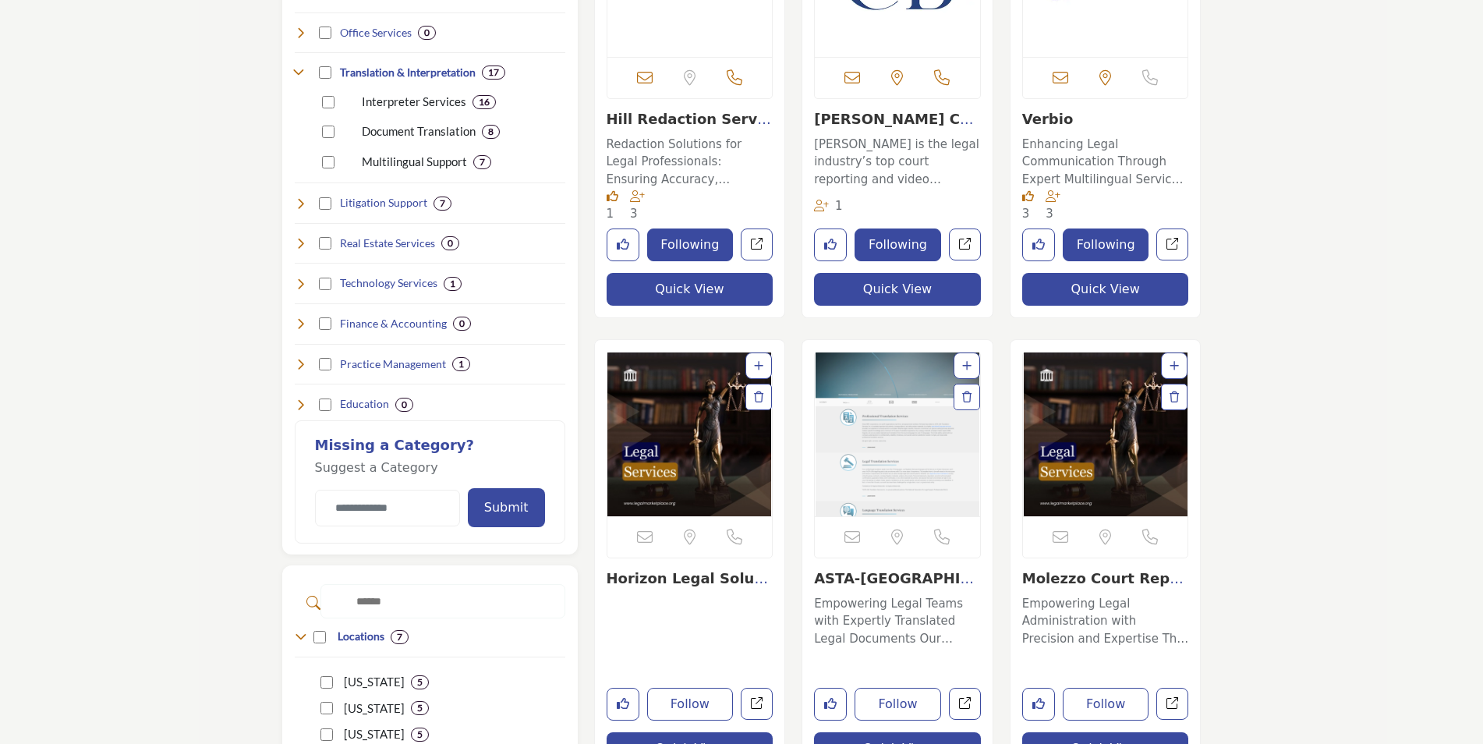
click at [849, 448] on img "Open Listing in new tab" at bounding box center [897, 434] width 165 height 164
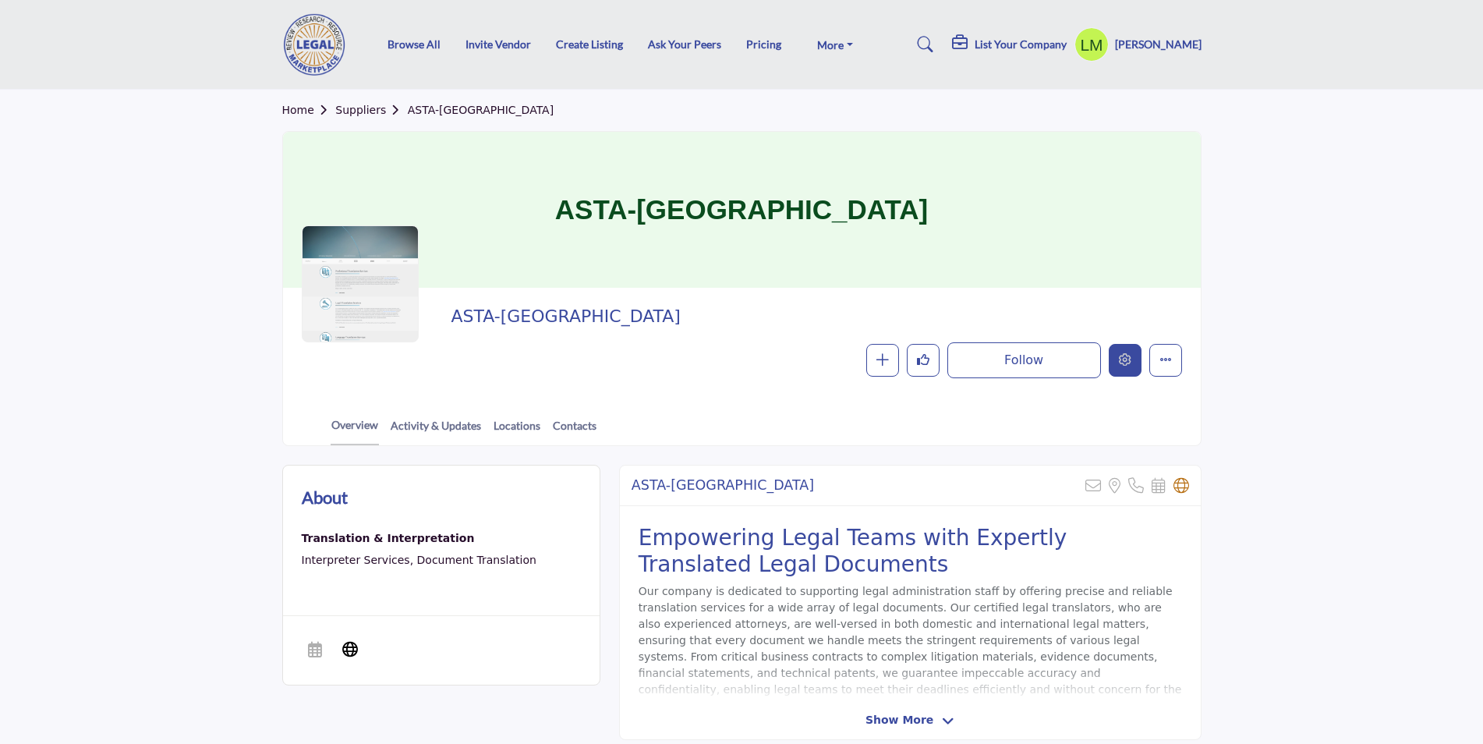
click at [1131, 359] on button "Edit company" at bounding box center [1125, 360] width 33 height 33
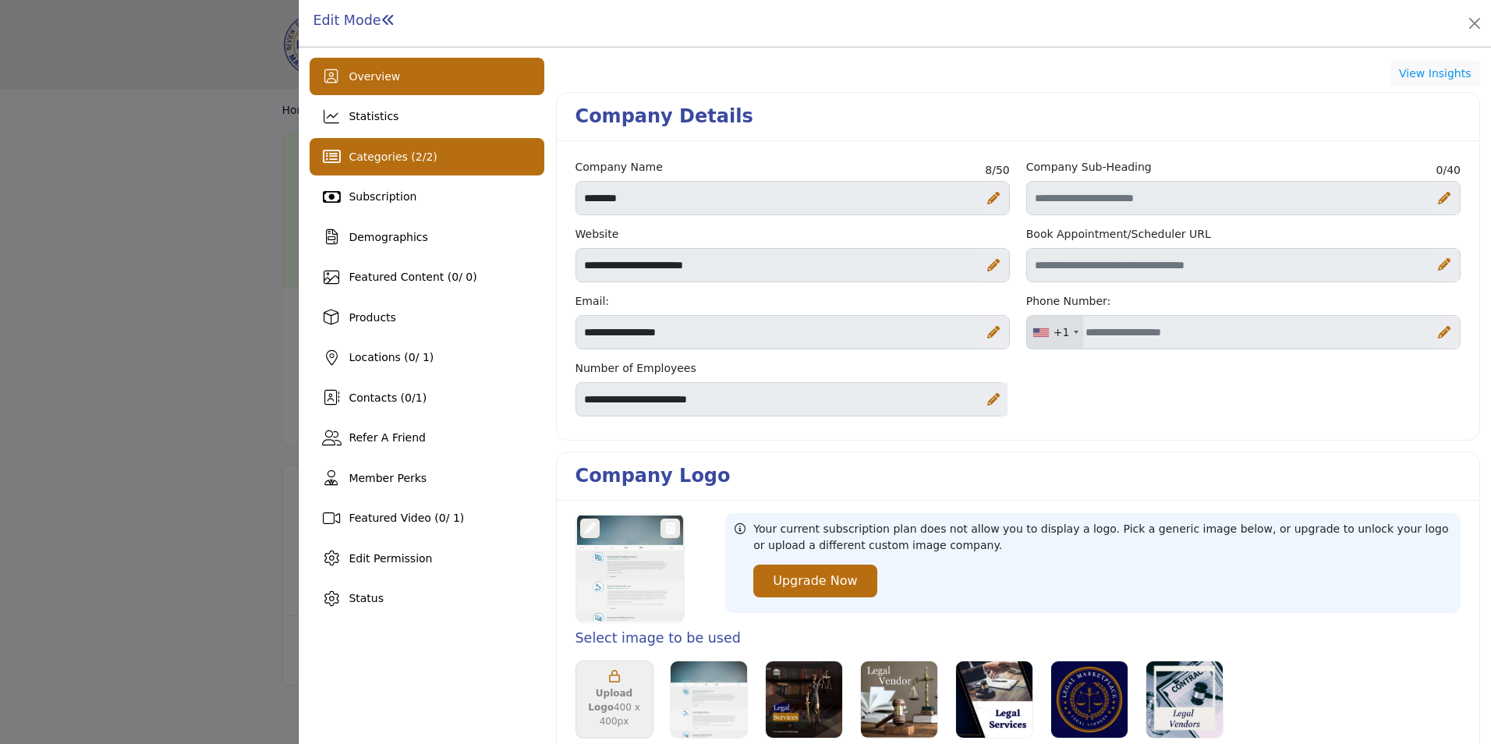
click at [405, 147] on div "Categories ( 2 / 2 )" at bounding box center [427, 156] width 234 height 37
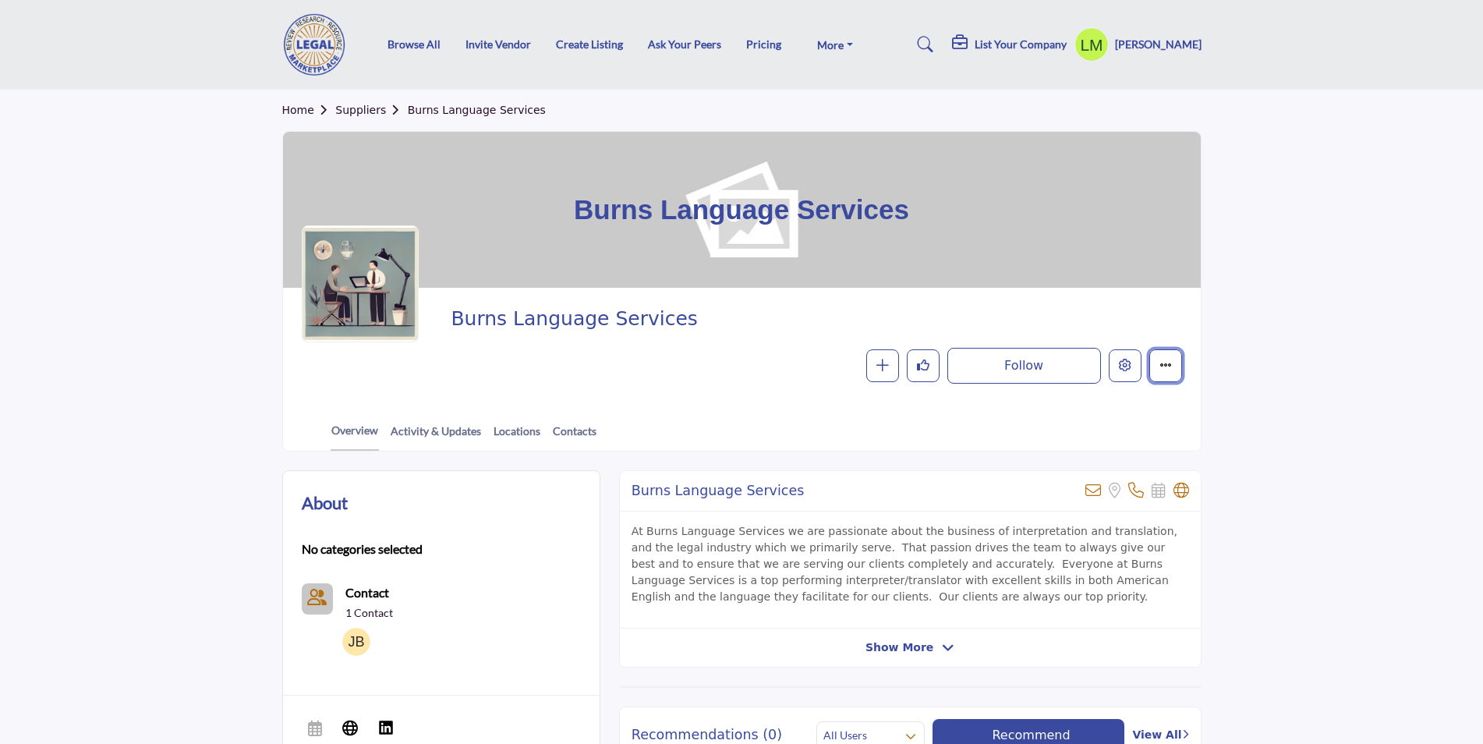
click at [1165, 365] on icon "More details" at bounding box center [1165, 365] width 12 height 12
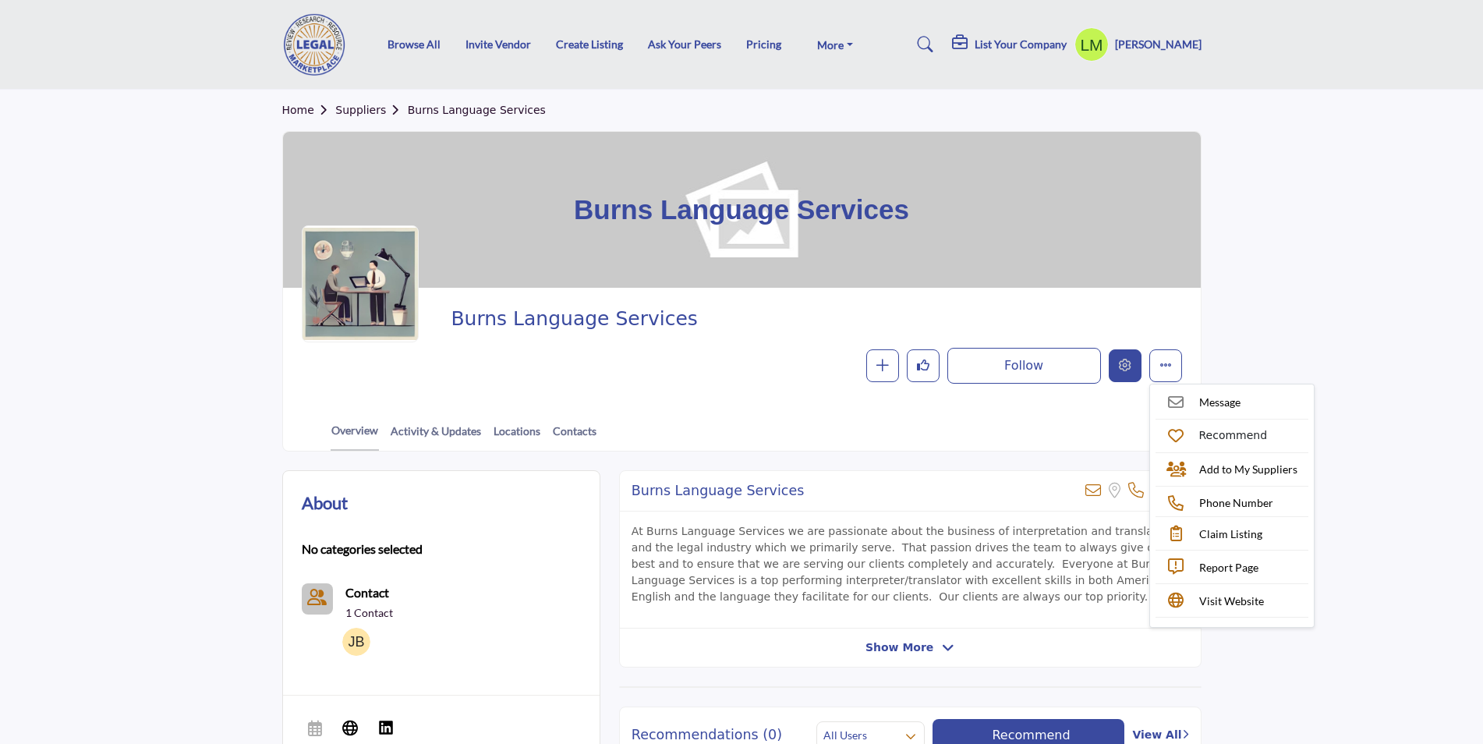
click at [1128, 369] on icon "Edit company" at bounding box center [1125, 365] width 12 height 12
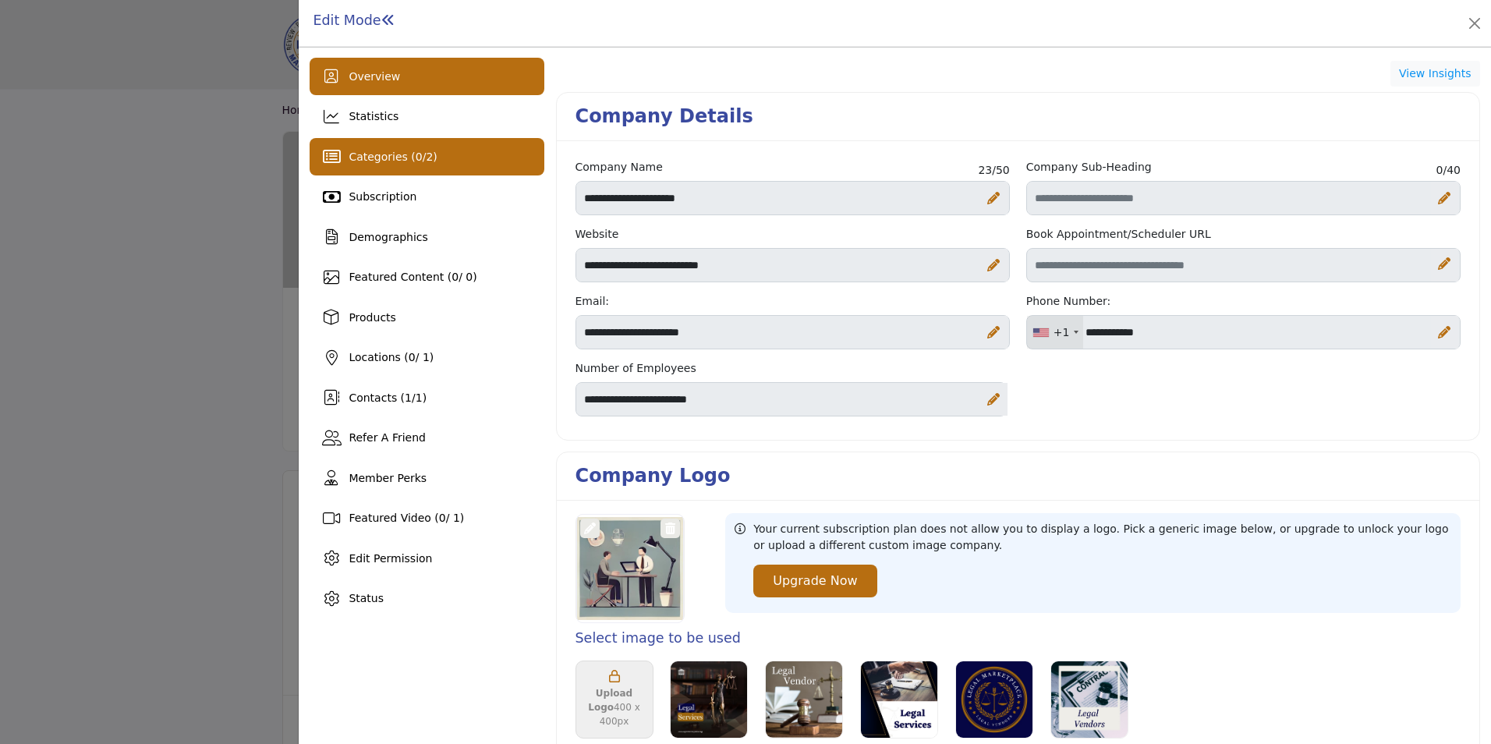
click at [426, 150] on span "2" at bounding box center [429, 156] width 7 height 12
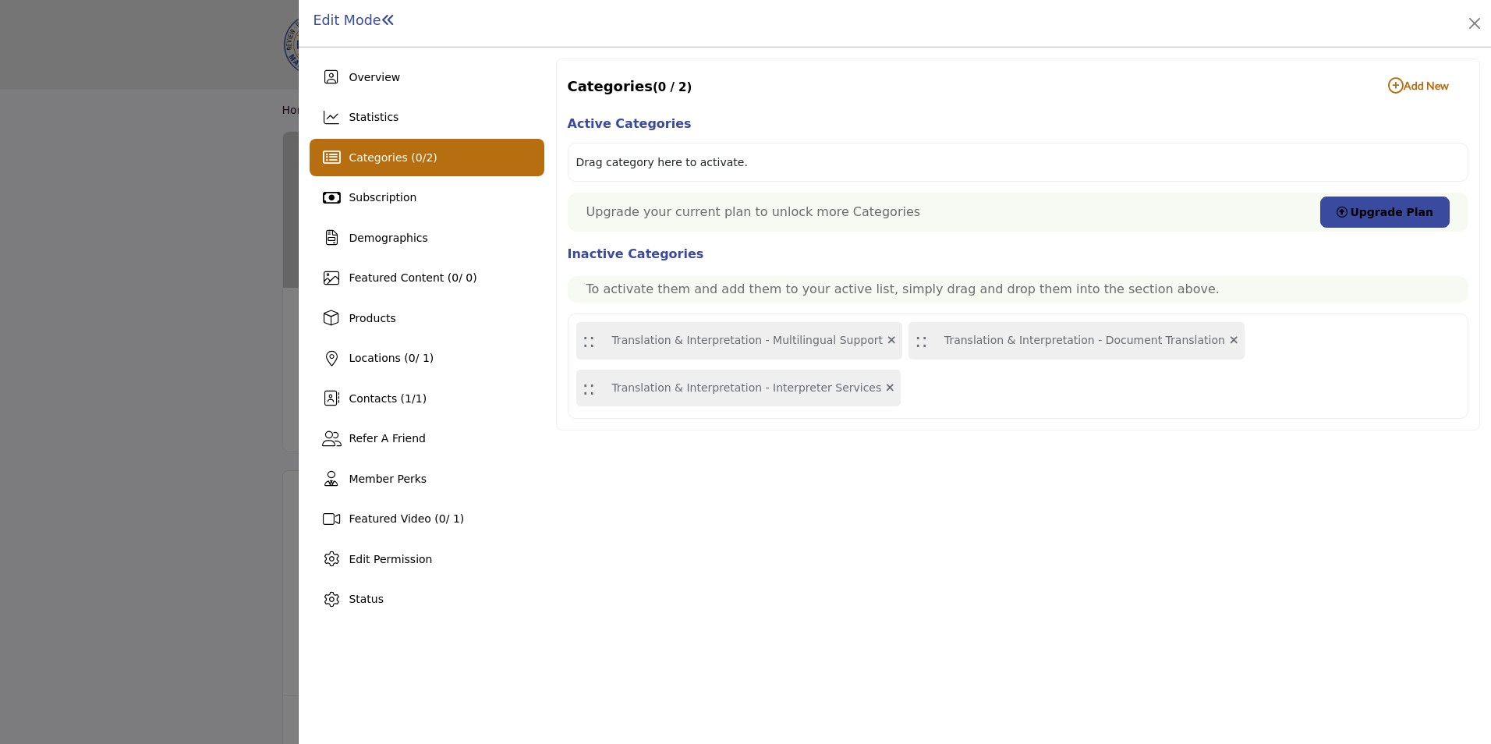
drag, startPoint x: 771, startPoint y: 342, endPoint x: 766, endPoint y: 160, distance: 182.5
click at [766, 160] on div "Active Categories Drag category here to activate. Upgrade your current plan to …" at bounding box center [1018, 266] width 901 height 306
click at [766, 160] on div "Drag category here to activate." at bounding box center [1018, 162] width 901 height 39
click at [388, 553] on span "Edit Permission" at bounding box center [390, 559] width 83 height 12
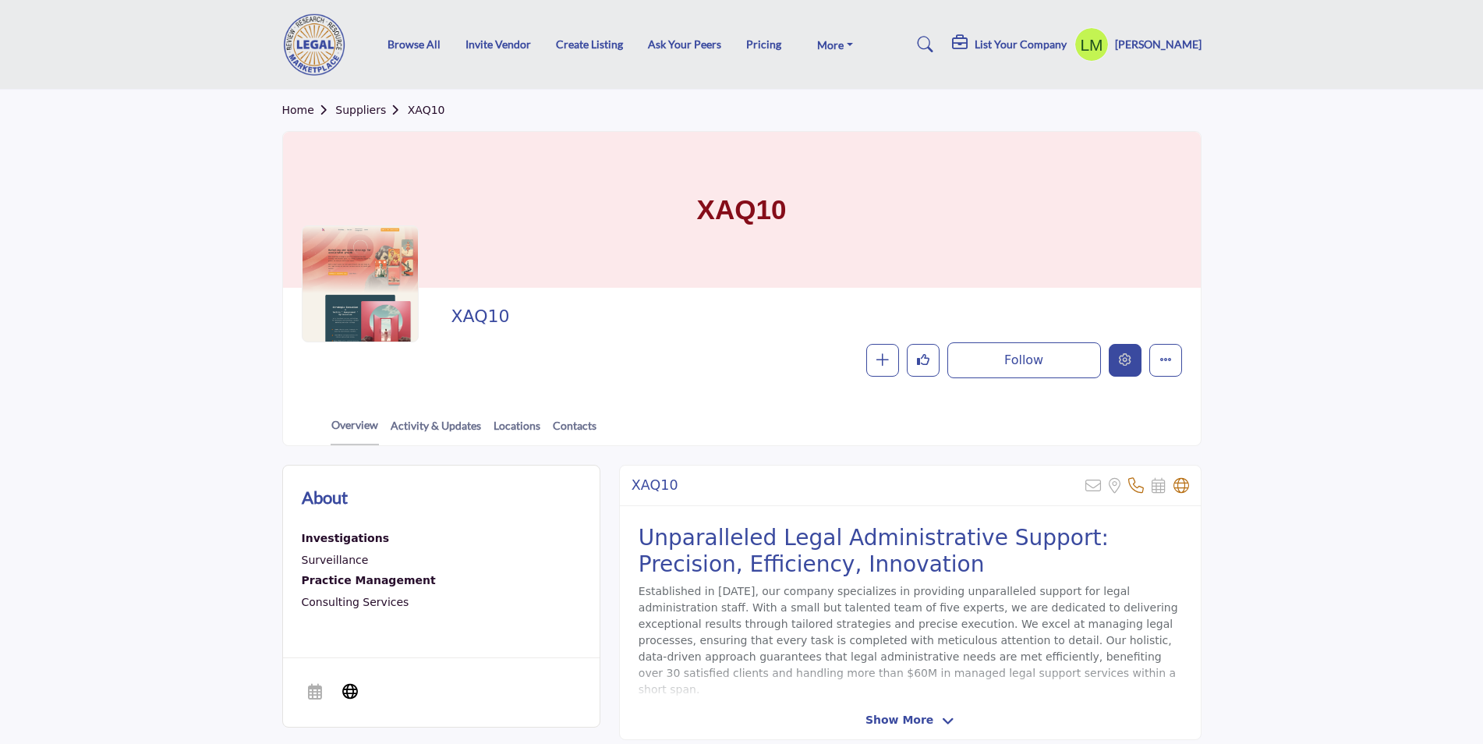
click at [1121, 358] on icon "Edit company" at bounding box center [1125, 359] width 12 height 12
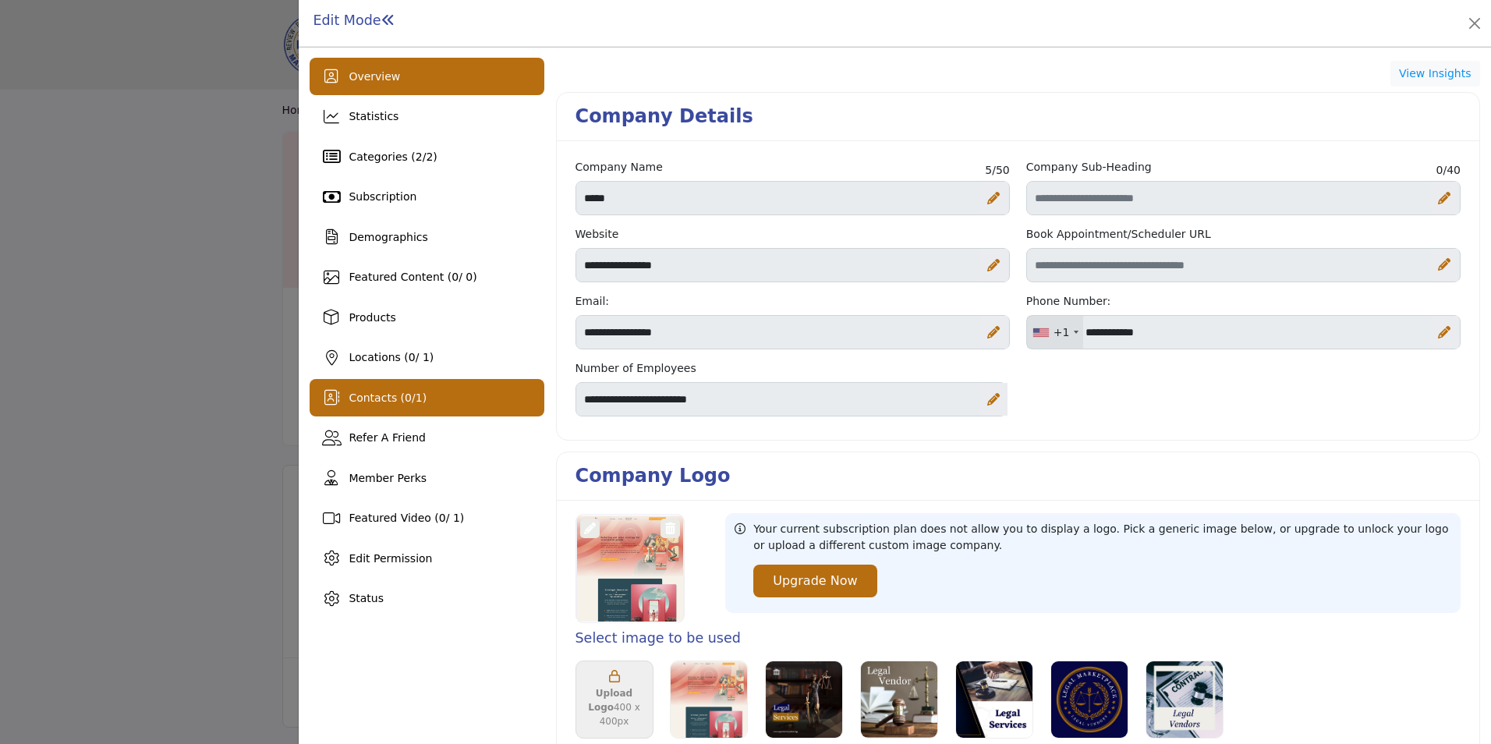
click at [361, 398] on span "Contacts ( 0 / 1 )" at bounding box center [388, 397] width 78 height 12
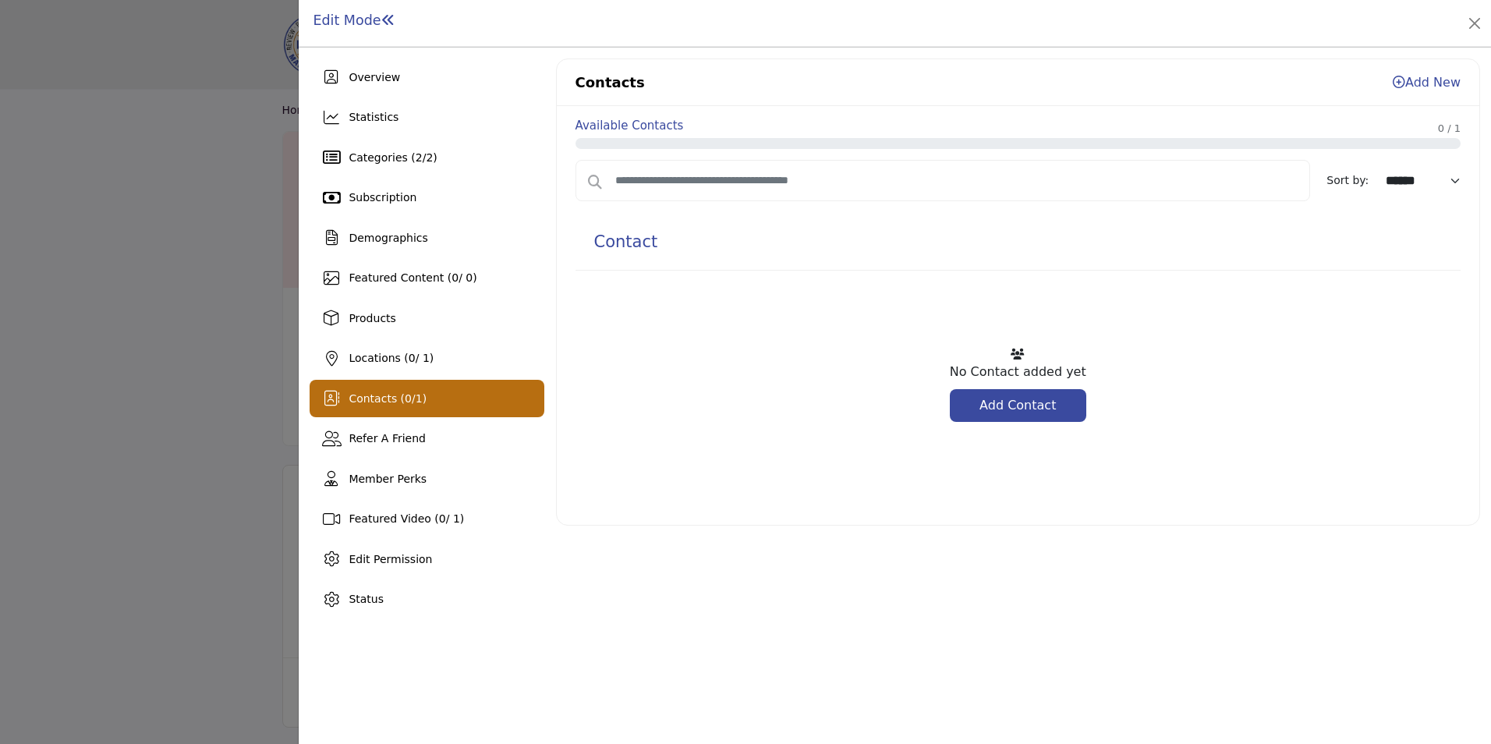
click at [1046, 407] on link "Add Contact" at bounding box center [1018, 405] width 136 height 33
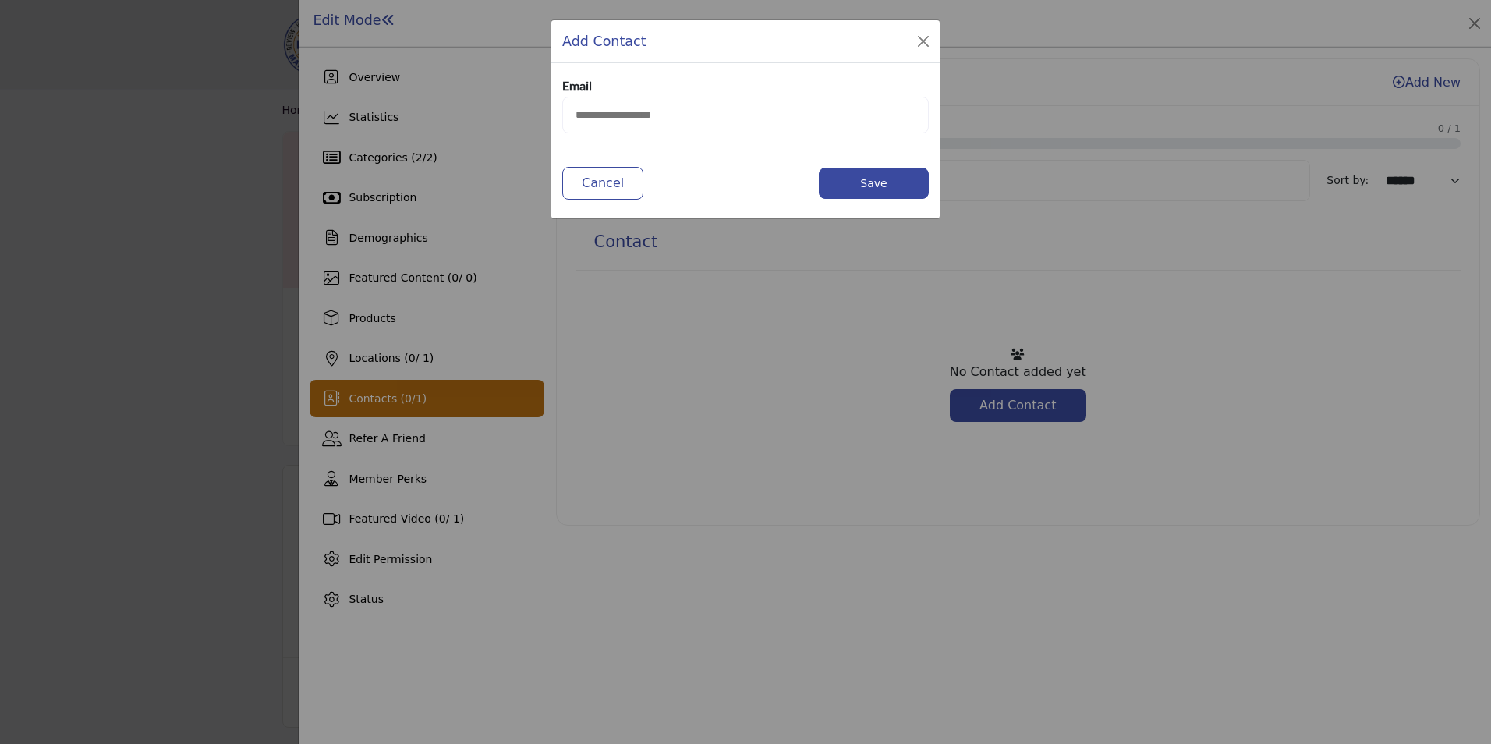
click at [668, 125] on input "email" at bounding box center [745, 115] width 366 height 37
paste input "**********"
type input "**********"
click at [841, 180] on button "Save" at bounding box center [874, 183] width 110 height 31
click at [603, 176] on button "Cancel" at bounding box center [602, 183] width 81 height 33
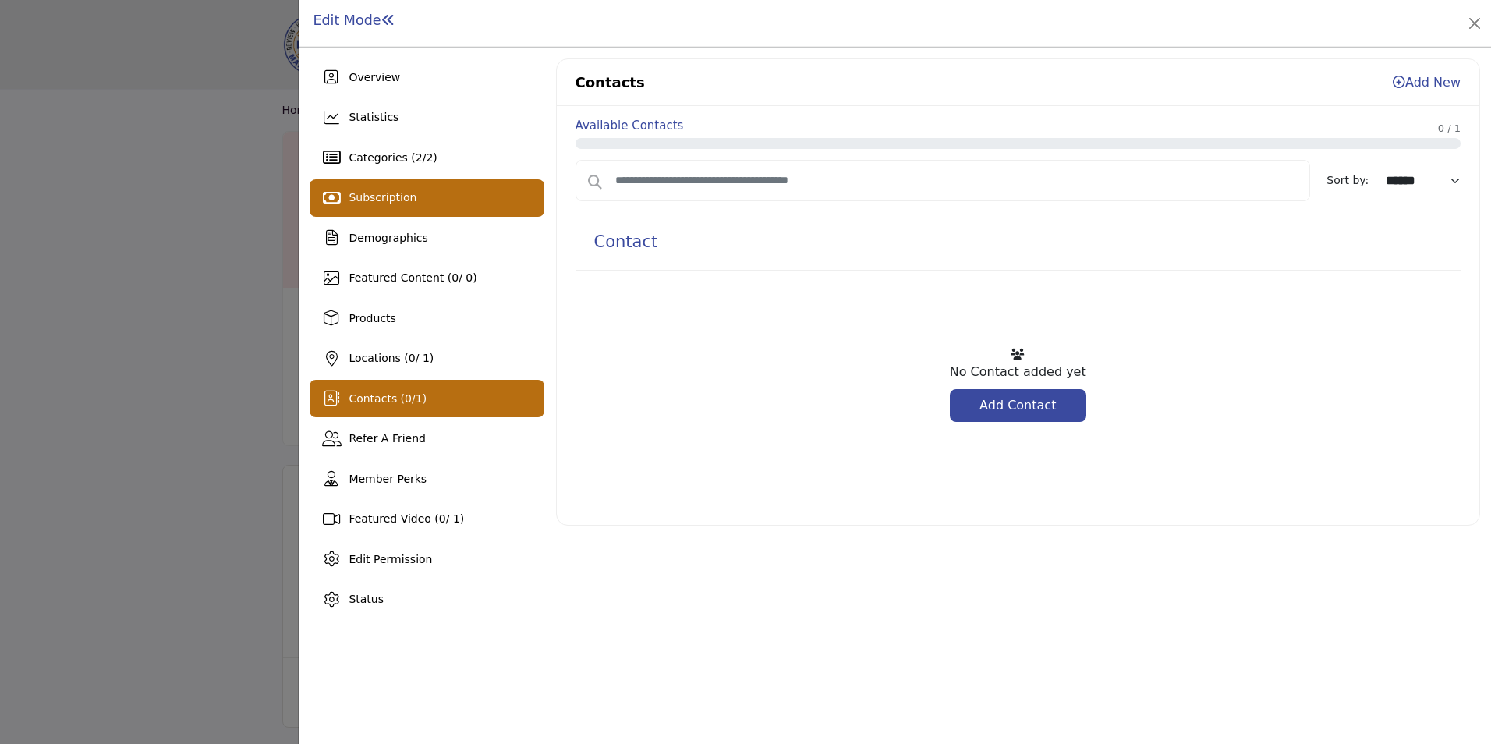
click at [366, 196] on span "Subscription" at bounding box center [383, 197] width 68 height 12
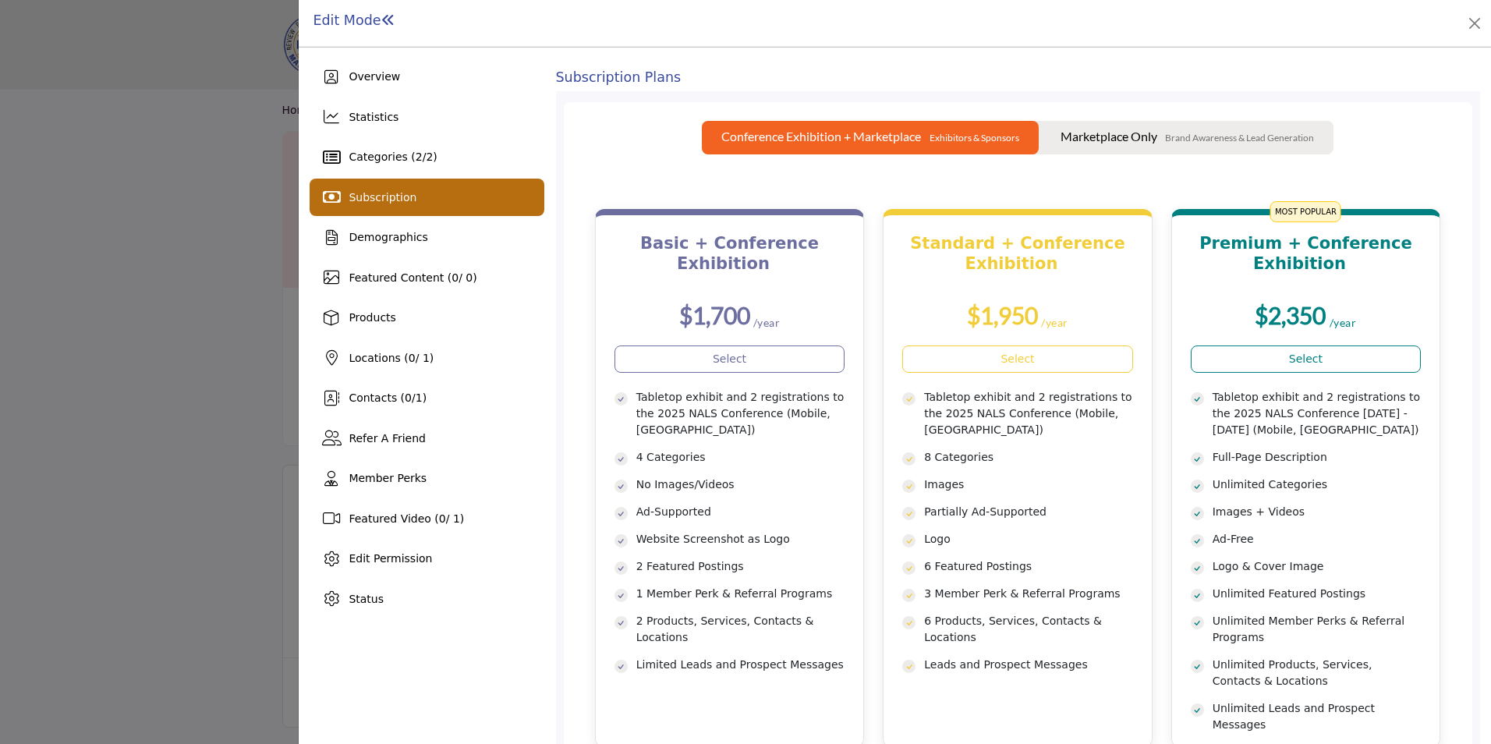
click at [1109, 132] on p "Marketplace Only" at bounding box center [1108, 136] width 97 height 19
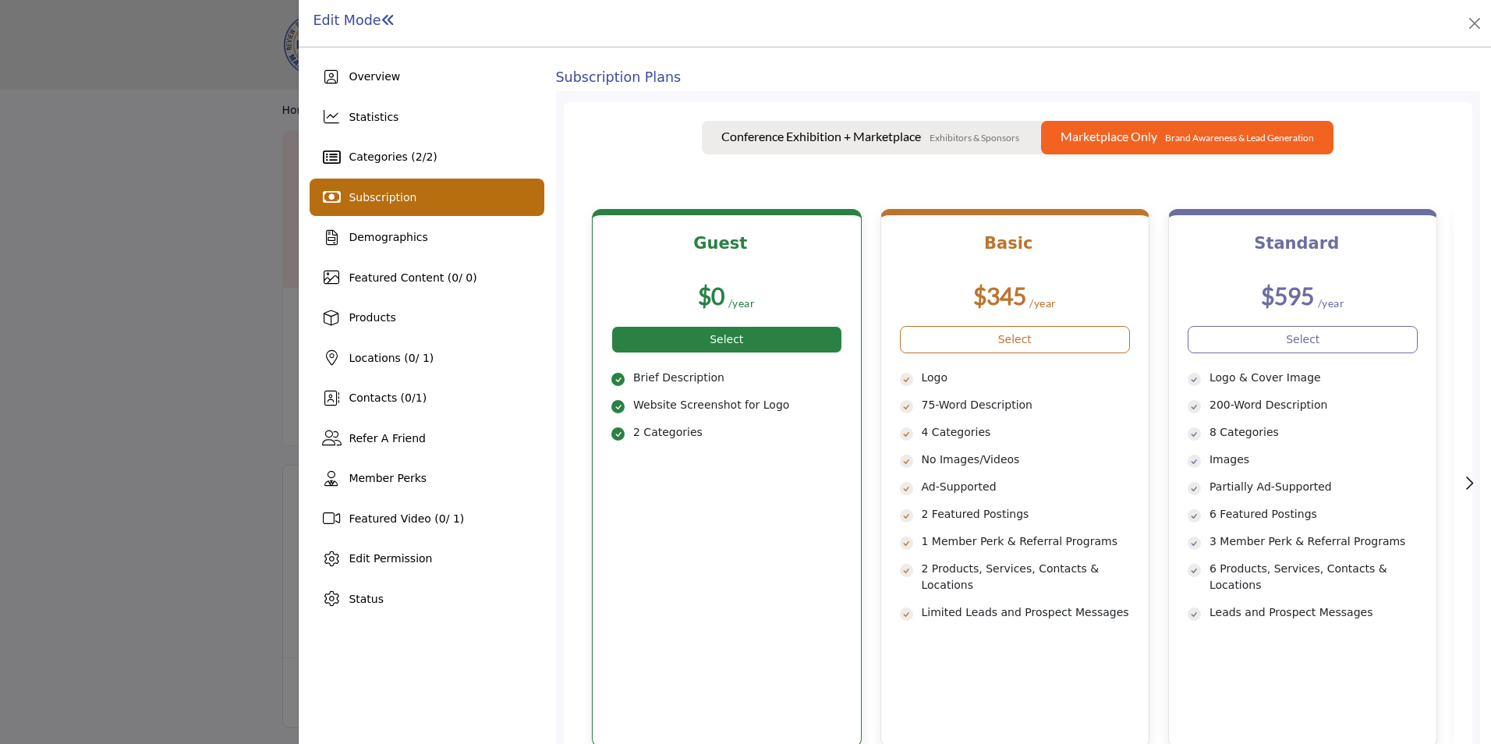
click at [711, 336] on link "Select" at bounding box center [726, 339] width 230 height 27
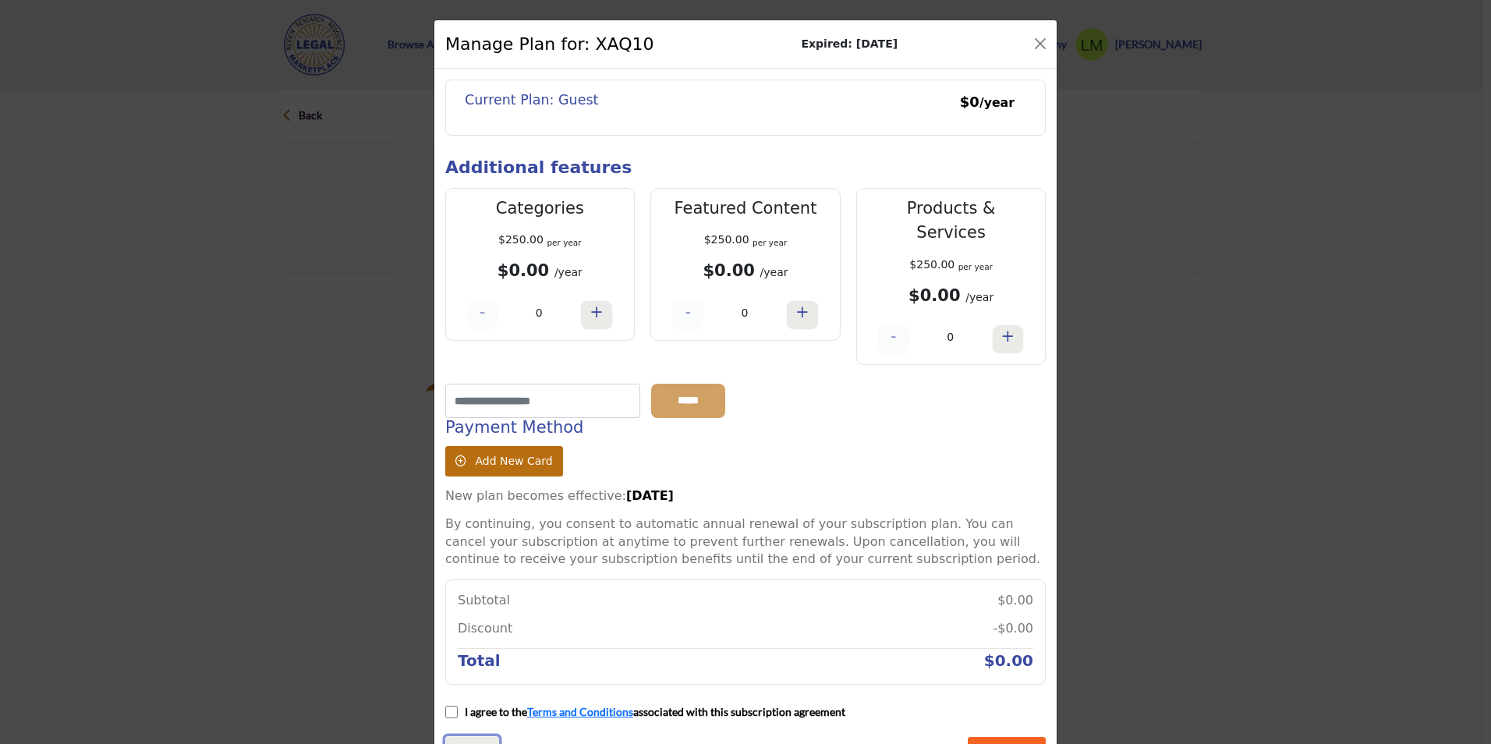
click at [460, 736] on link "Cancel" at bounding box center [472, 753] width 54 height 34
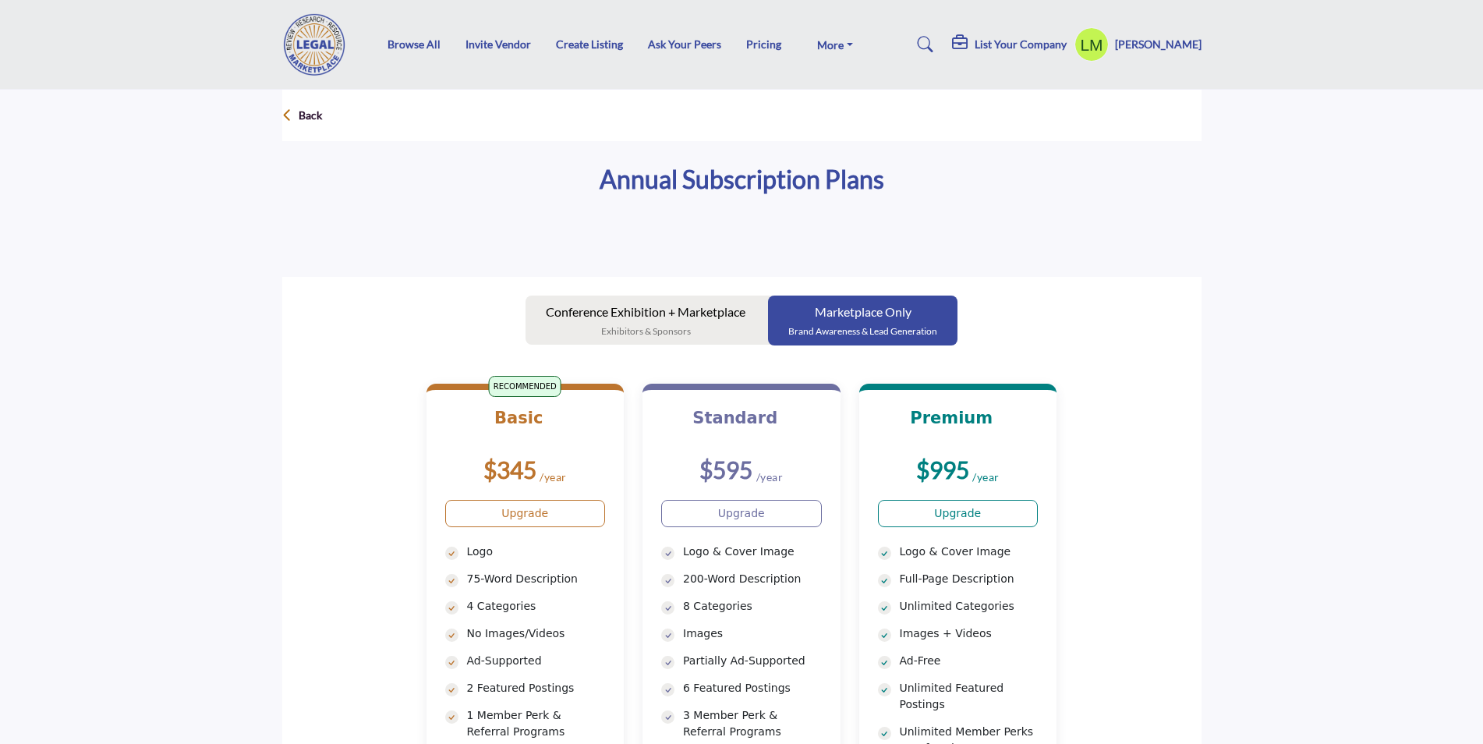
click at [1172, 42] on h5 "[PERSON_NAME]" at bounding box center [1158, 45] width 87 height 16
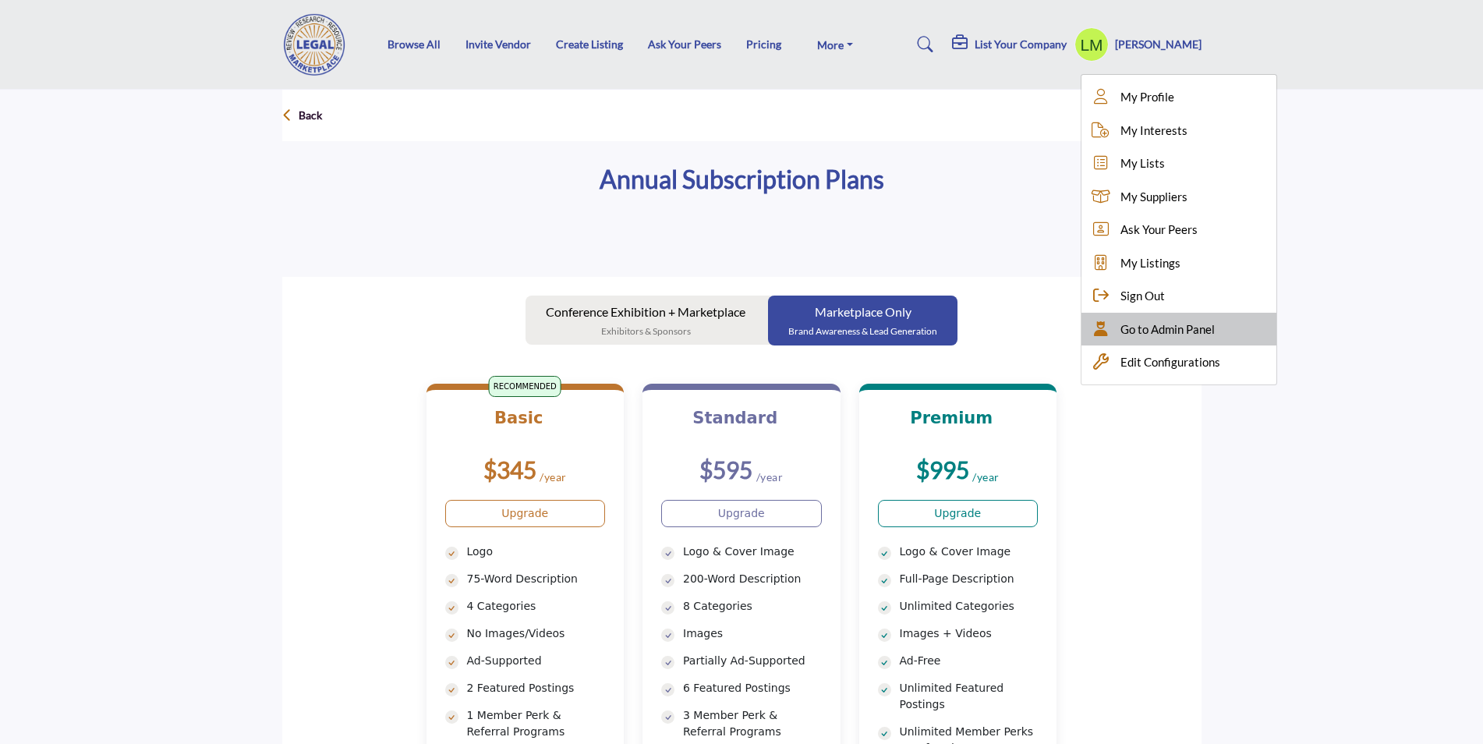
click at [1155, 327] on span "Go to Admin Panel" at bounding box center [1167, 329] width 94 height 18
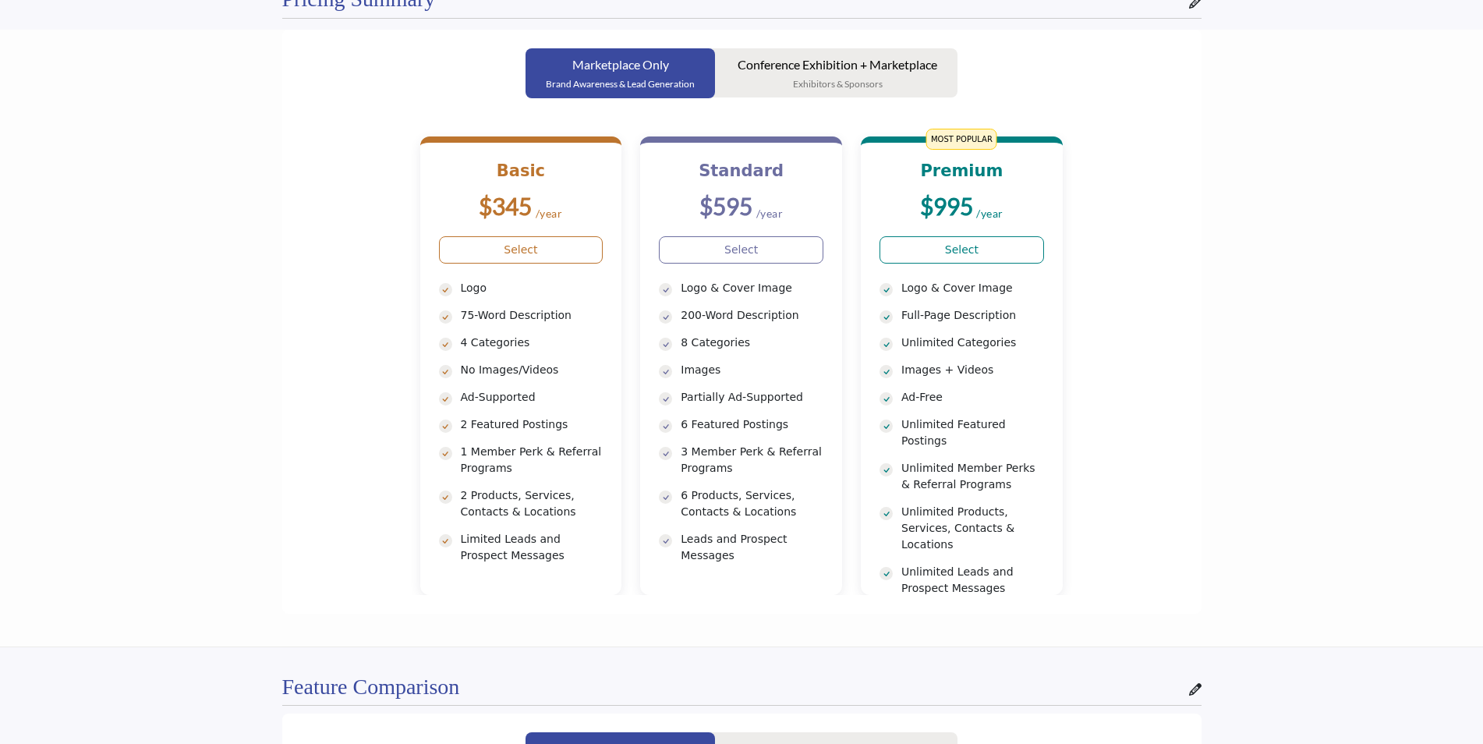
scroll to position [481, 0]
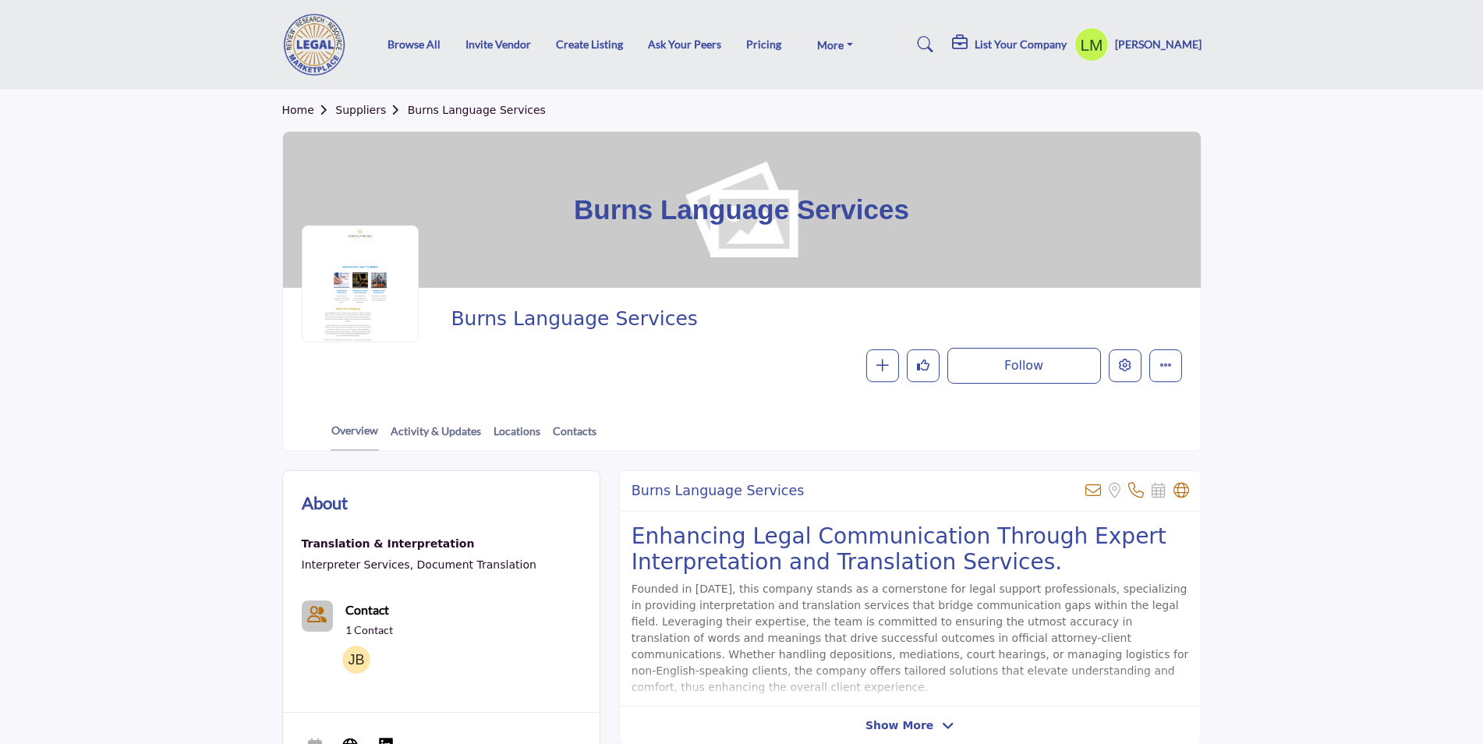
click at [419, 108] on link "Burns Language Services" at bounding box center [477, 110] width 138 height 12
click at [433, 111] on link "Burns Language Services" at bounding box center [477, 110] width 138 height 12
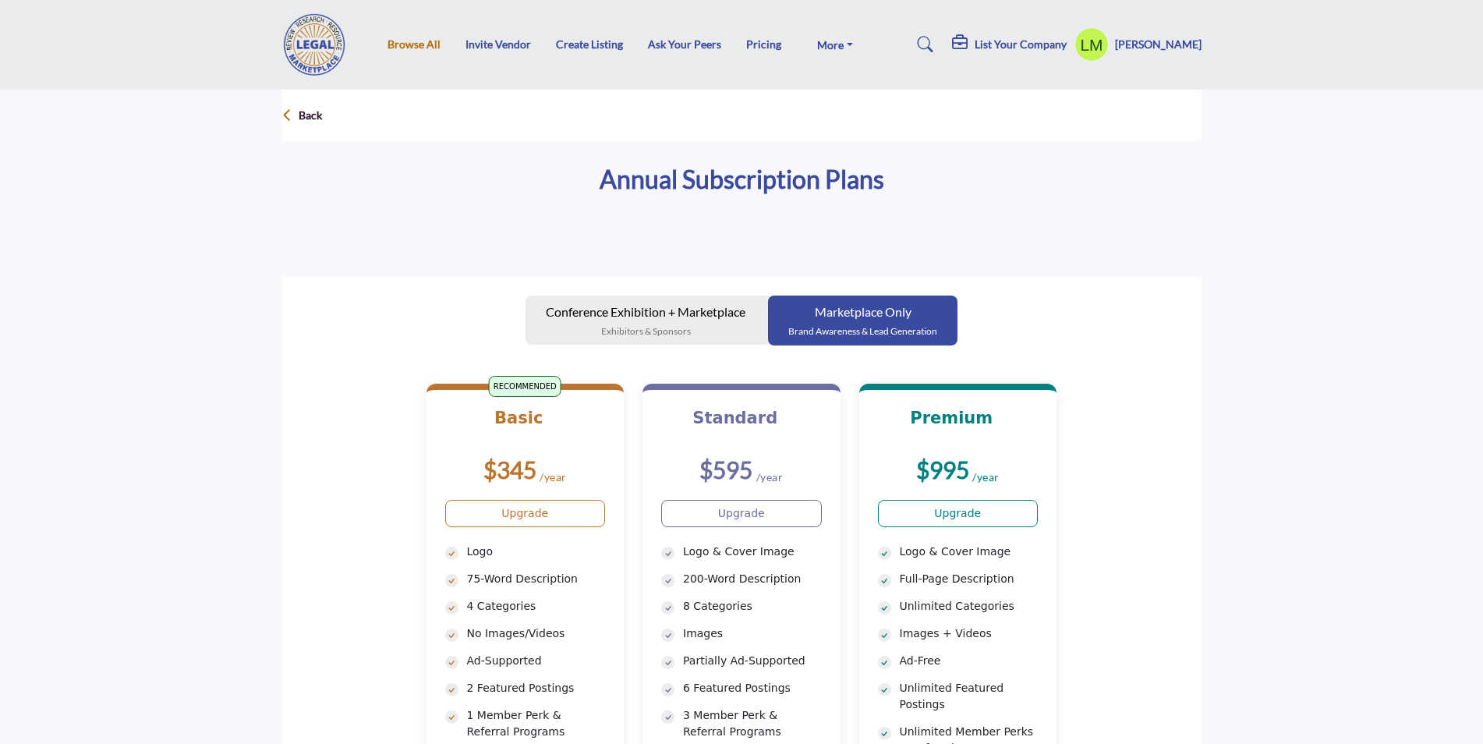
click at [415, 45] on link "Browse All" at bounding box center [413, 43] width 53 height 13
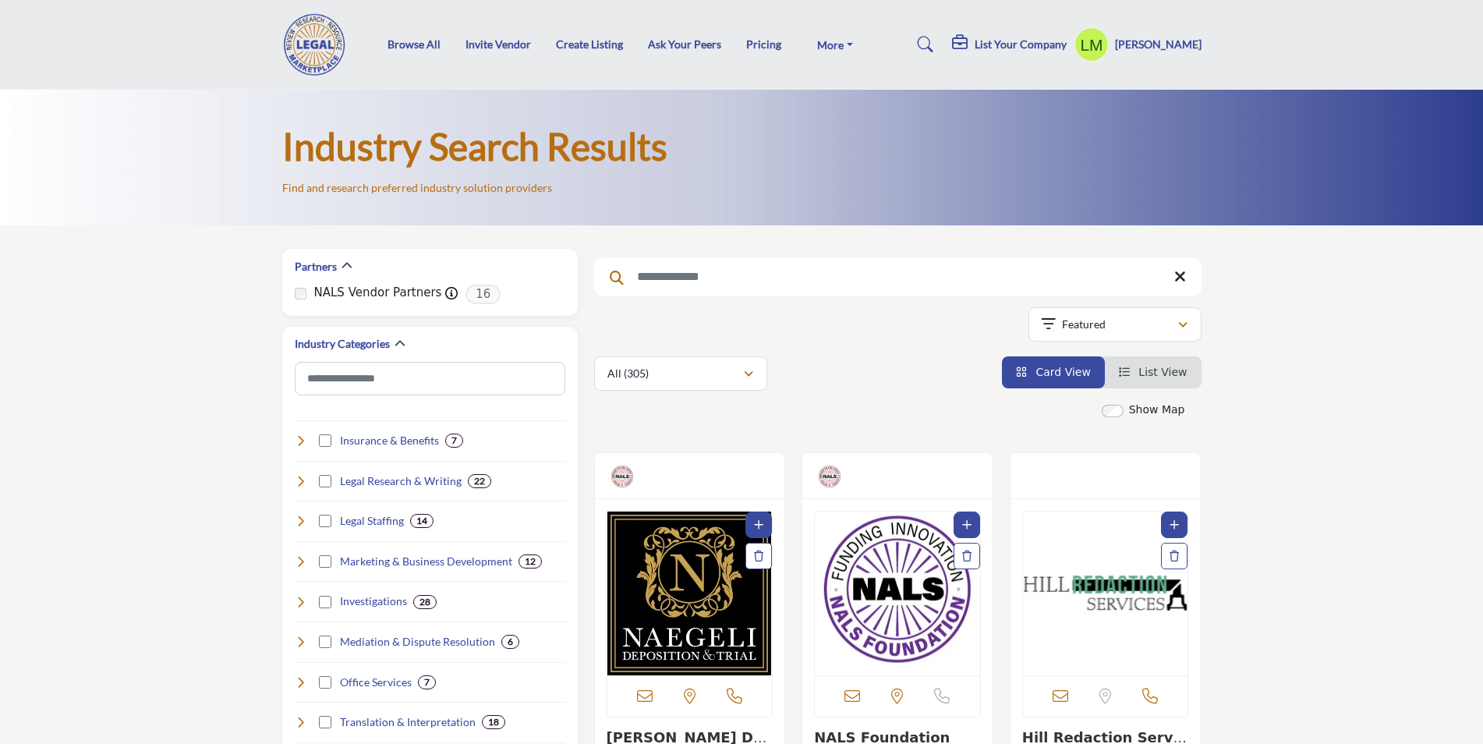
click at [670, 275] on input "Search Keyword" at bounding box center [897, 276] width 607 height 37
type input "*****"
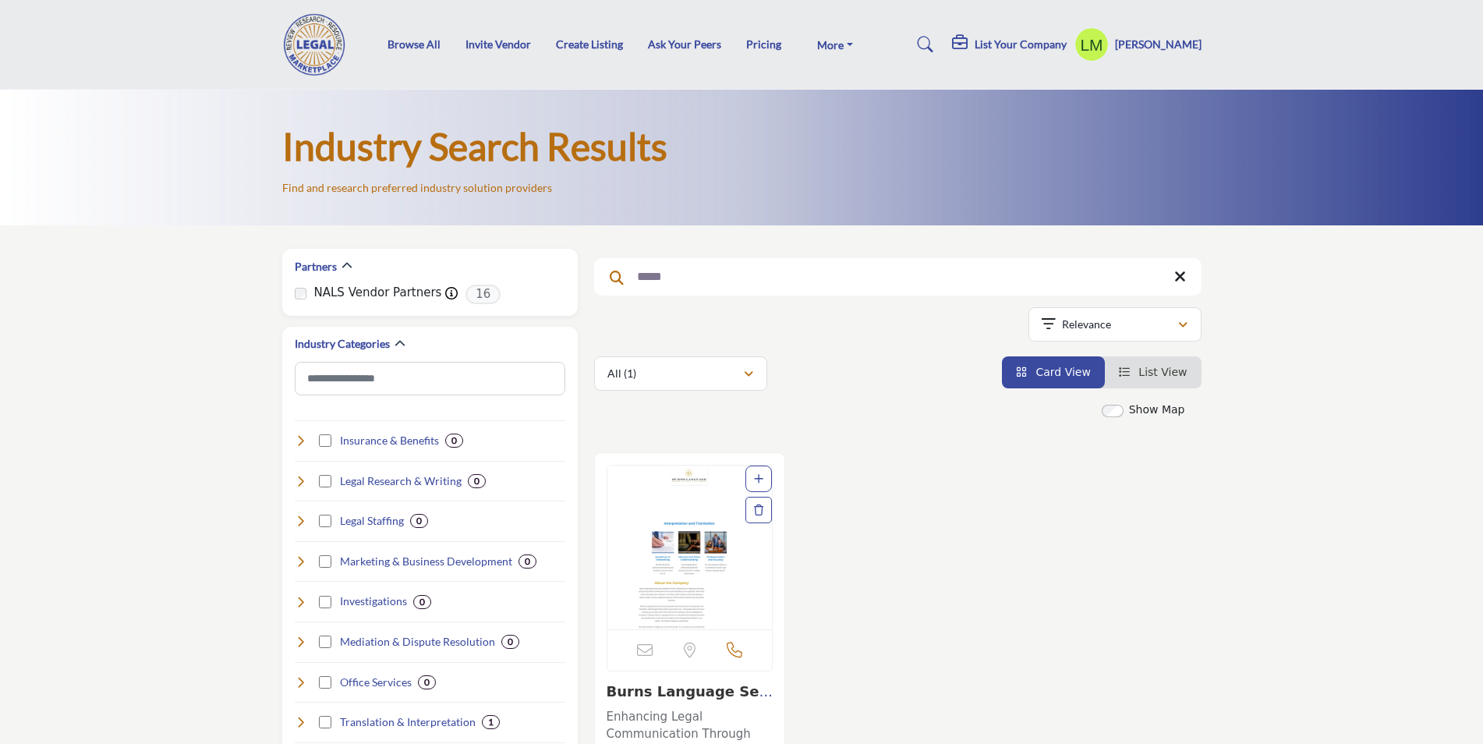
click at [674, 512] on img "Open Listing in new tab" at bounding box center [689, 547] width 165 height 164
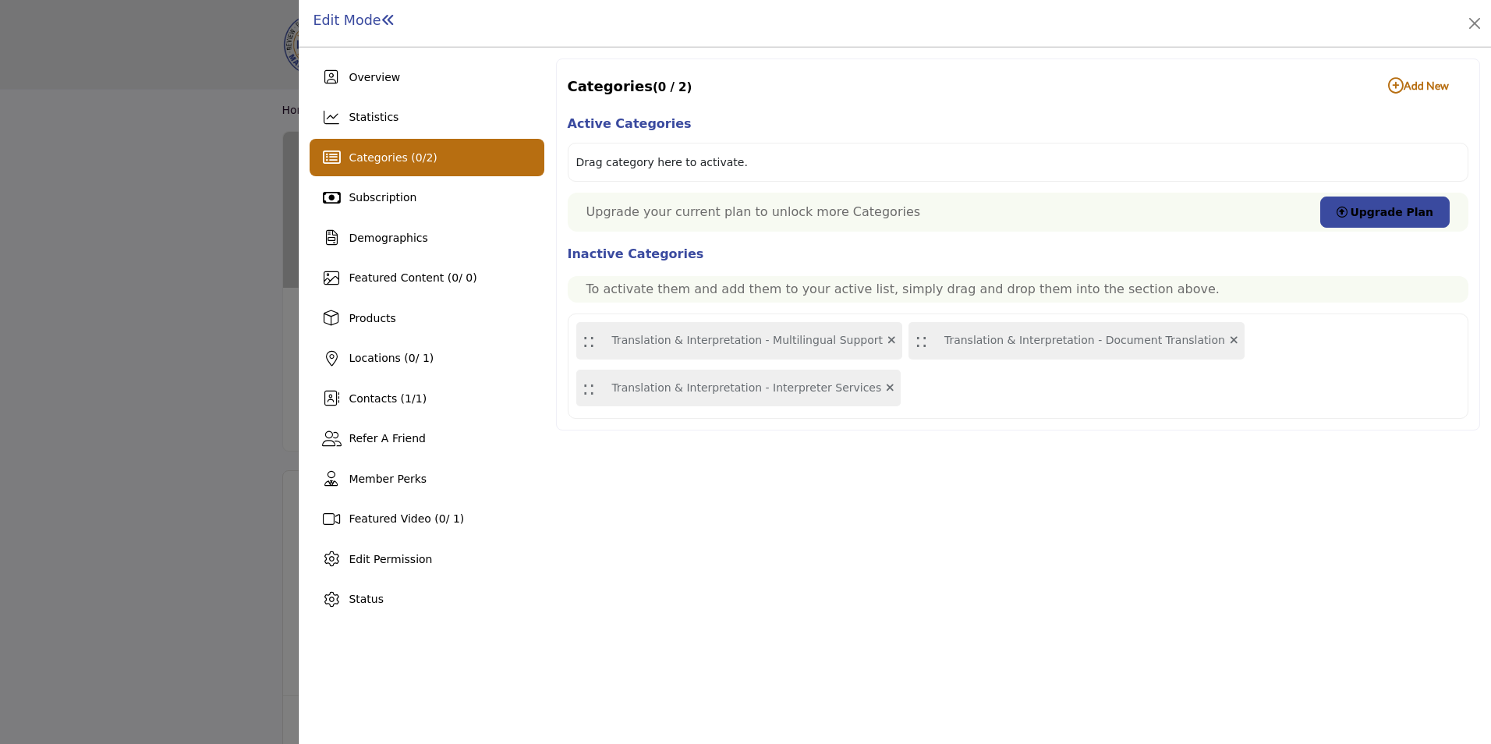
scroll to position [315, 0]
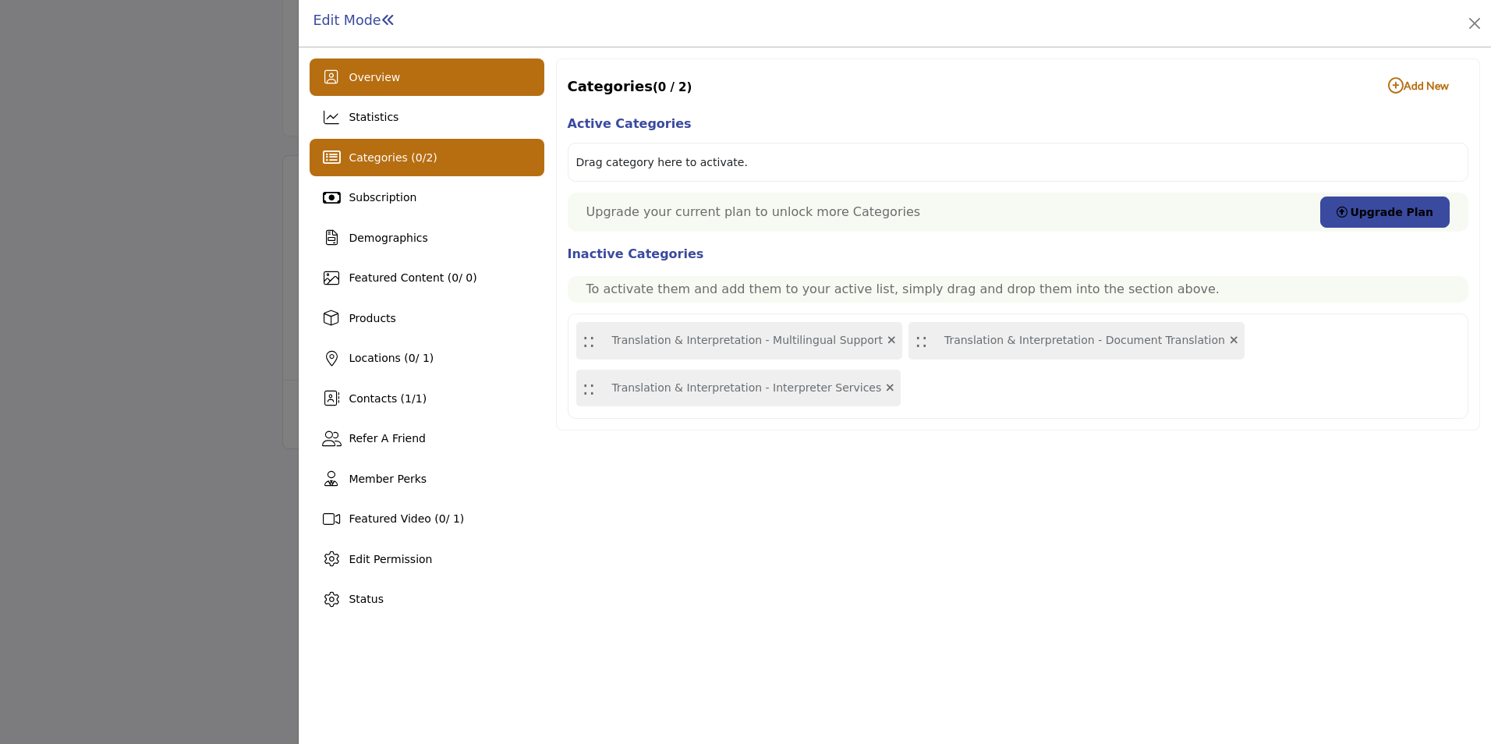
click at [380, 73] on span "Overview" at bounding box center [374, 77] width 51 height 12
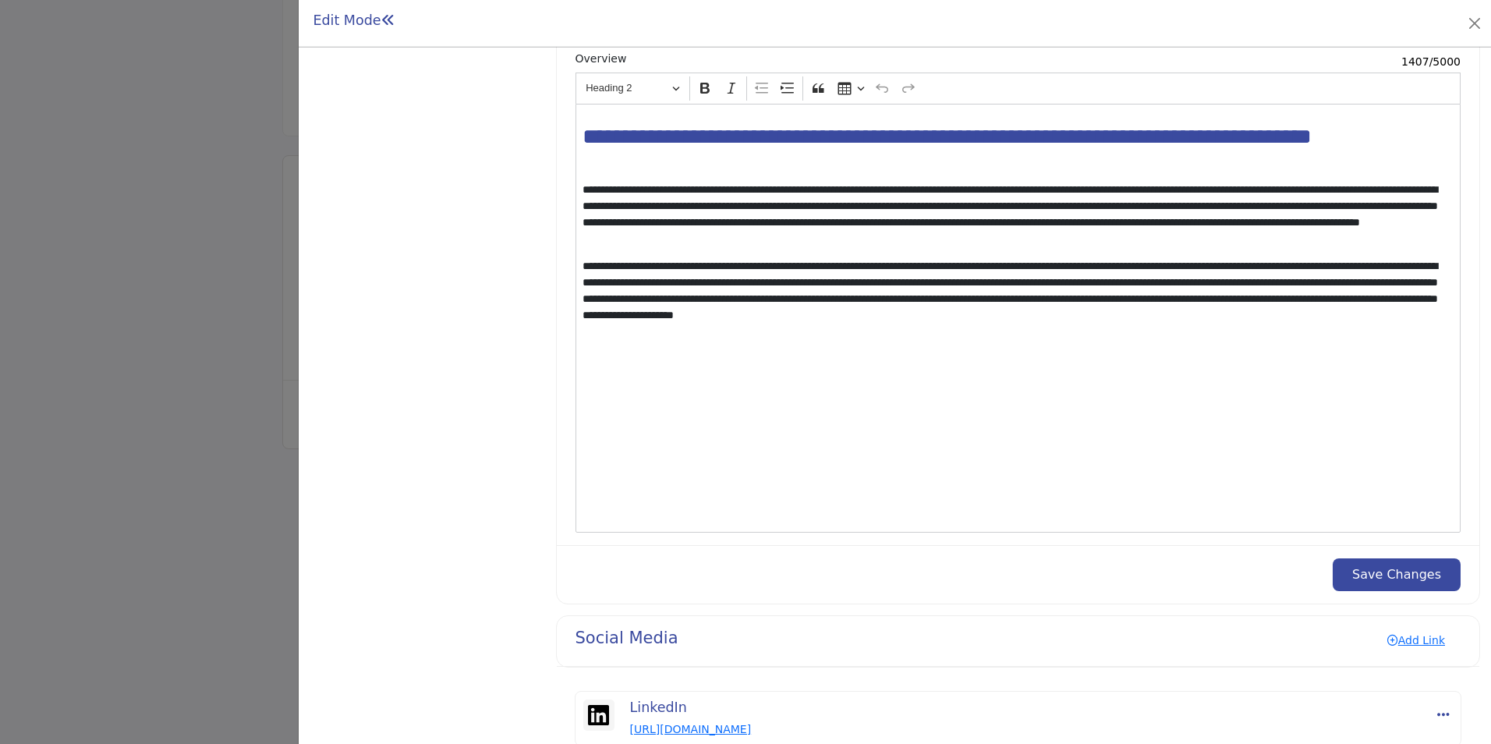
scroll to position [1610, 0]
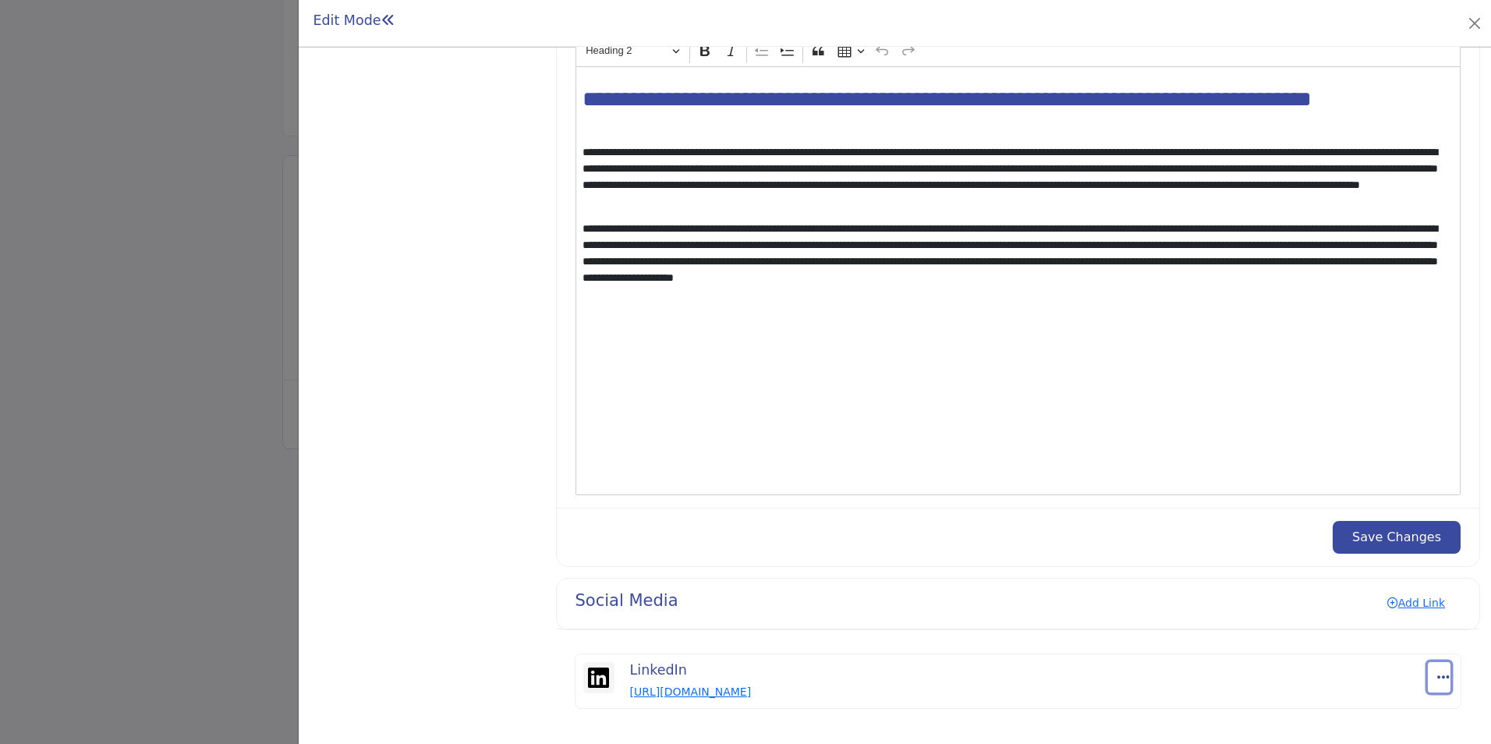
click at [1437, 676] on icon "Select Dropdown Options" at bounding box center [1443, 677] width 12 height 14
click at [1210, 602] on div "Social Media Add Link" at bounding box center [1018, 604] width 922 height 51
click at [1414, 605] on link "Add Link" at bounding box center [1415, 602] width 89 height 25
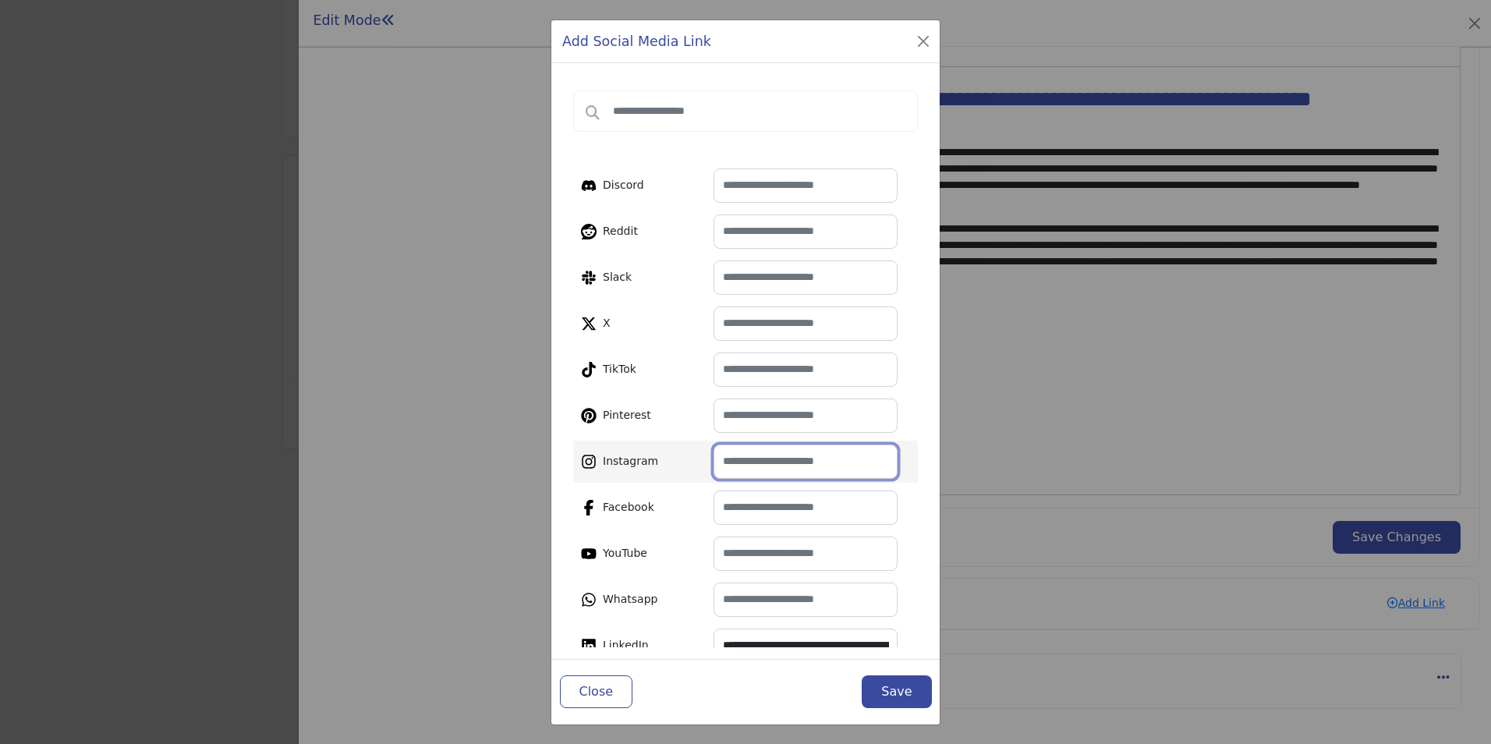
click at [742, 465] on input "text" at bounding box center [805, 461] width 184 height 34
paste input "**********"
type input "**********"
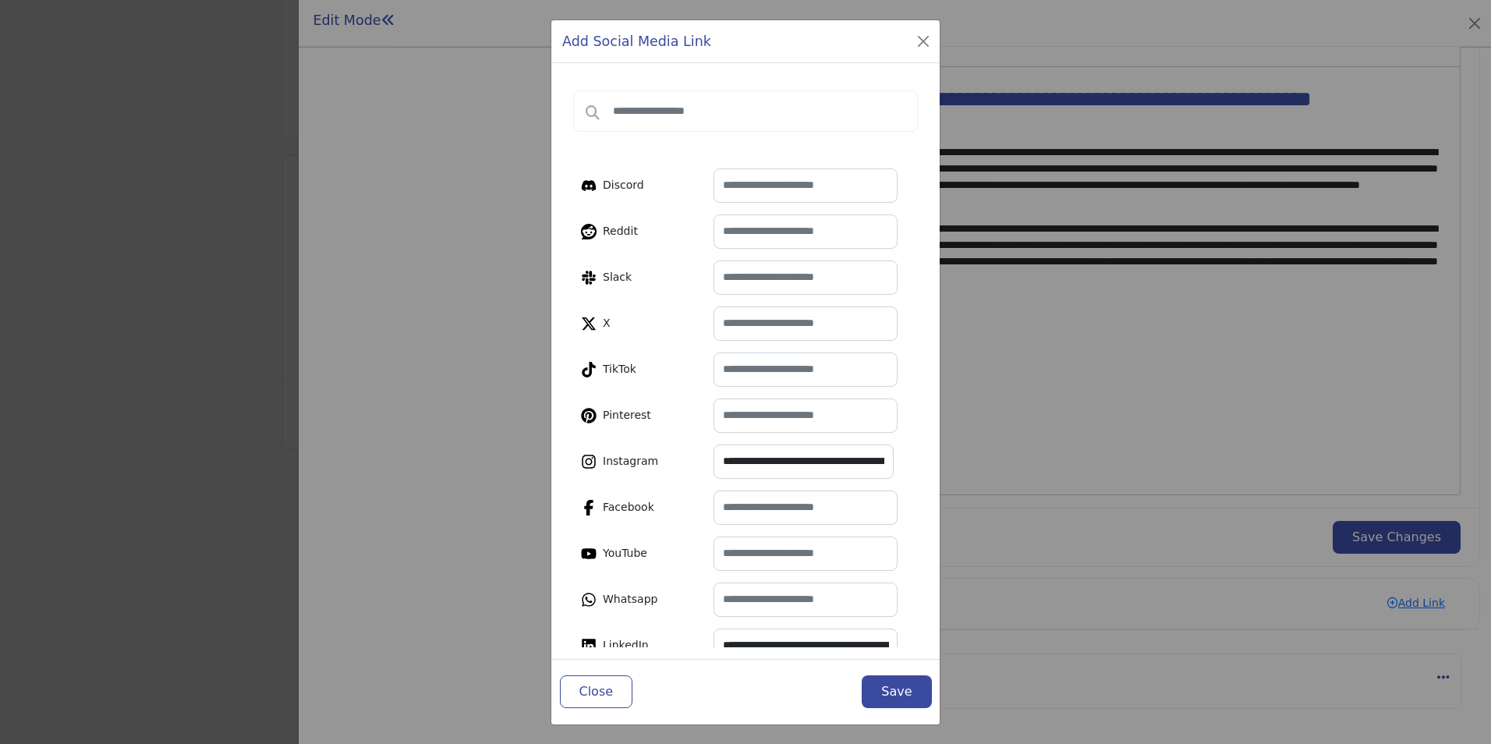
click at [893, 691] on button "Save" at bounding box center [896, 691] width 69 height 33
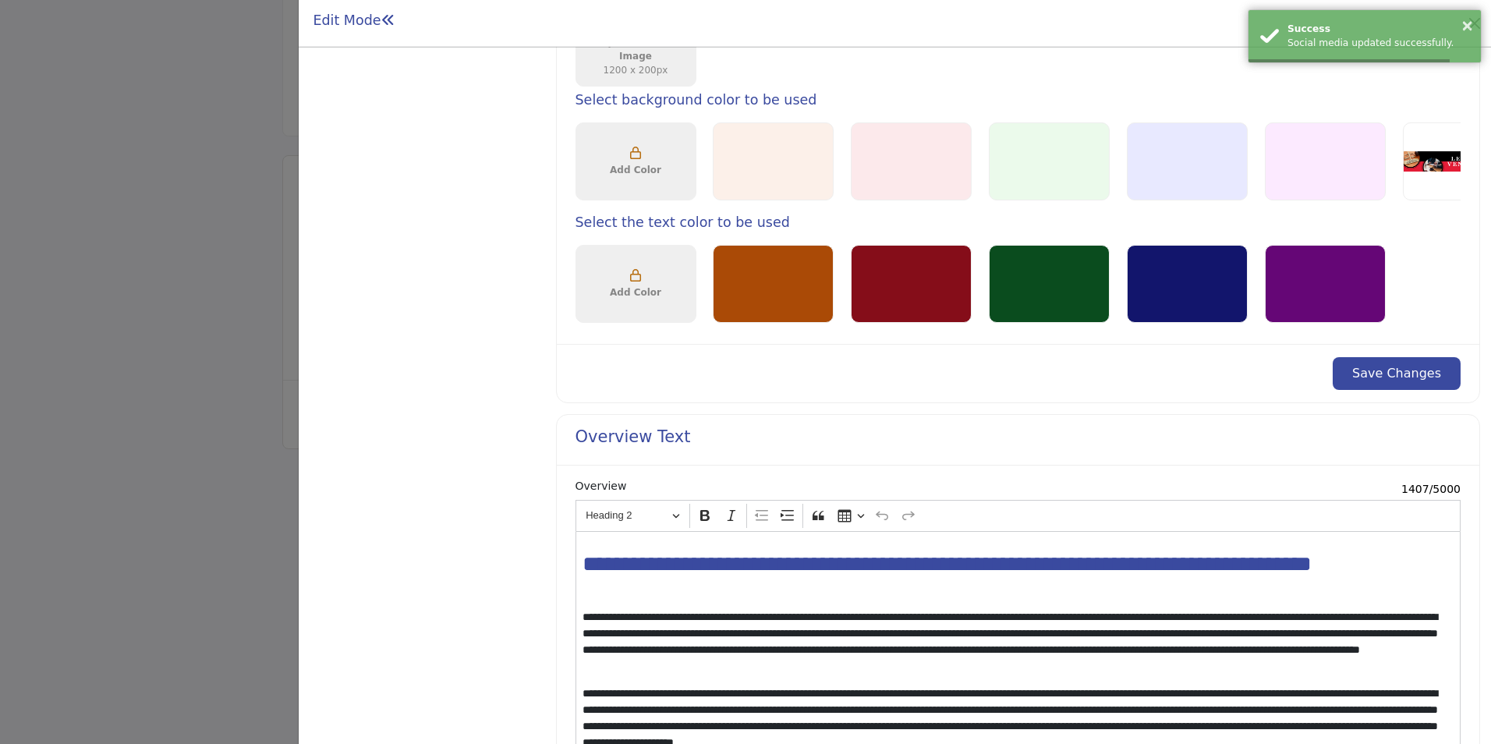
scroll to position [1677, 0]
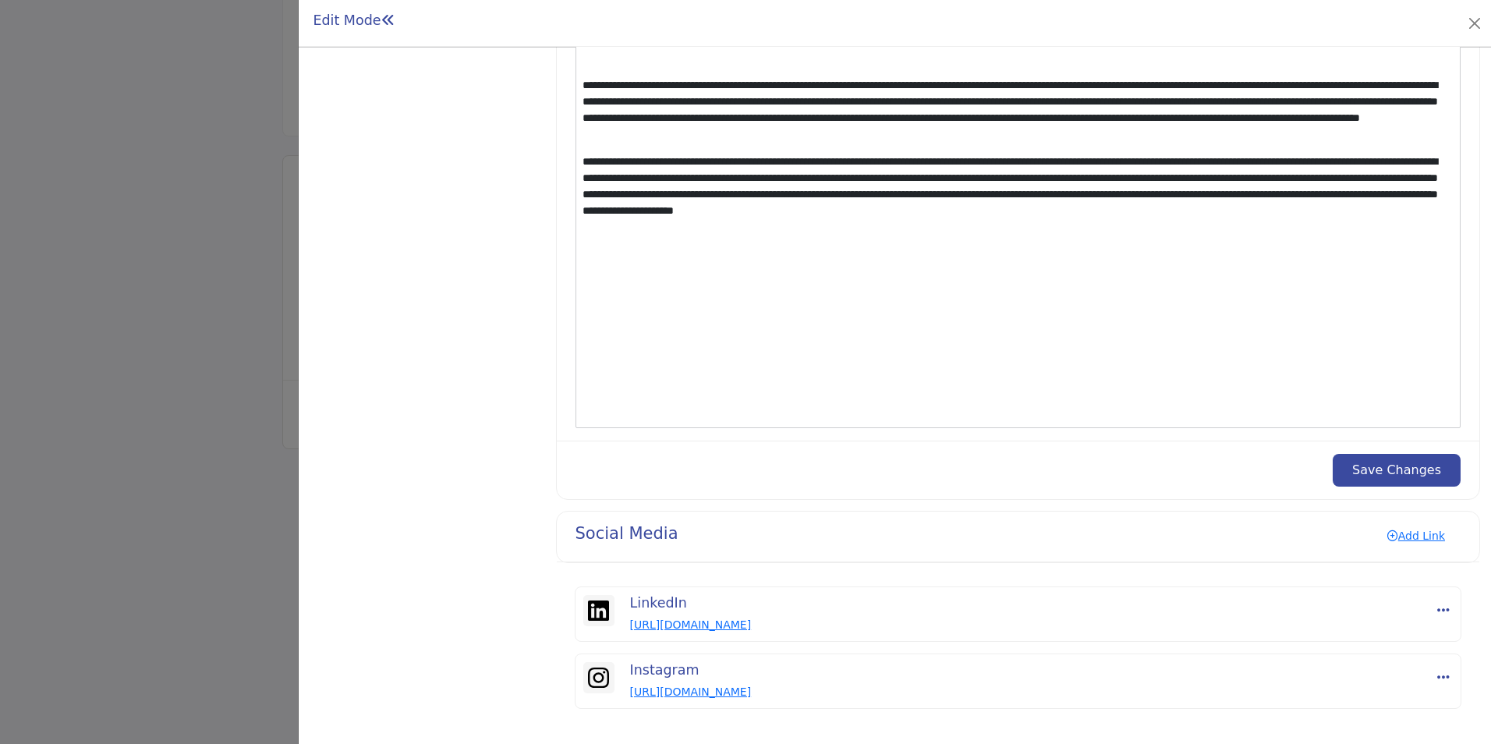
click at [1411, 470] on button "Save Changes" at bounding box center [1396, 470] width 128 height 33
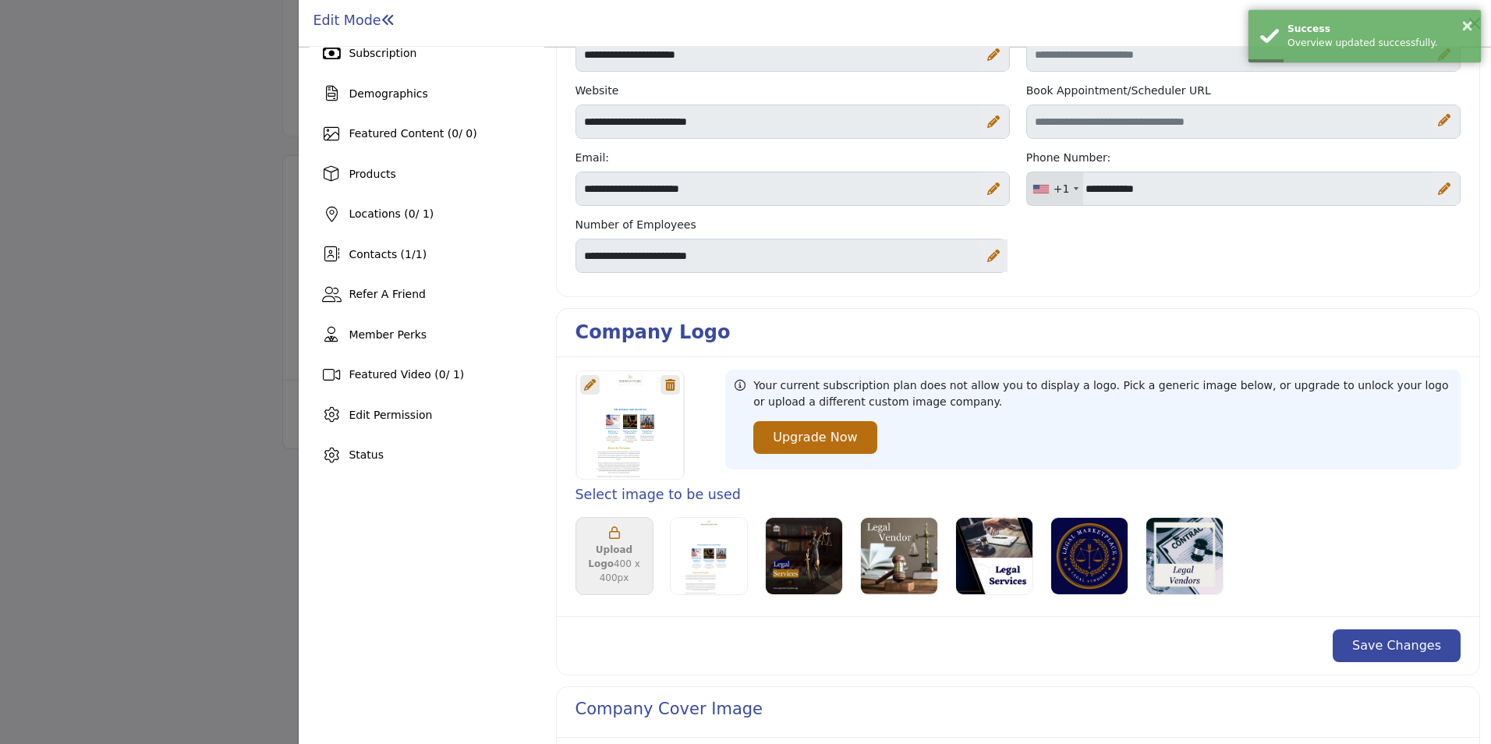
scroll to position [74, 0]
